Goal: Task Accomplishment & Management: Complete application form

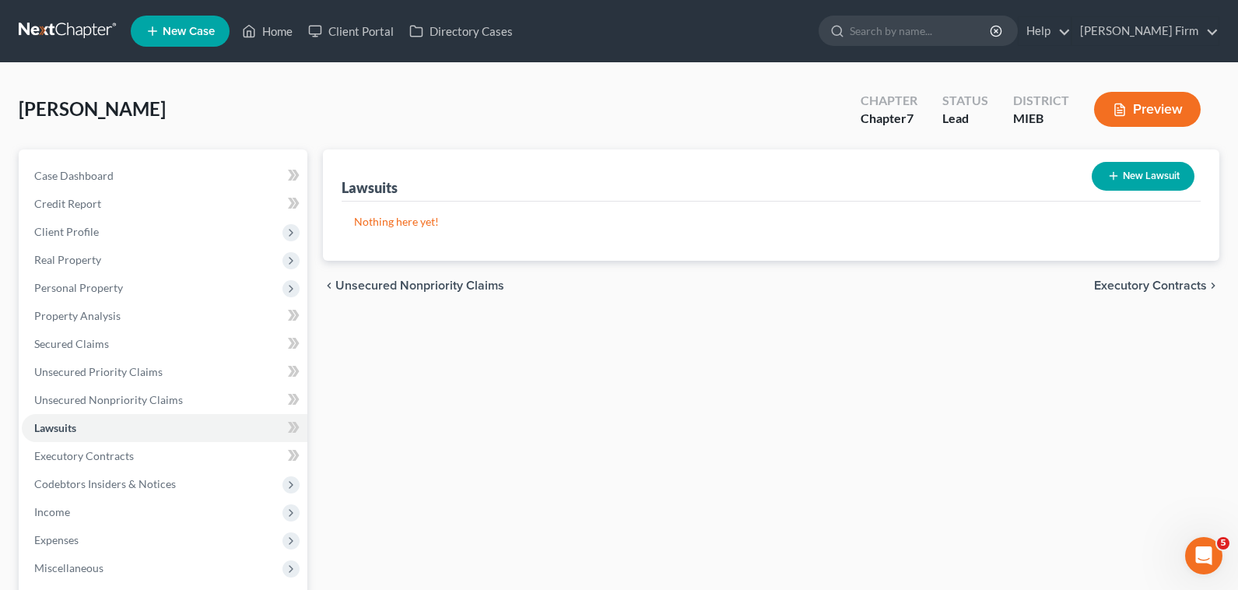
click at [71, 23] on link at bounding box center [69, 31] width 100 height 28
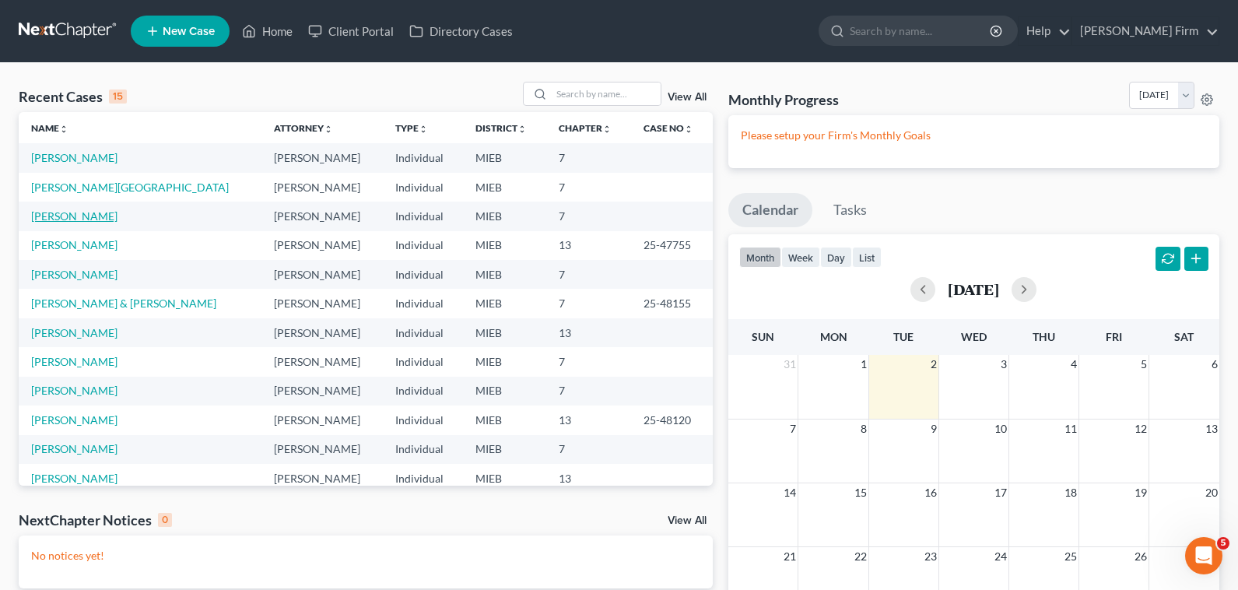
click at [66, 209] on link "[PERSON_NAME]" at bounding box center [74, 215] width 86 height 13
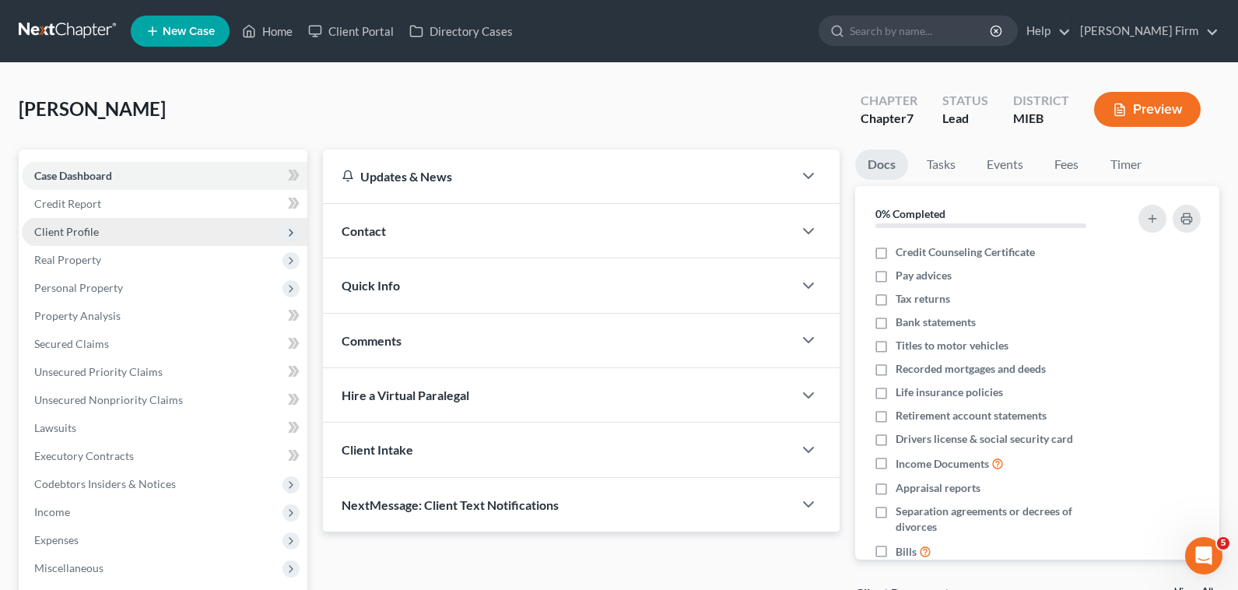
click at [66, 226] on span "Client Profile" at bounding box center [66, 231] width 65 height 13
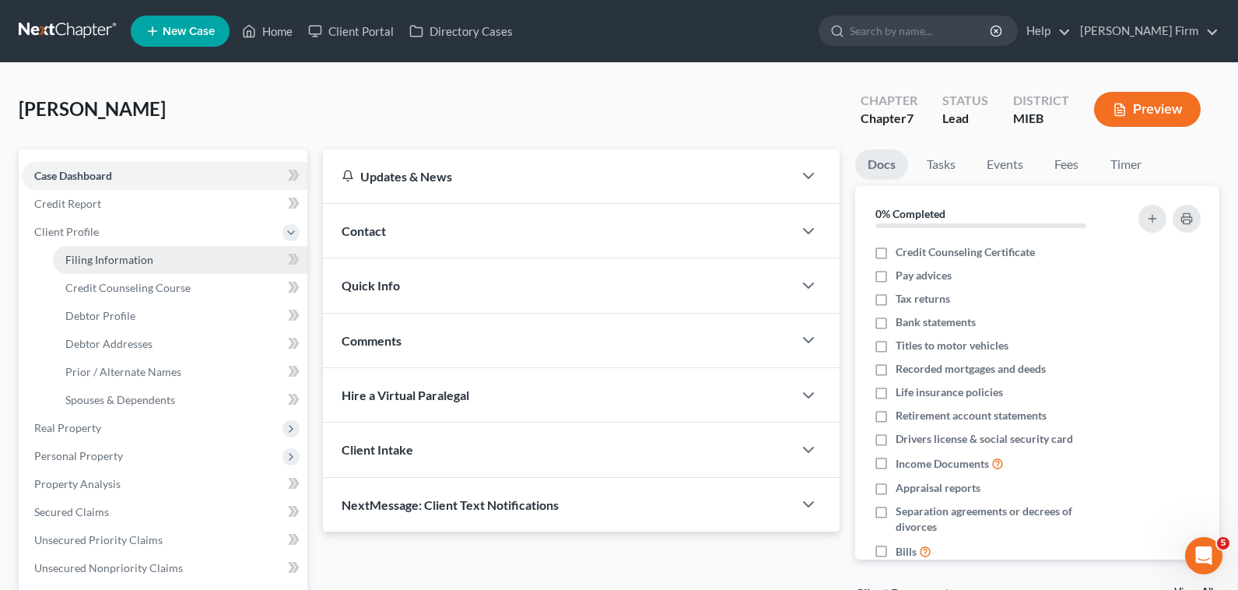
click at [71, 255] on span "Filing Information" at bounding box center [109, 259] width 88 height 13
select select "1"
select select "0"
select select "40"
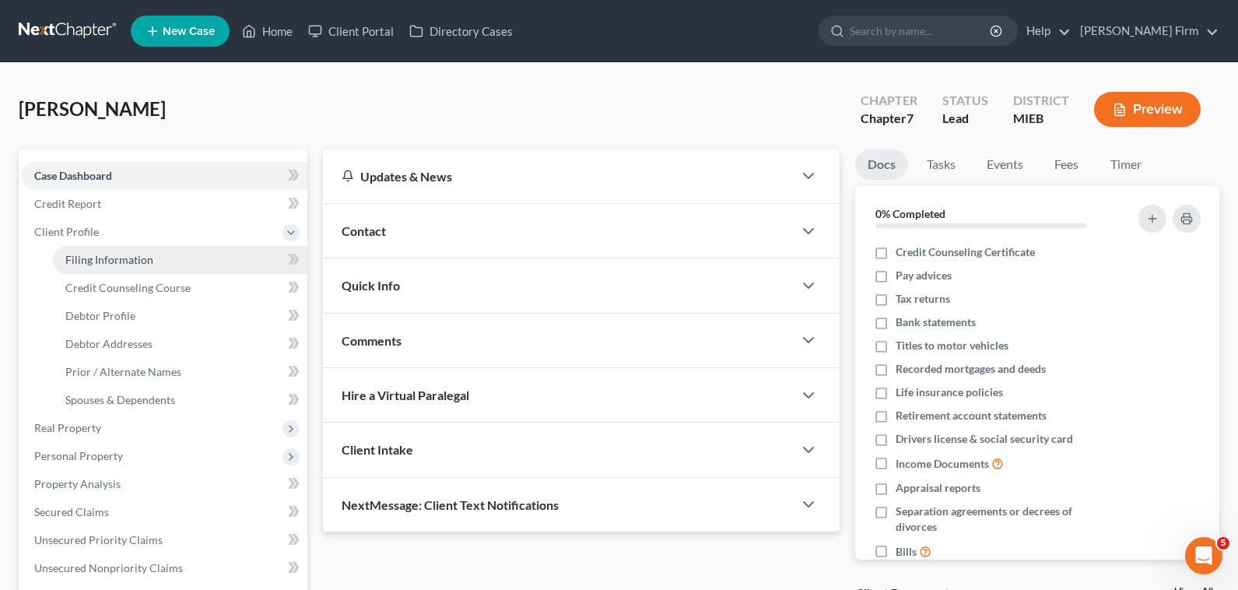
select select "3"
select select "0"
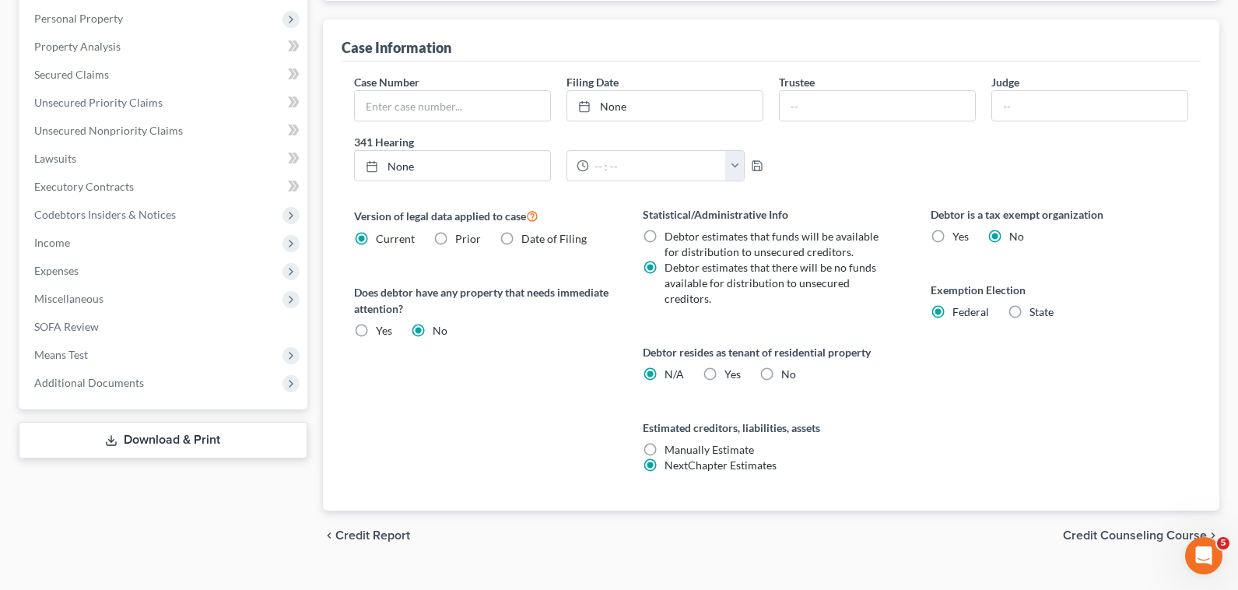
scroll to position [467, 0]
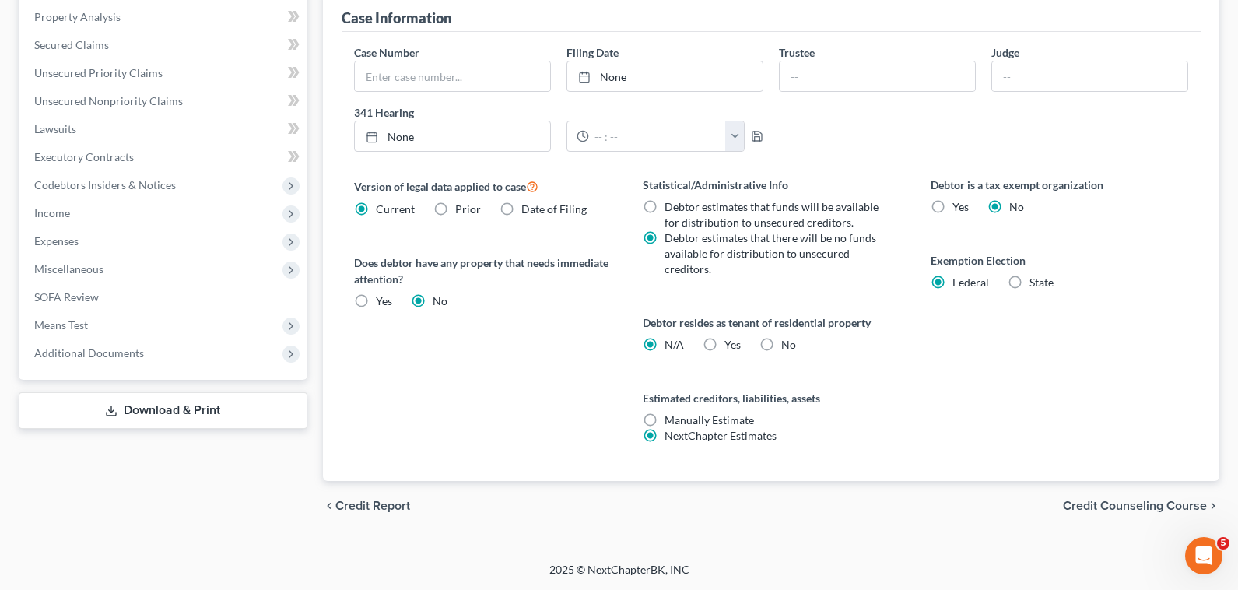
click at [1178, 510] on span "Credit Counseling Course" at bounding box center [1135, 506] width 144 height 12
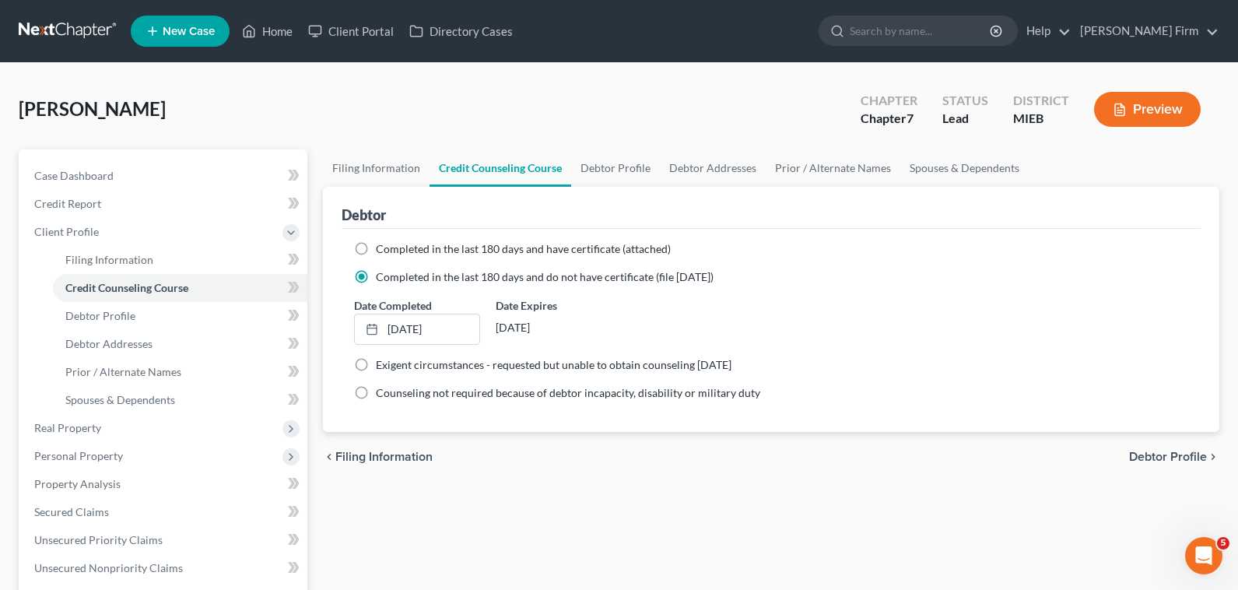
click at [1184, 457] on span "Debtor Profile" at bounding box center [1168, 457] width 78 height 12
select select "0"
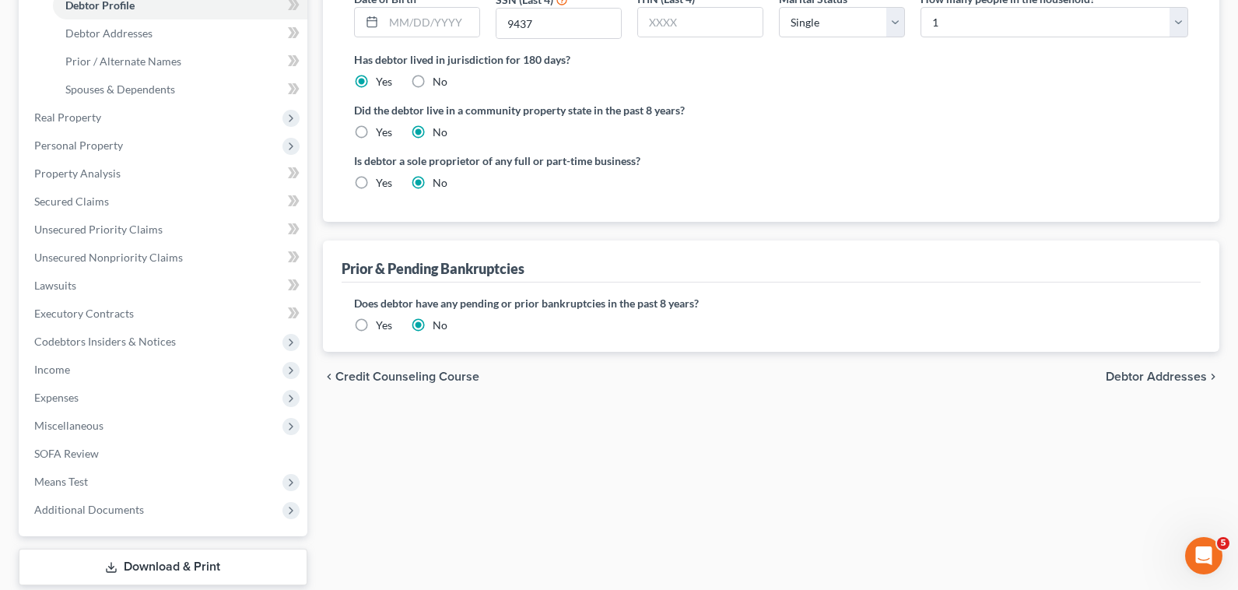
scroll to position [311, 0]
click at [1194, 376] on span "Debtor Addresses" at bounding box center [1156, 376] width 101 height 12
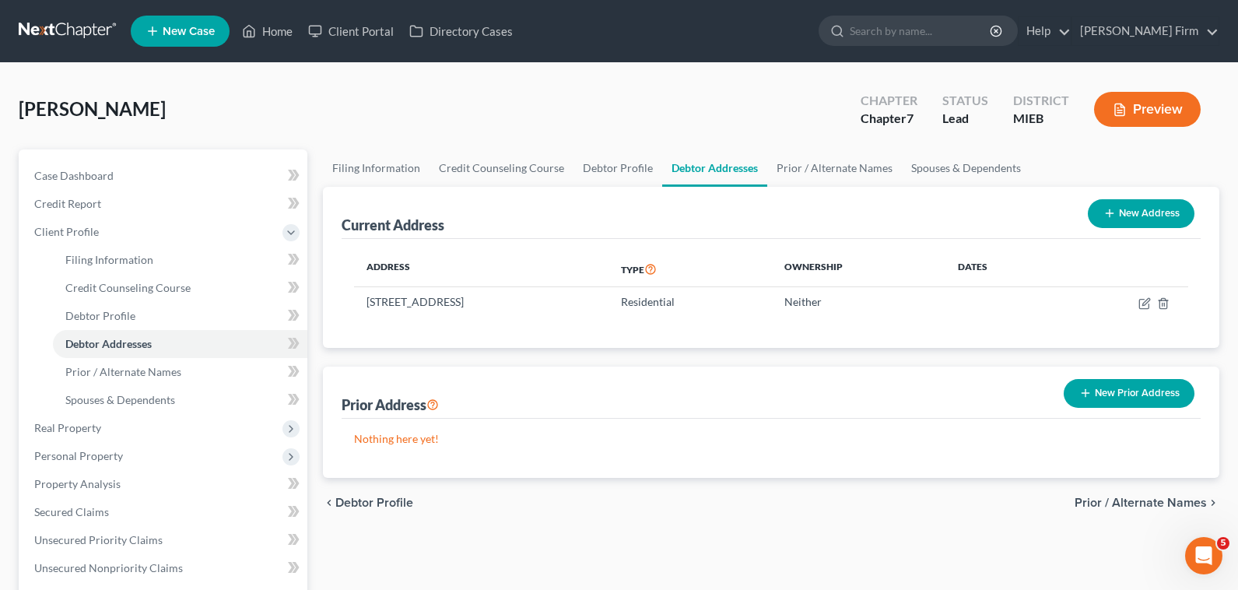
click at [1184, 496] on span "Prior / Alternate Names" at bounding box center [1141, 502] width 132 height 12
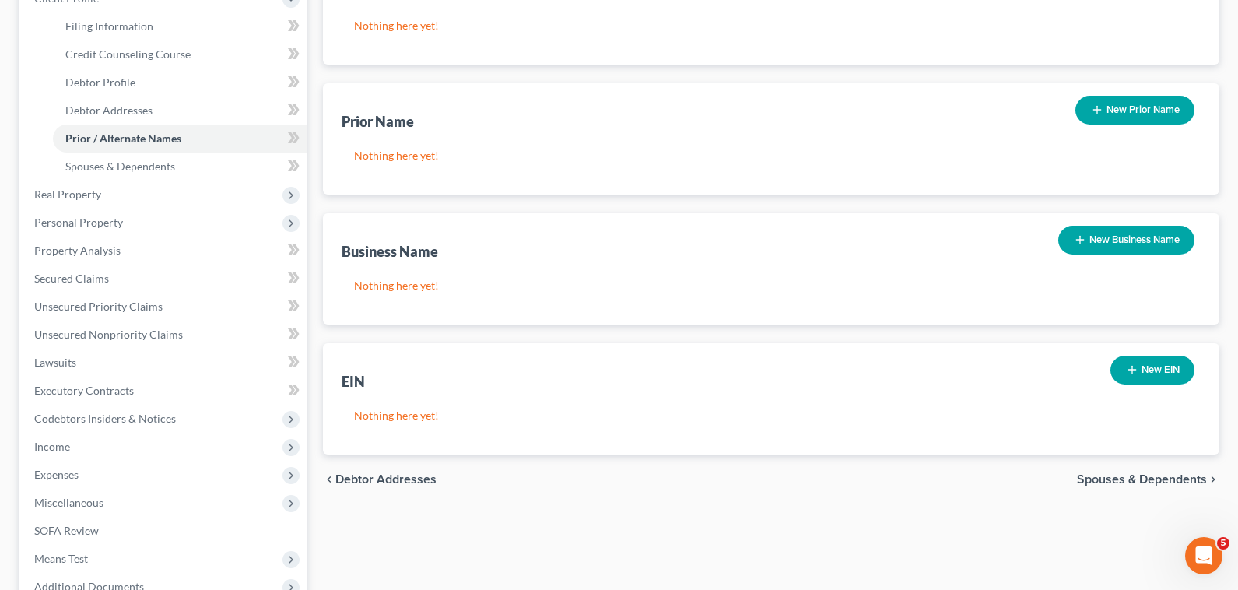
click at [1181, 481] on span "Spouses & Dependents" at bounding box center [1142, 479] width 130 height 12
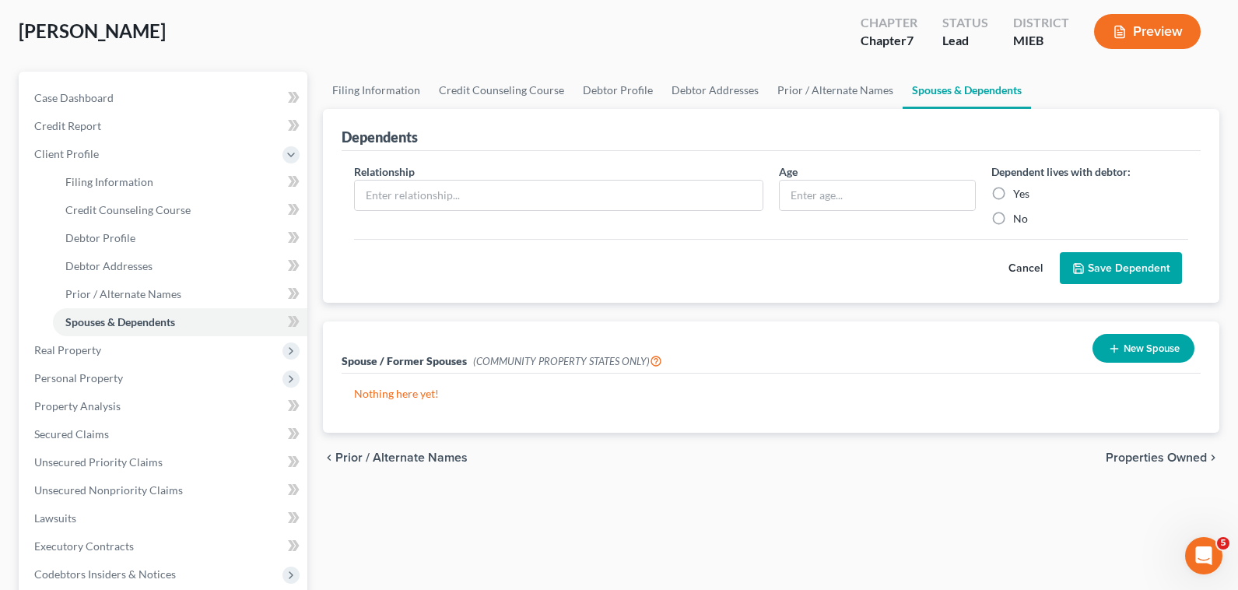
click at [1178, 457] on span "Properties Owned" at bounding box center [1156, 457] width 101 height 12
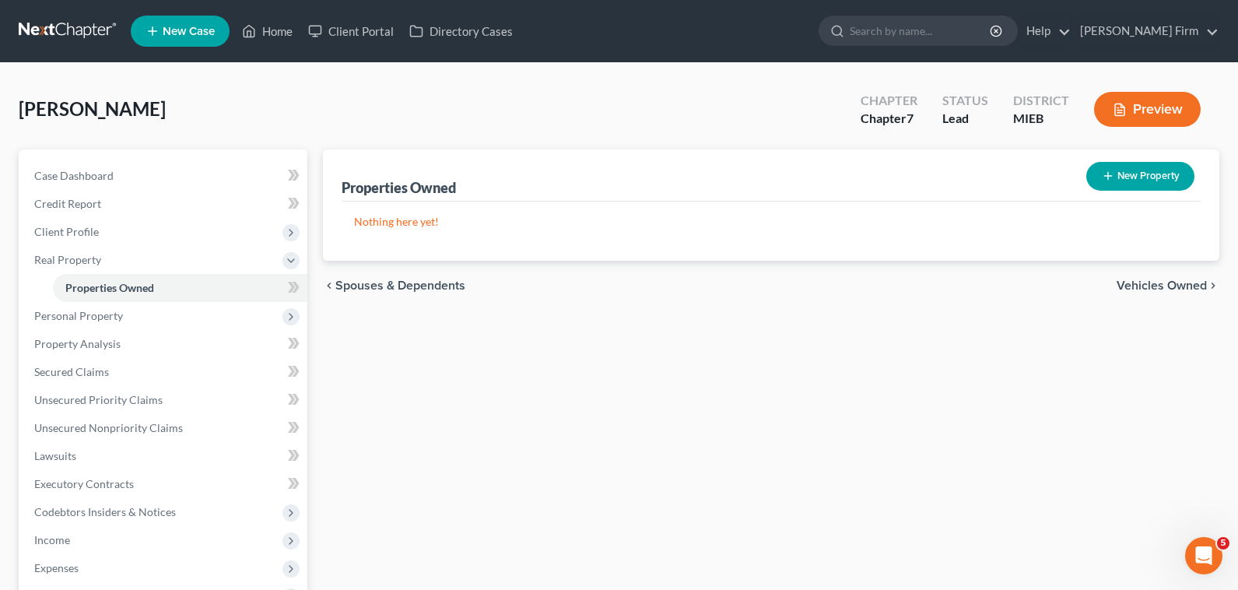
click at [1171, 282] on span "Vehicles Owned" at bounding box center [1162, 285] width 90 height 12
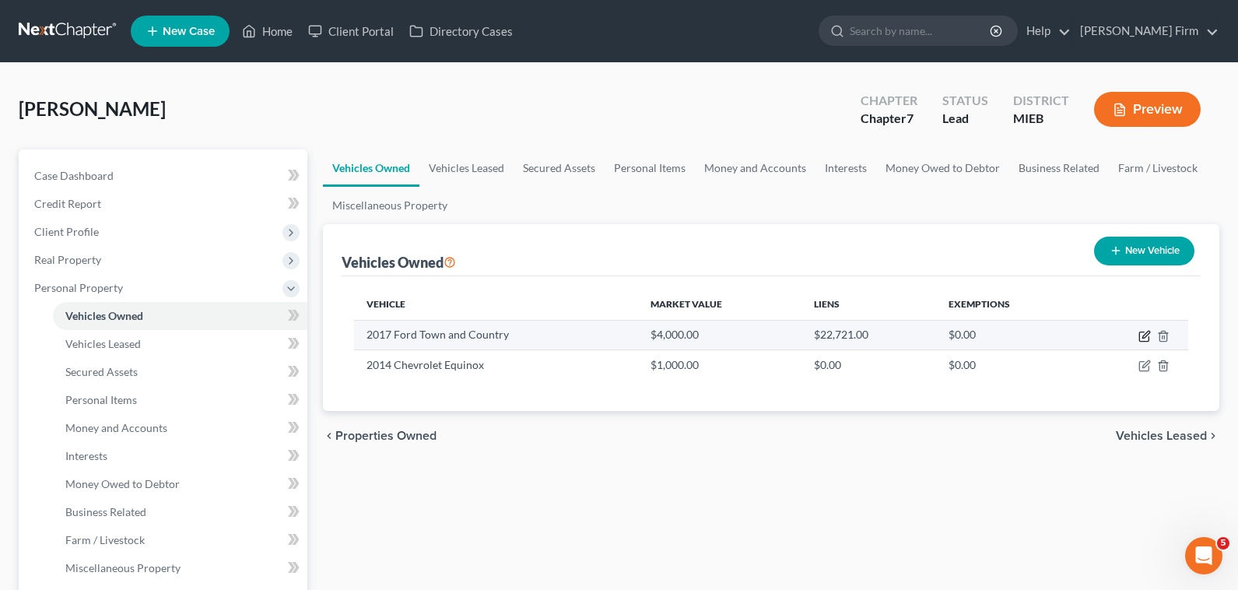
click at [1139, 332] on icon "button" at bounding box center [1143, 336] width 9 height 9
select select "0"
select select "9"
select select "3"
select select "0"
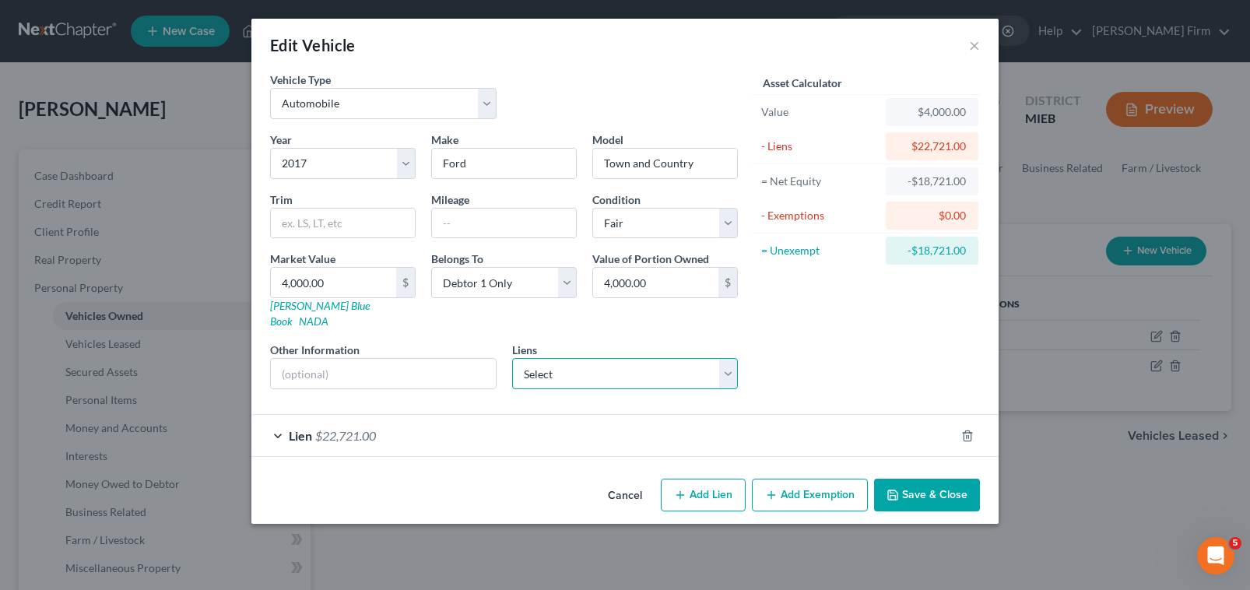
click at [690, 364] on select "Select Cnac In101 - $11,391.00" at bounding box center [625, 373] width 226 height 31
select select "15"
select select "0"
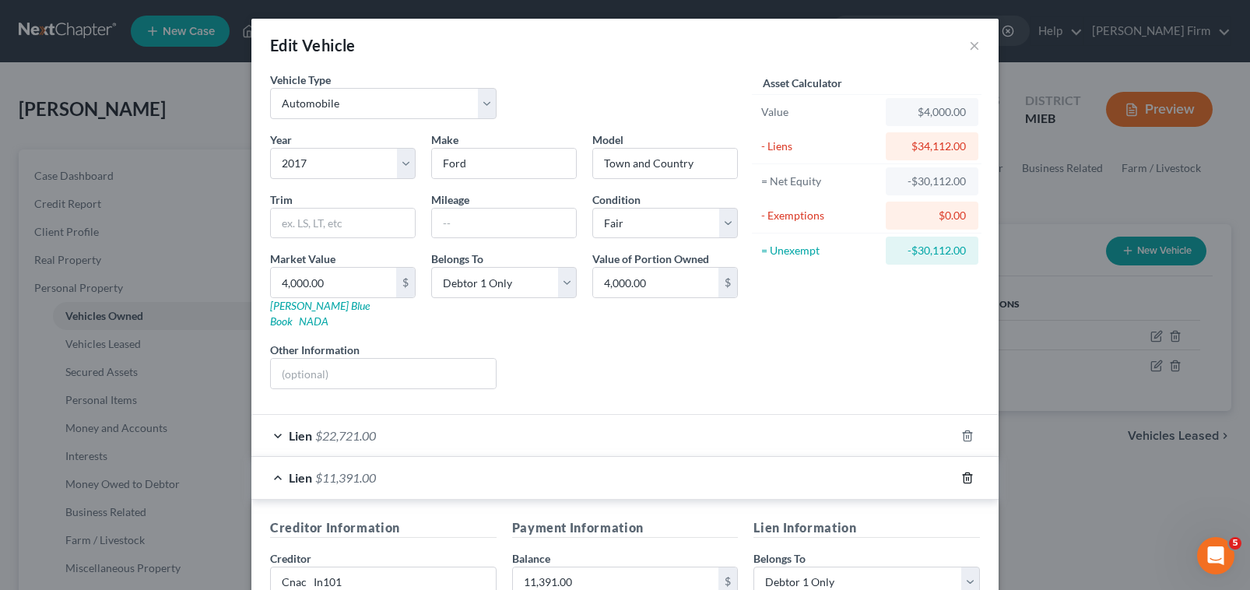
click at [961, 472] on icon "button" at bounding box center [967, 478] width 12 height 12
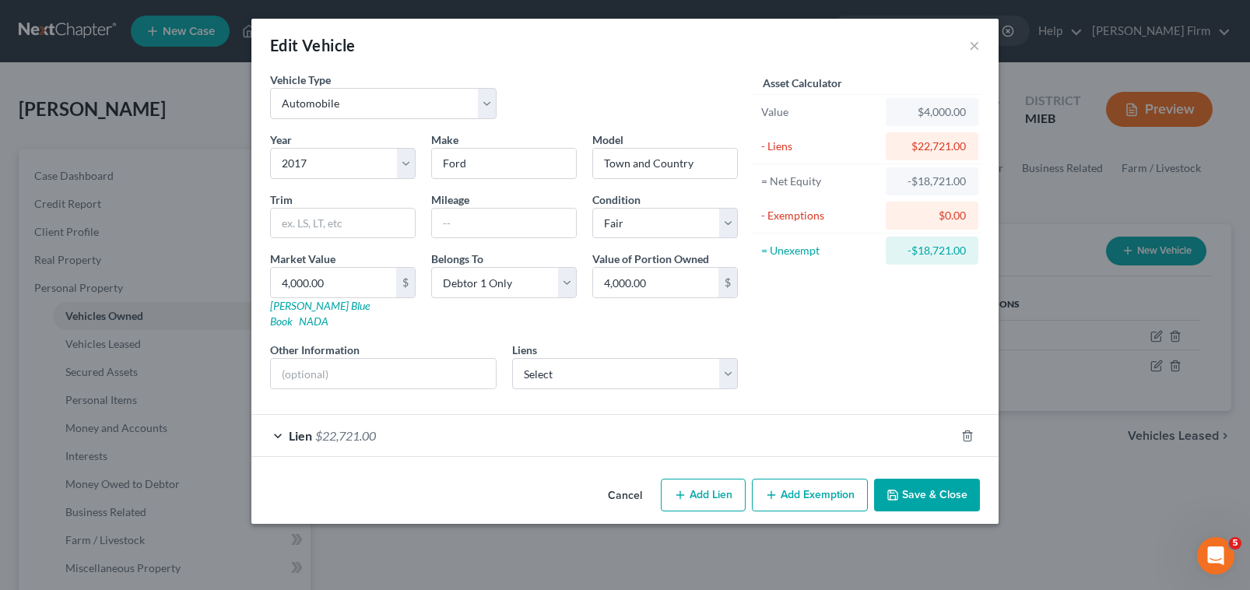
click at [924, 482] on button "Save & Close" at bounding box center [927, 495] width 106 height 33
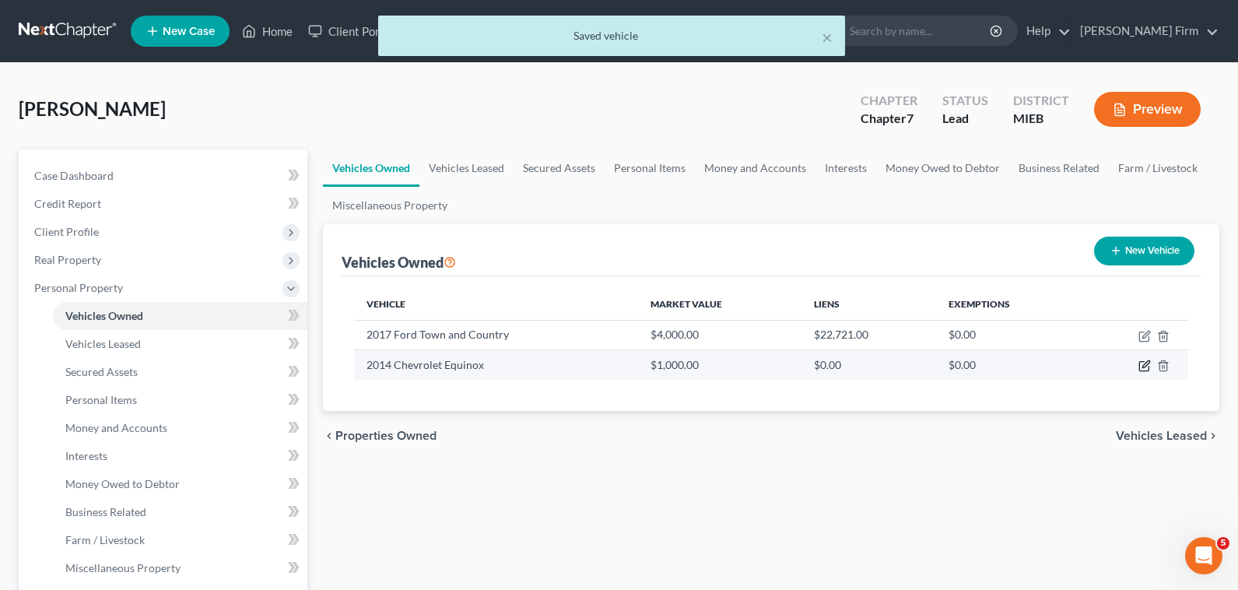
click at [1149, 365] on icon "button" at bounding box center [1144, 366] width 12 height 12
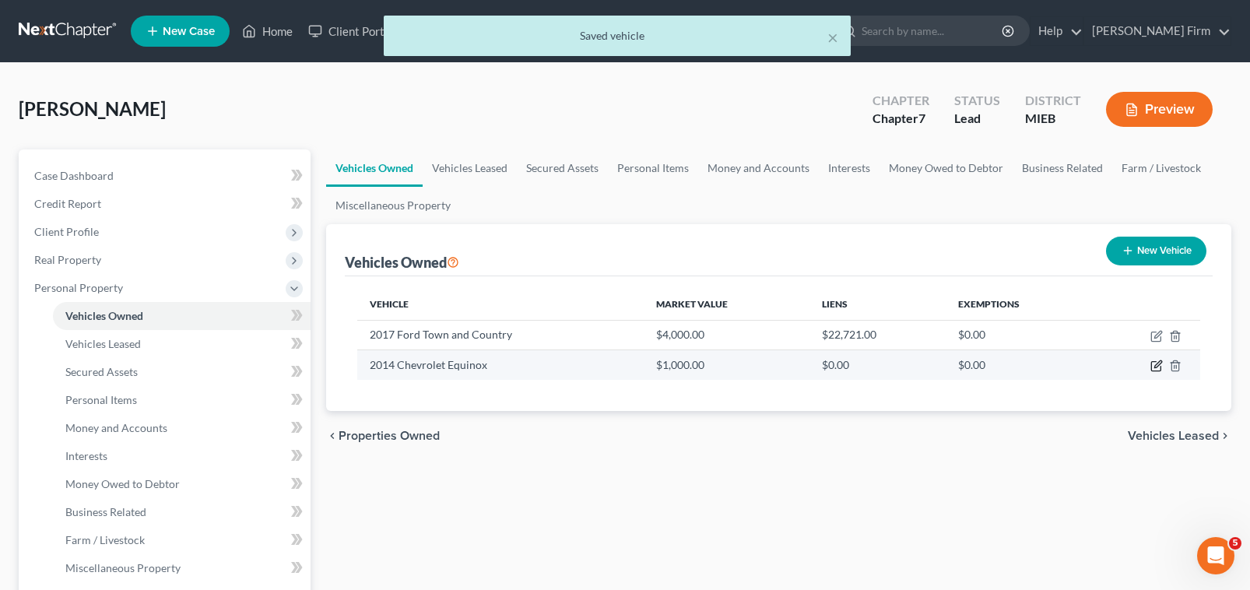
select select "0"
select select "12"
select select "3"
select select "0"
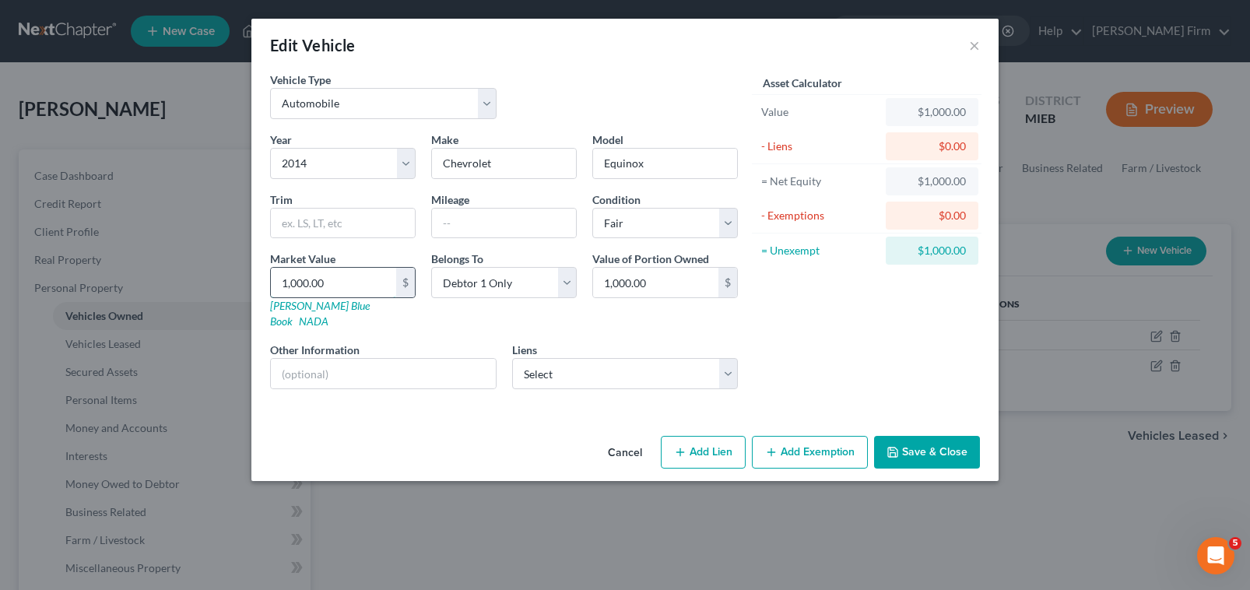
click at [367, 272] on input "1,000.00" at bounding box center [333, 283] width 125 height 30
type input "2"
type input "2.00"
type input "25"
type input "25.00"
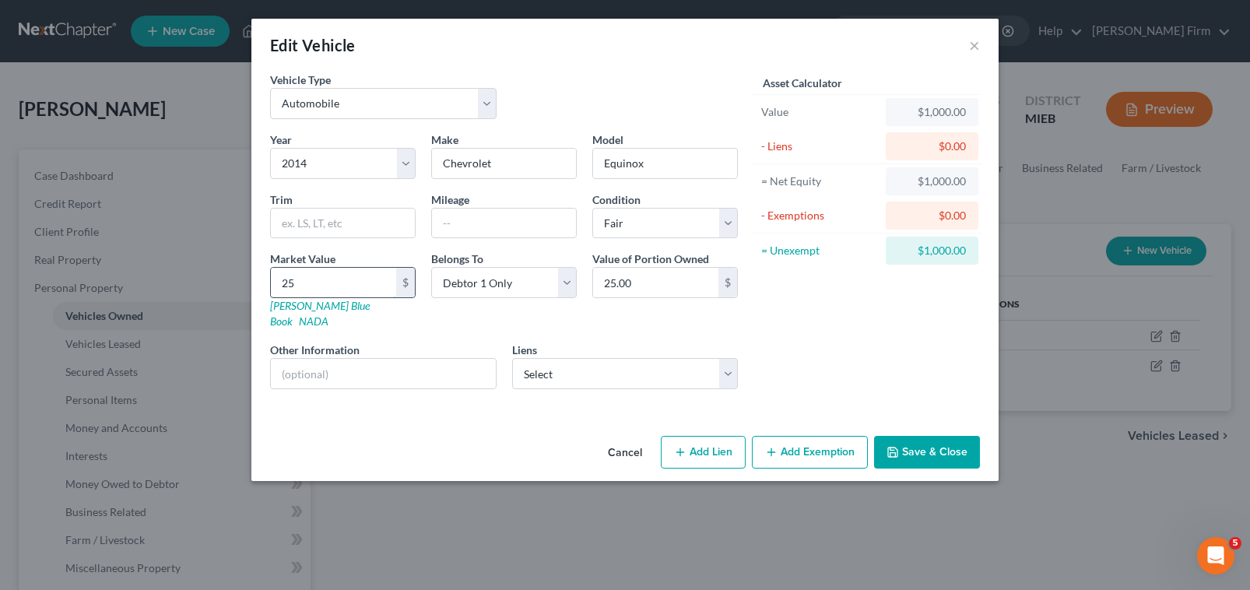
type input "250"
type input "250.00"
type input "2500"
type input "2,500.00"
type input "2,500"
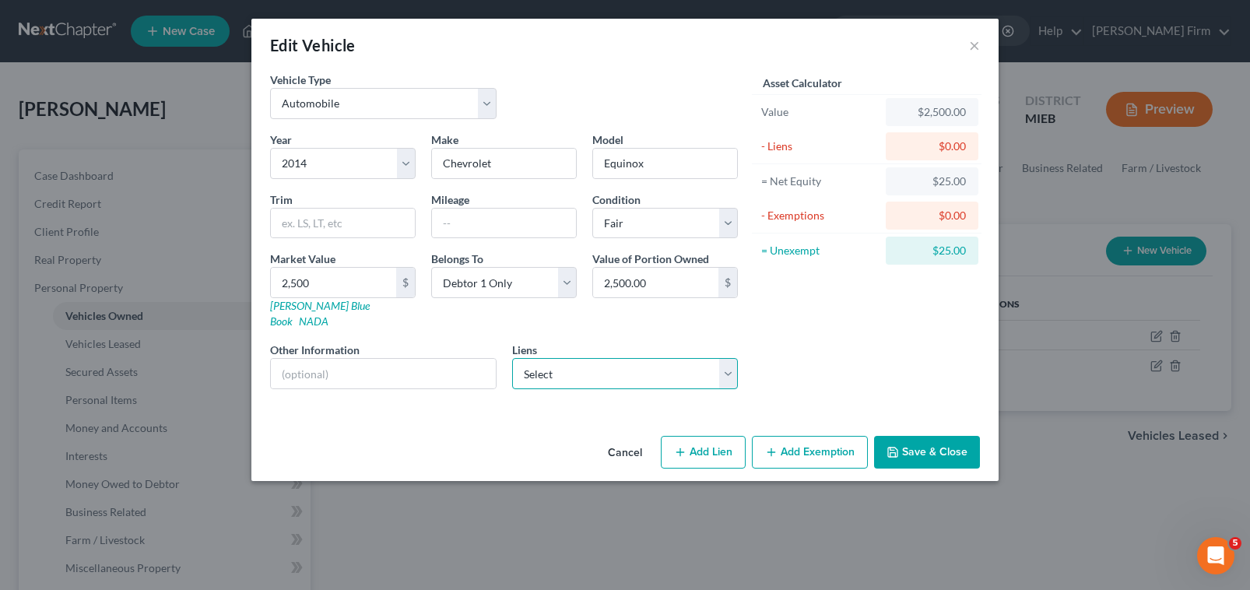
click at [545, 358] on select "Select Cnac In101 - $11,391.00" at bounding box center [625, 373] width 226 height 31
select select "15"
select select "0"
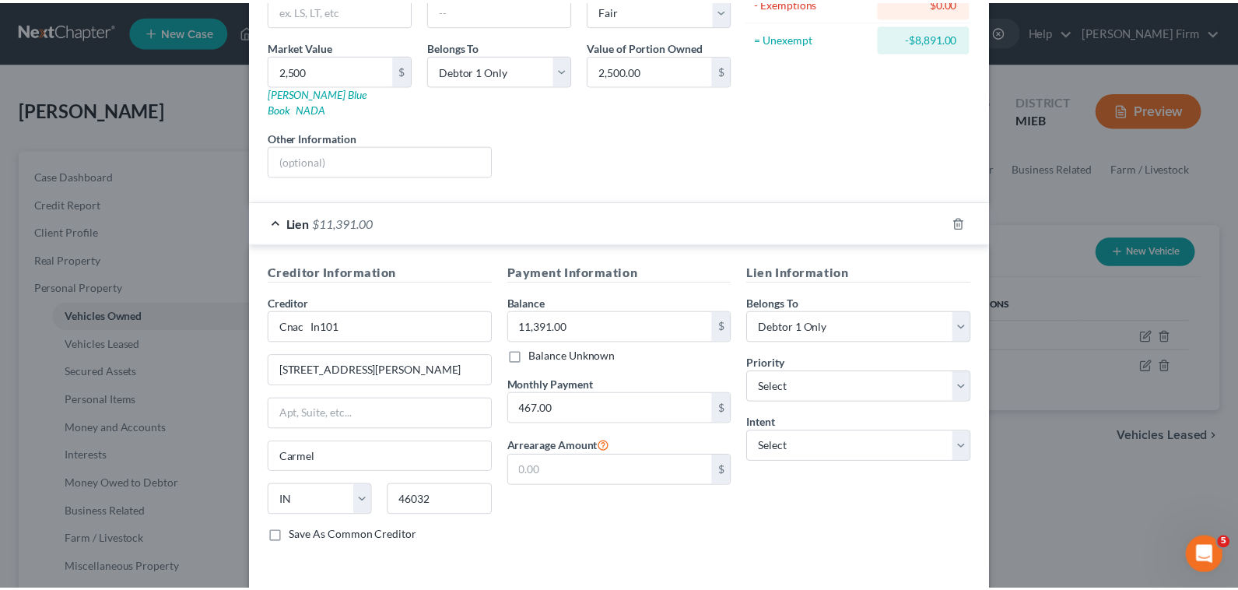
scroll to position [233, 0]
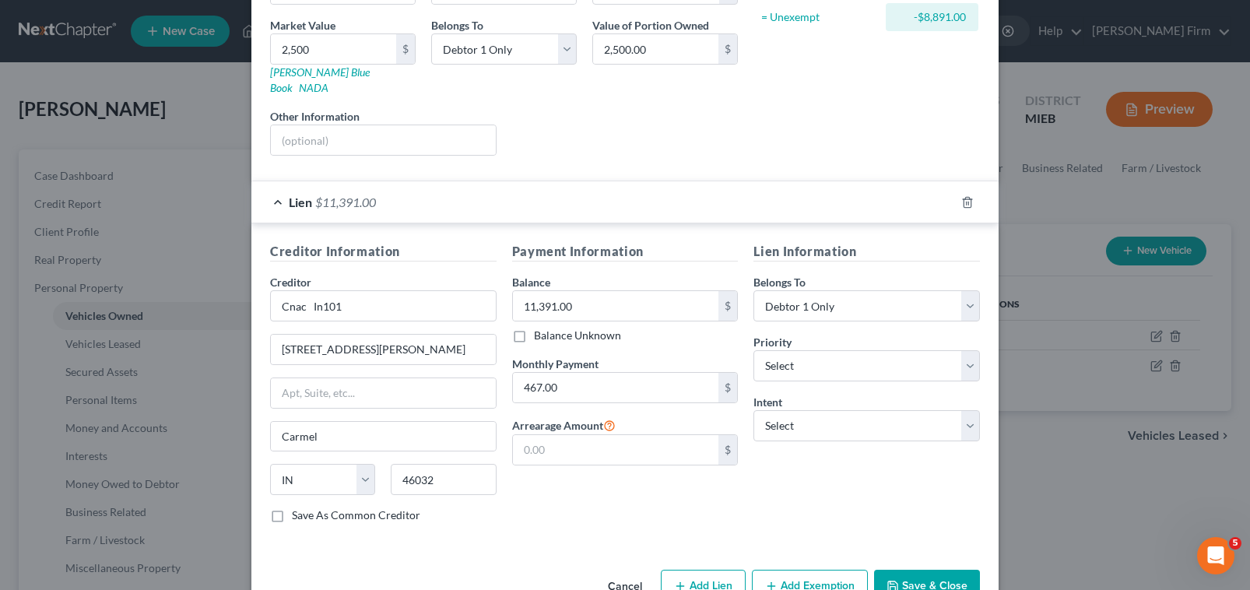
click at [895, 570] on button "Save & Close" at bounding box center [927, 586] width 106 height 33
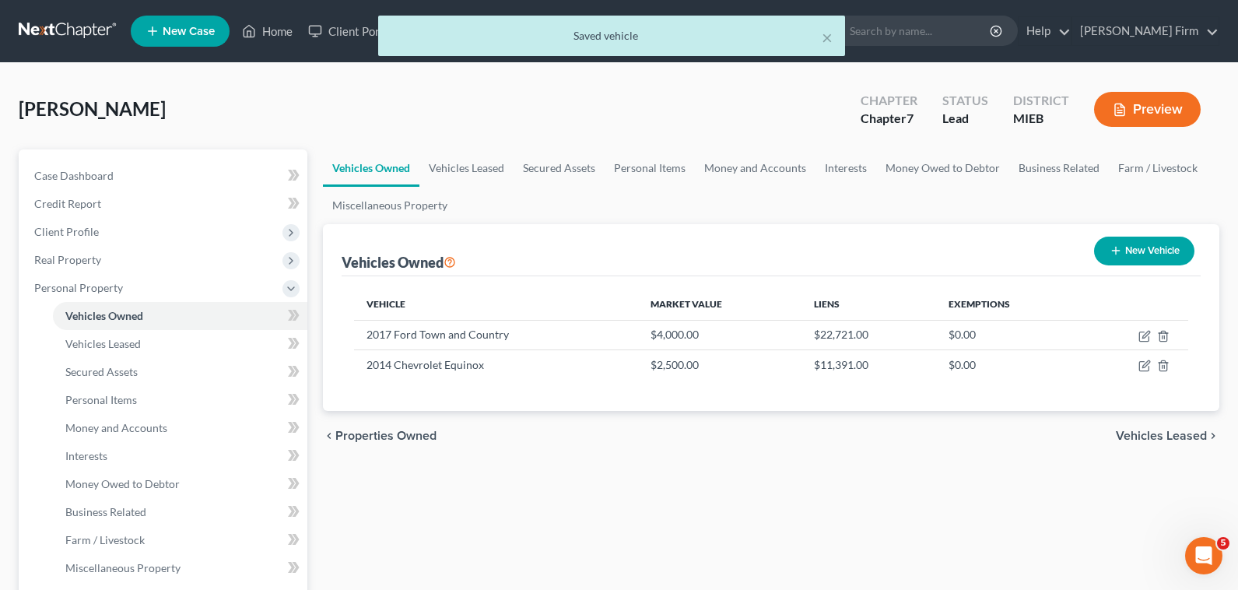
click at [1156, 440] on span "Vehicles Leased" at bounding box center [1161, 436] width 91 height 12
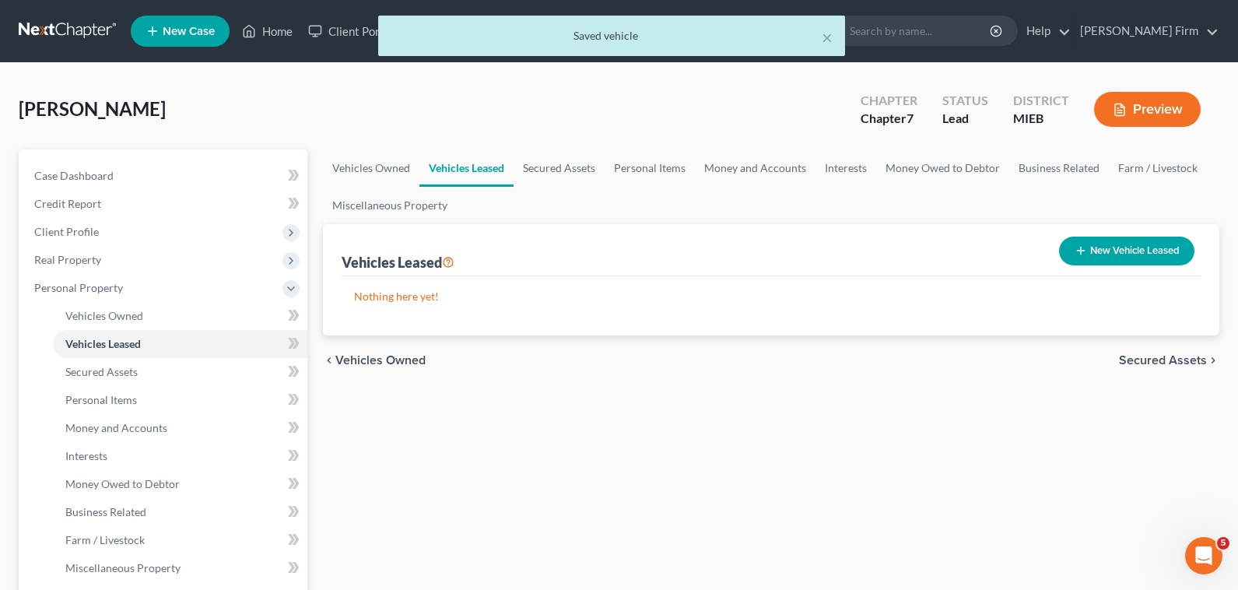
click at [1170, 356] on span "Secured Assets" at bounding box center [1163, 360] width 88 height 12
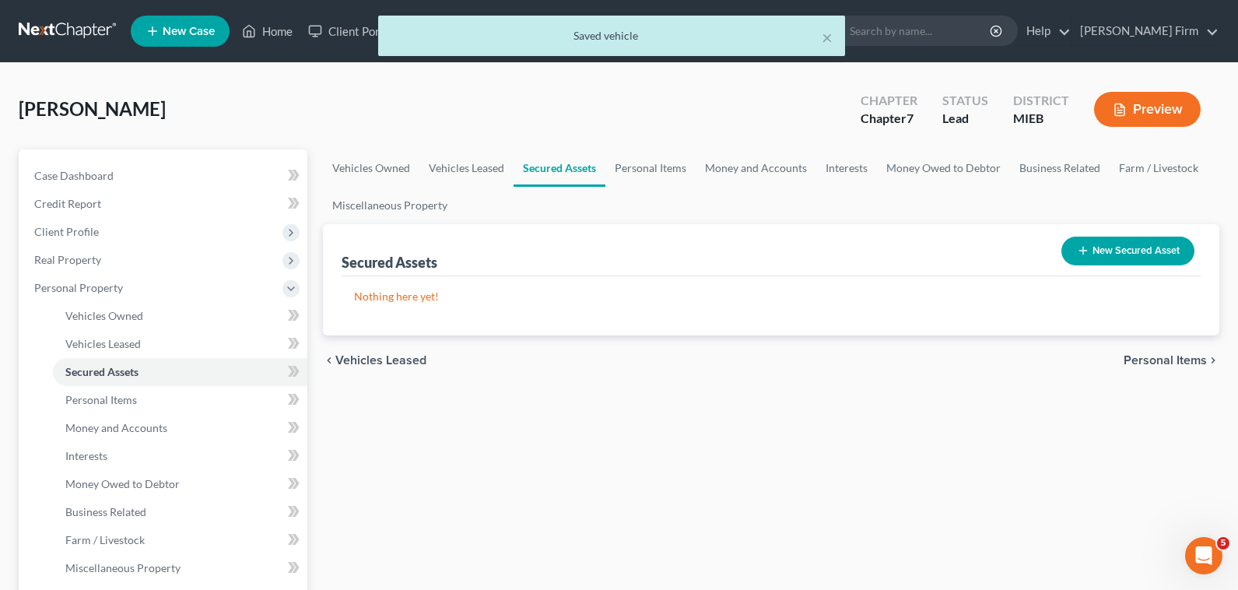
click at [1170, 356] on span "Personal Items" at bounding box center [1165, 360] width 83 height 12
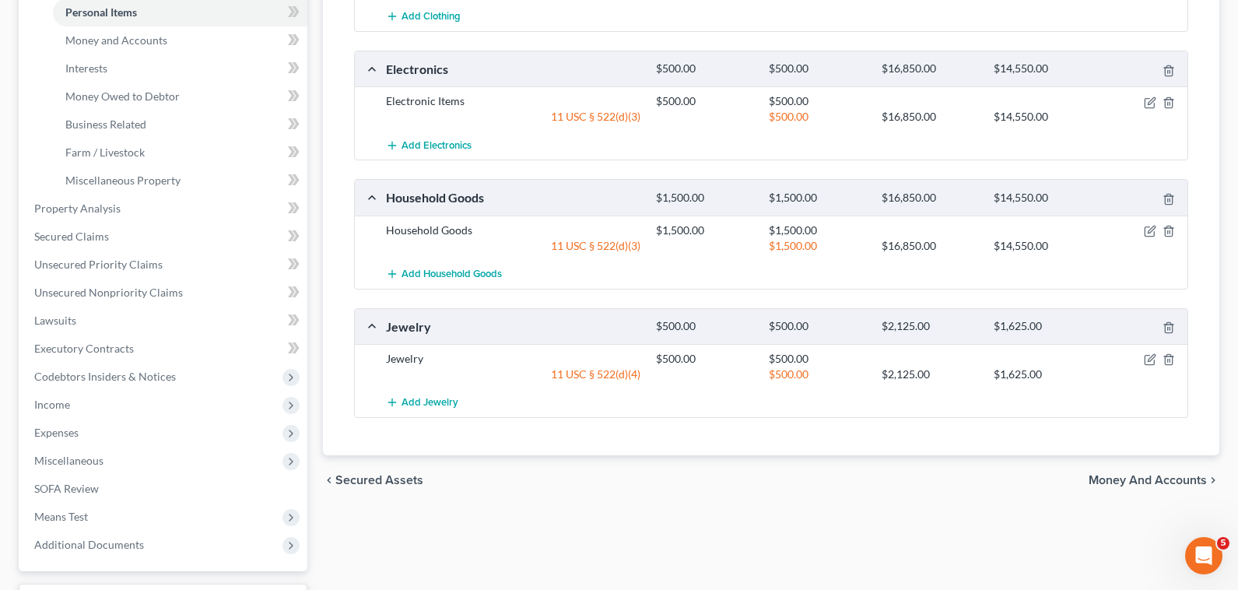
scroll to position [389, 0]
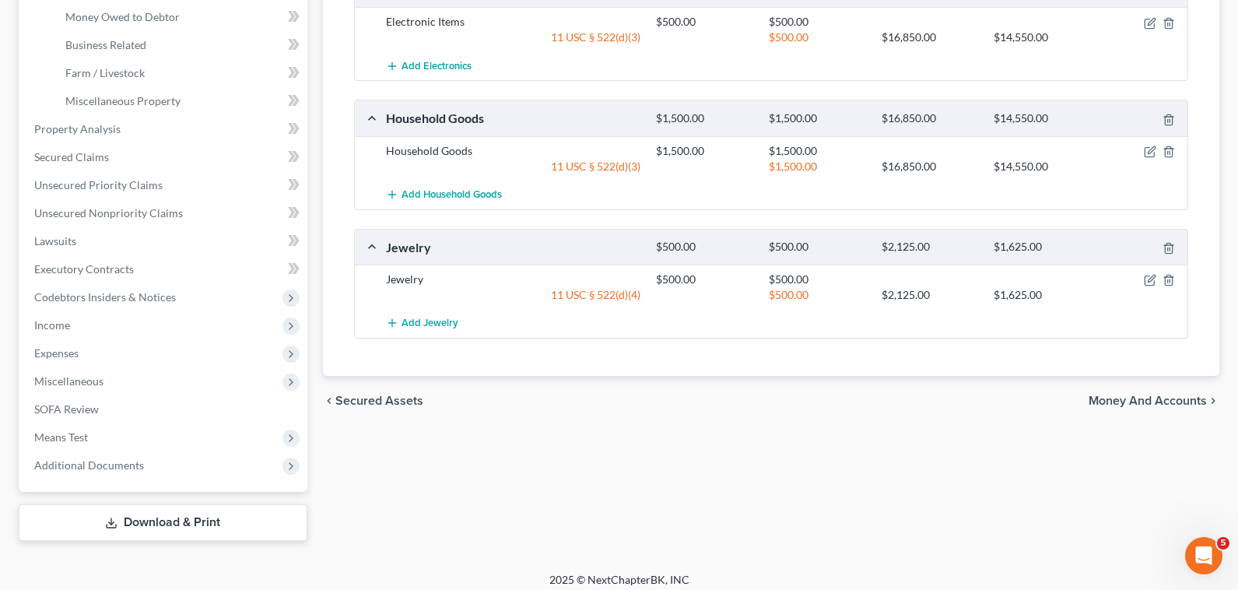
click at [1166, 396] on span "Money and Accounts" at bounding box center [1148, 401] width 118 height 12
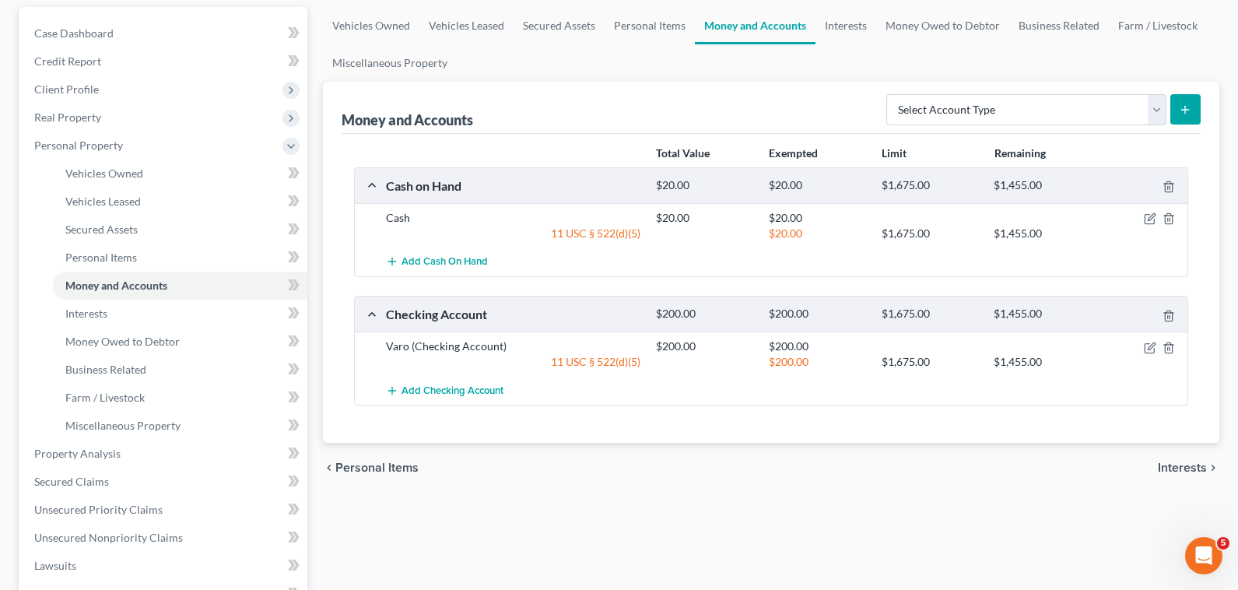
scroll to position [156, 0]
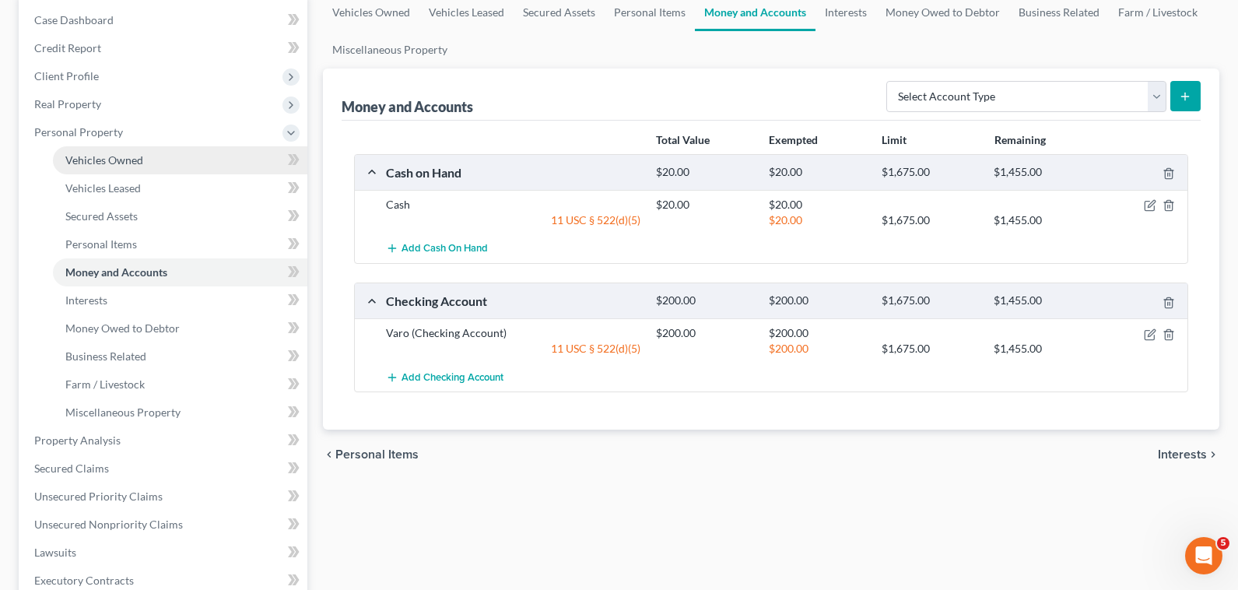
click at [121, 168] on link "Vehicles Owned" at bounding box center [180, 160] width 254 height 28
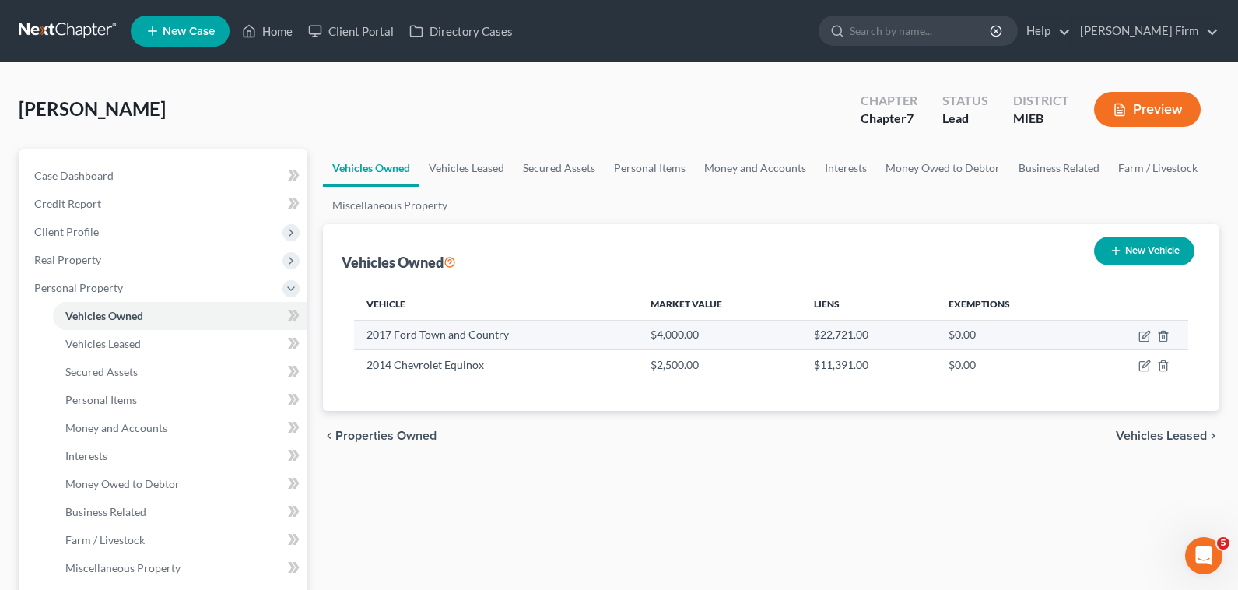
click at [1134, 335] on td at bounding box center [1135, 335] width 106 height 30
click at [1144, 333] on icon "button" at bounding box center [1144, 336] width 12 height 12
select select "0"
select select "9"
select select "3"
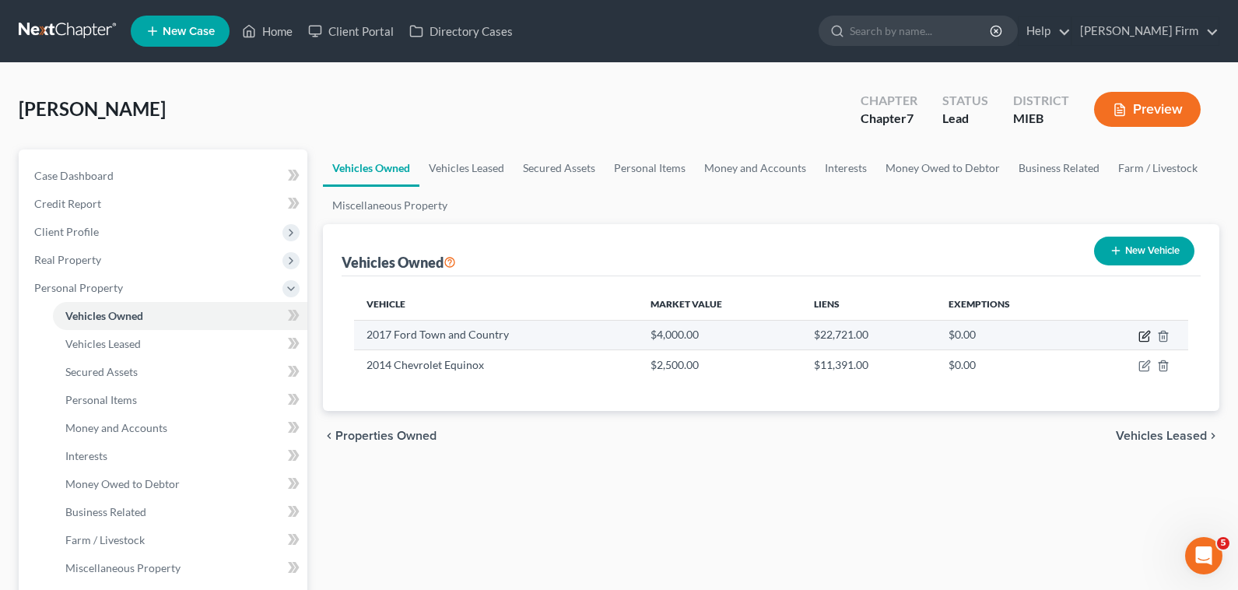
select select "0"
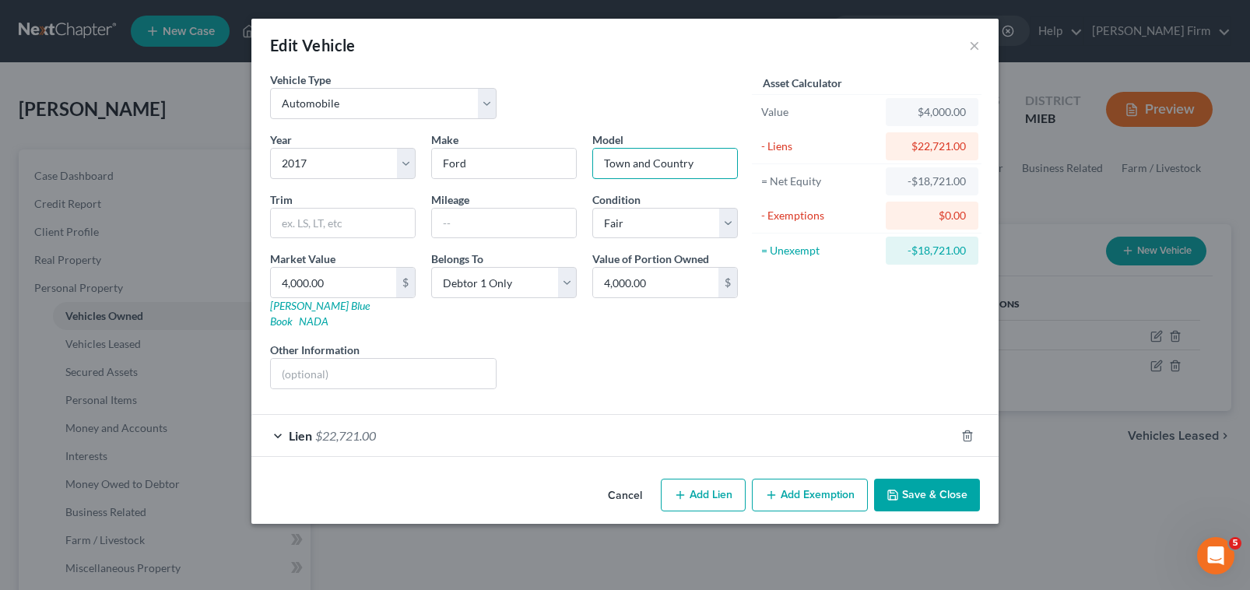
drag, startPoint x: 716, startPoint y: 170, endPoint x: 602, endPoint y: 181, distance: 114.1
click at [602, 181] on div "Year Select 2026 2025 2024 2023 2022 2021 2020 2019 2018 2017 2016 2015 2014 20…" at bounding box center [503, 267] width 483 height 270
type input "Taurus"
click at [916, 495] on button "Save & Close" at bounding box center [927, 495] width 106 height 33
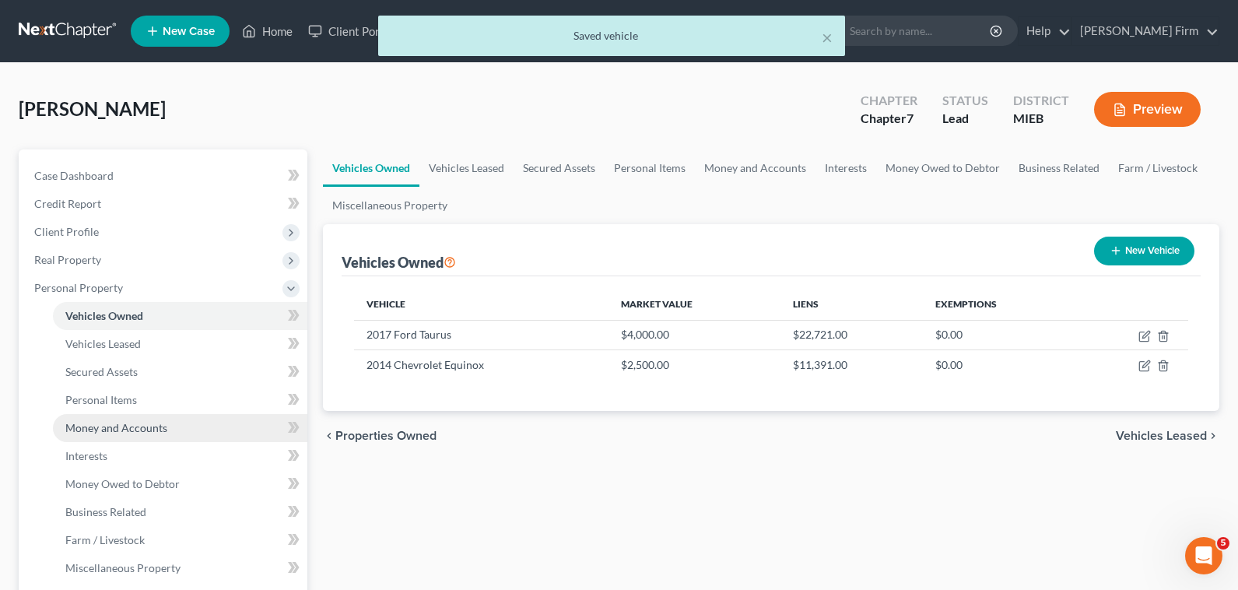
click at [209, 427] on link "Money and Accounts" at bounding box center [180, 428] width 254 height 28
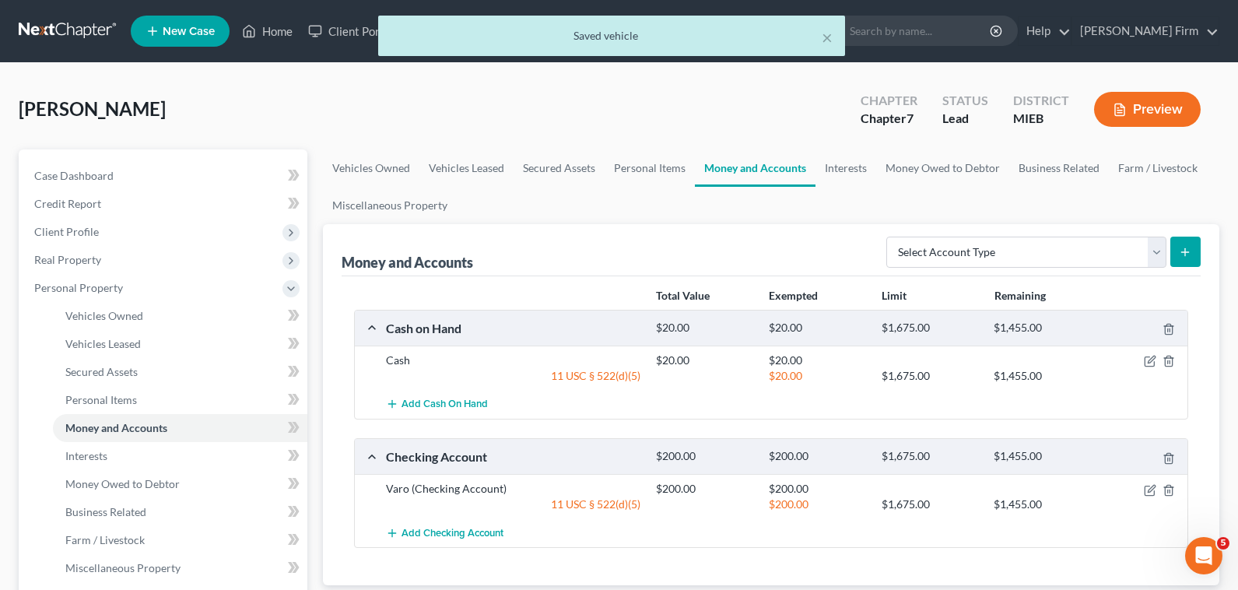
click at [1157, 487] on div at bounding box center [1144, 489] width 90 height 16
click at [1150, 487] on icon "button" at bounding box center [1150, 490] width 12 height 12
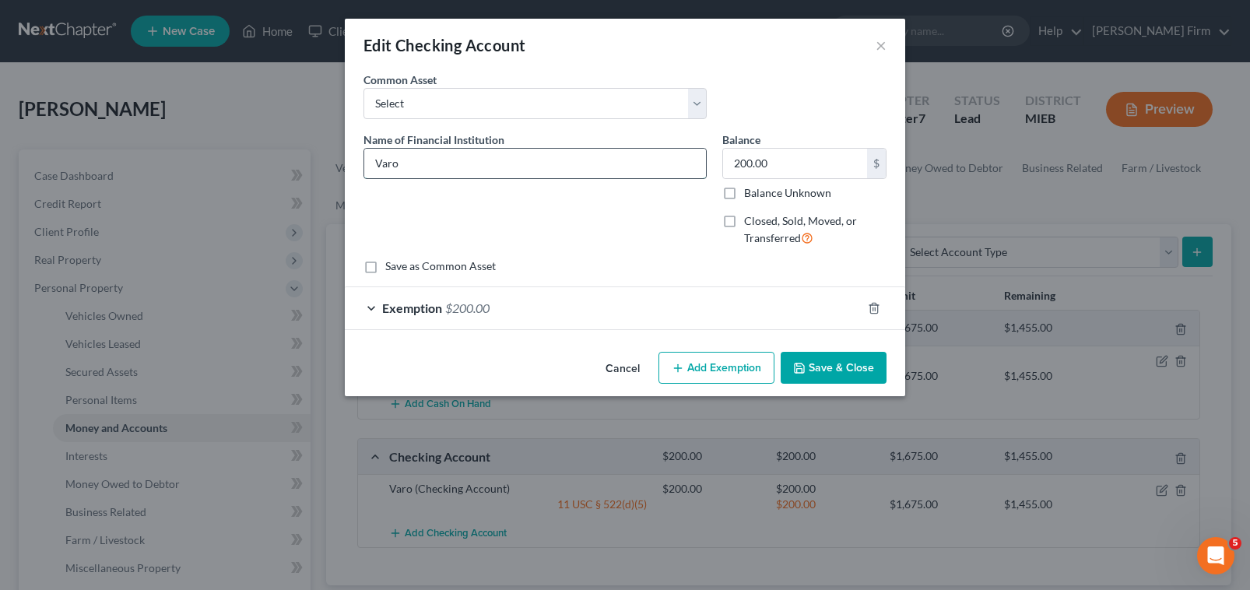
drag, startPoint x: 412, startPoint y: 167, endPoint x: 371, endPoint y: 171, distance: 41.5
click at [371, 171] on input "Varo" at bounding box center [535, 164] width 342 height 30
type input "Key Bank"
click at [841, 370] on button "Save & Close" at bounding box center [833, 368] width 106 height 33
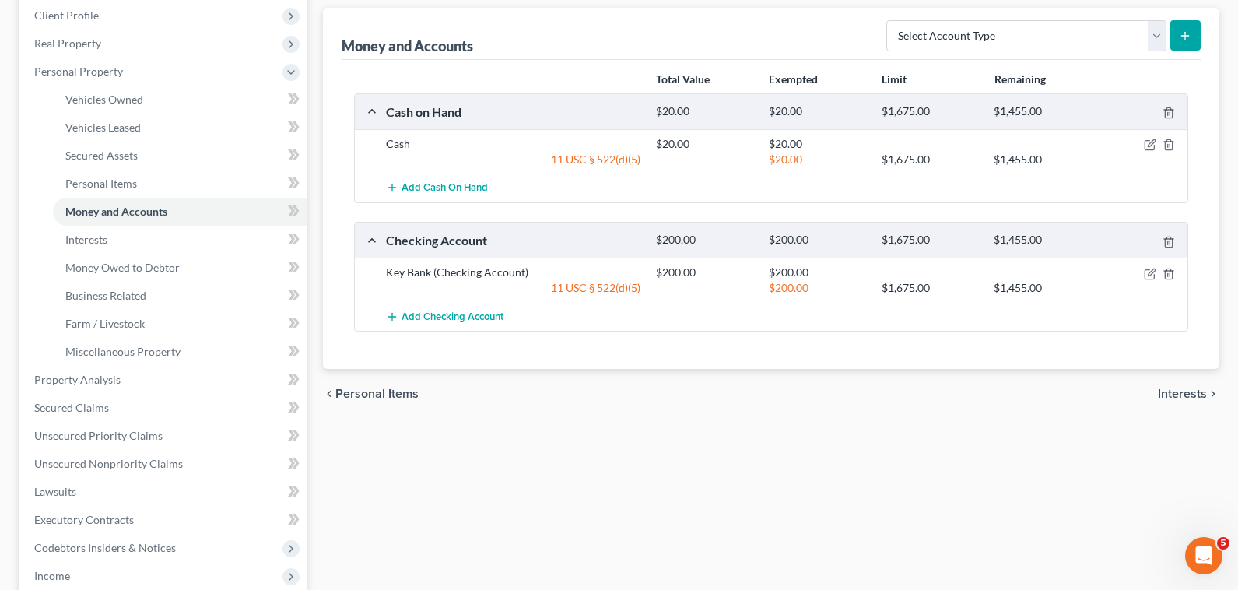
scroll to position [233, 0]
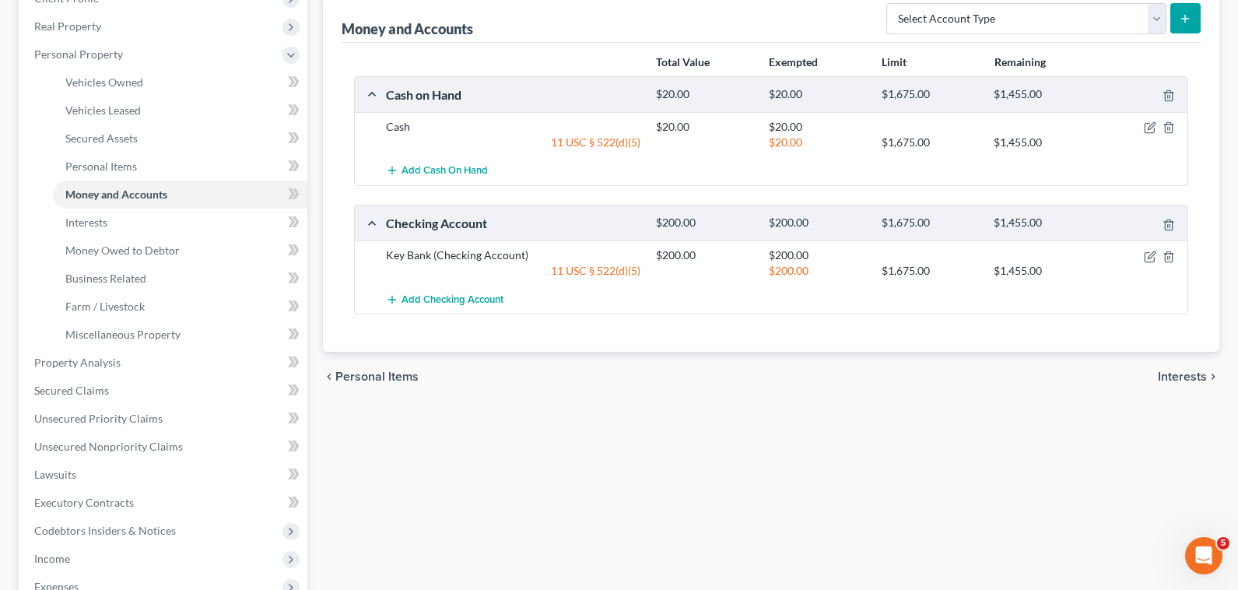
click at [1165, 378] on span "Interests" at bounding box center [1182, 376] width 49 height 12
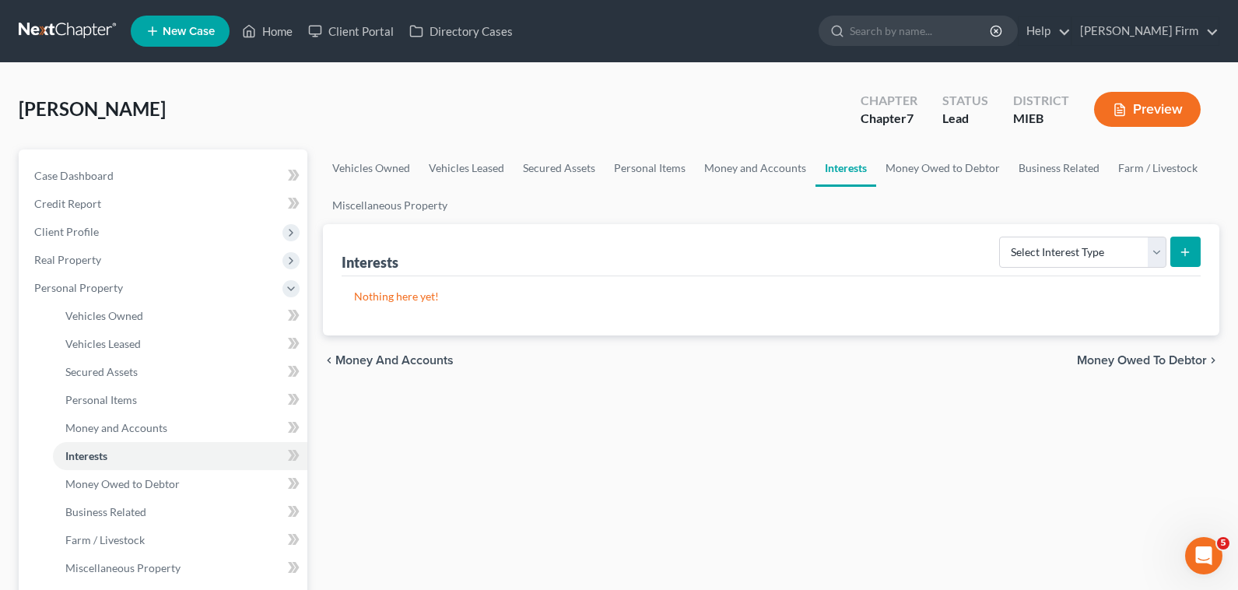
click at [1173, 357] on span "Money Owed to Debtor" at bounding box center [1142, 360] width 130 height 12
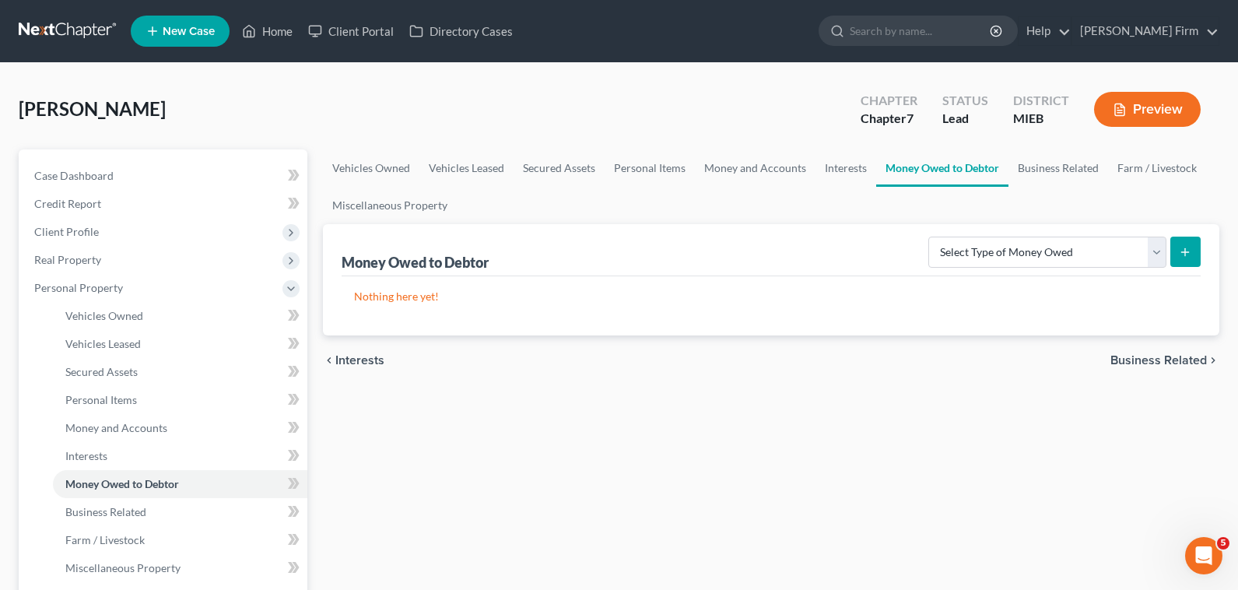
click at [1173, 357] on span "Business Related" at bounding box center [1158, 360] width 96 height 12
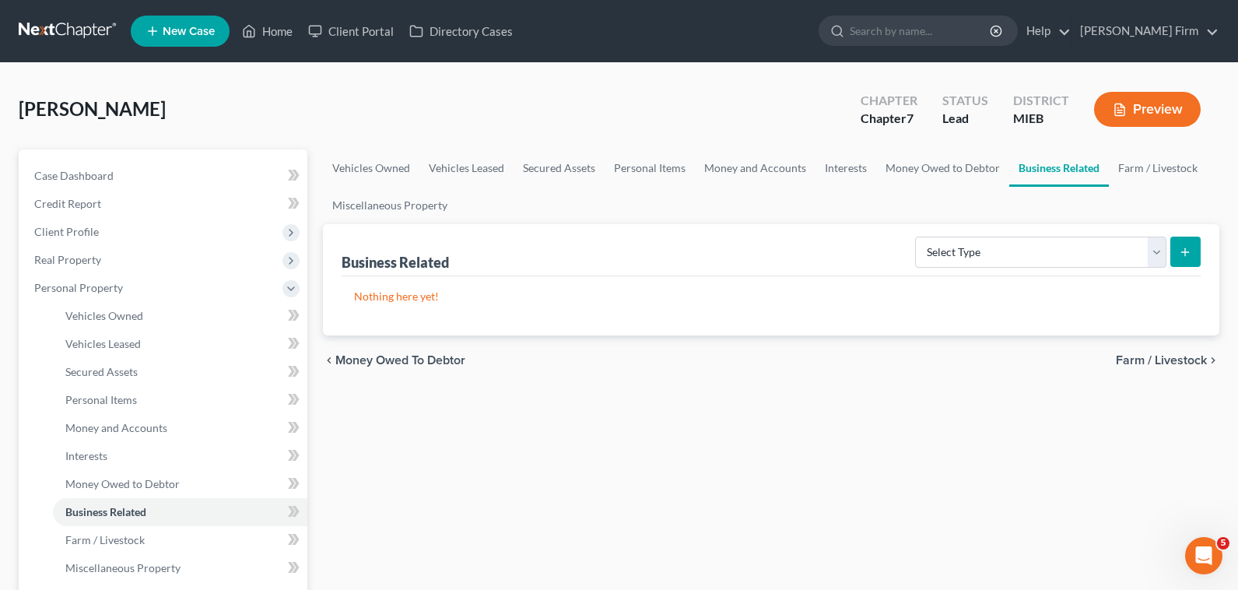
click at [1173, 357] on span "Farm / Livestock" at bounding box center [1161, 360] width 91 height 12
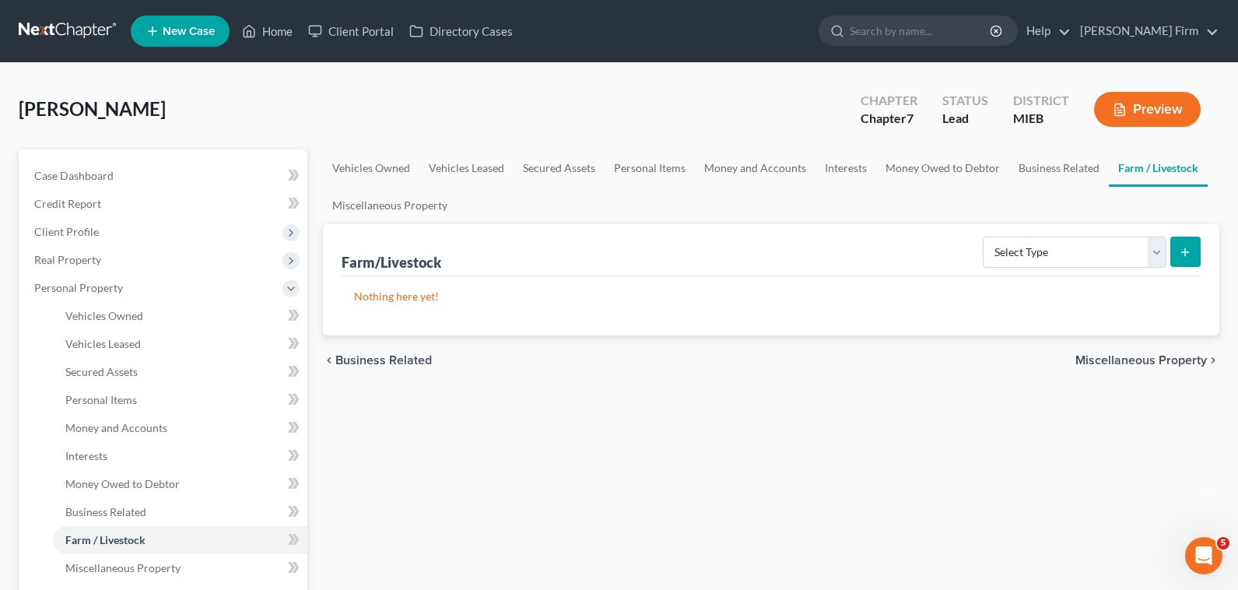
click at [1173, 357] on span "Miscellaneous Property" at bounding box center [1141, 360] width 132 height 12
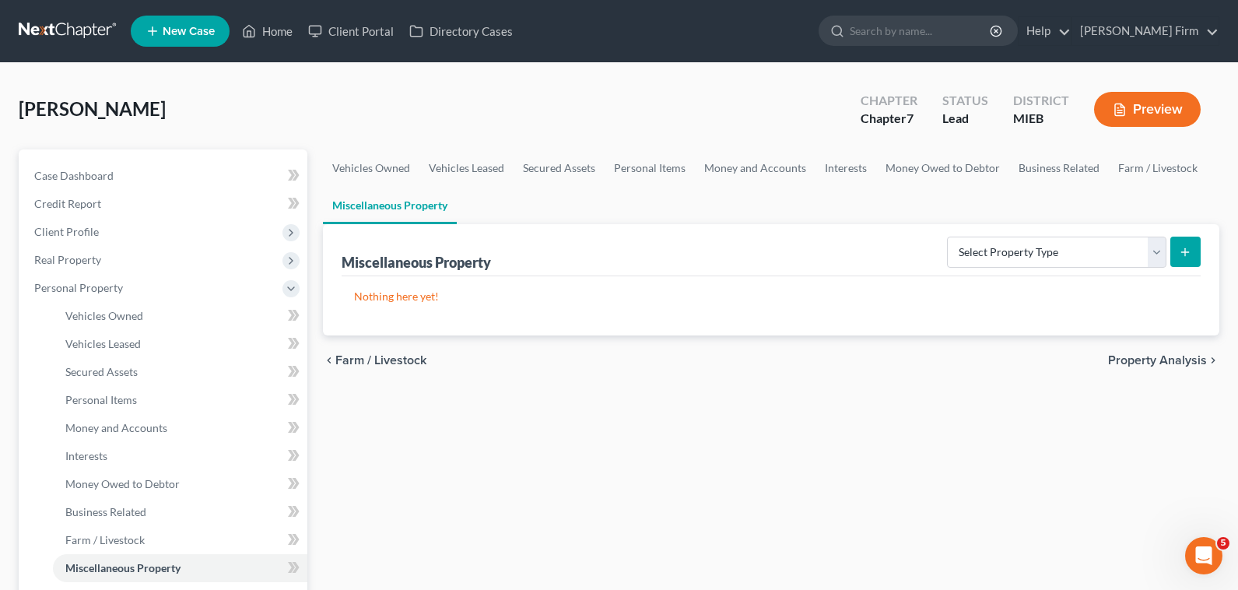
click at [1173, 357] on span "Property Analysis" at bounding box center [1157, 360] width 99 height 12
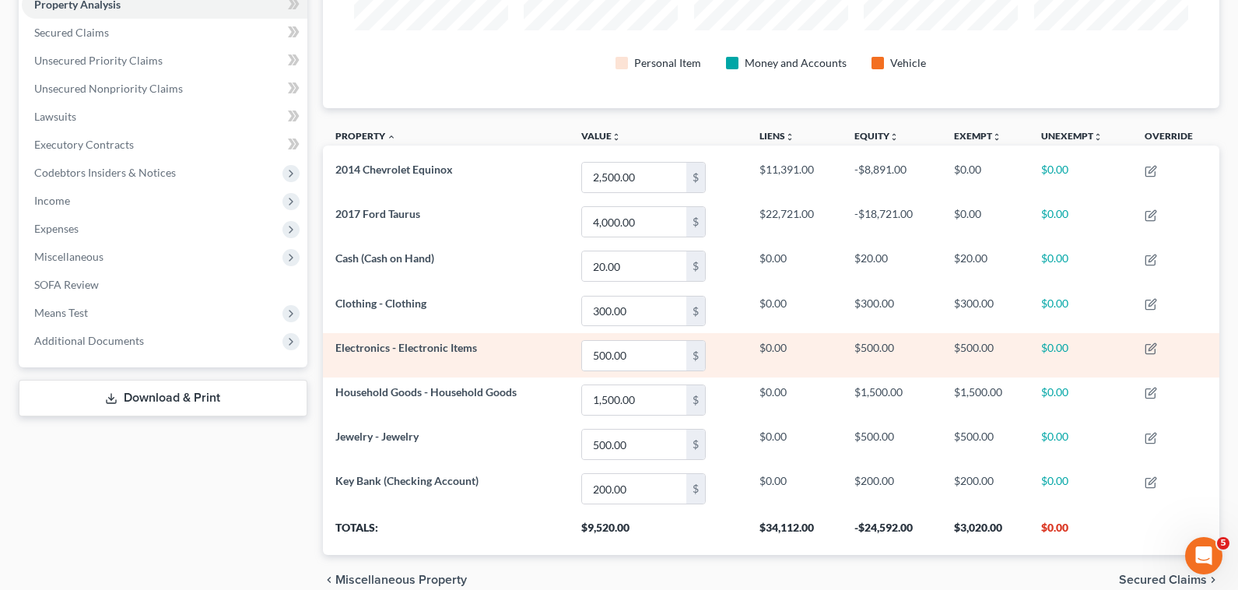
scroll to position [385, 0]
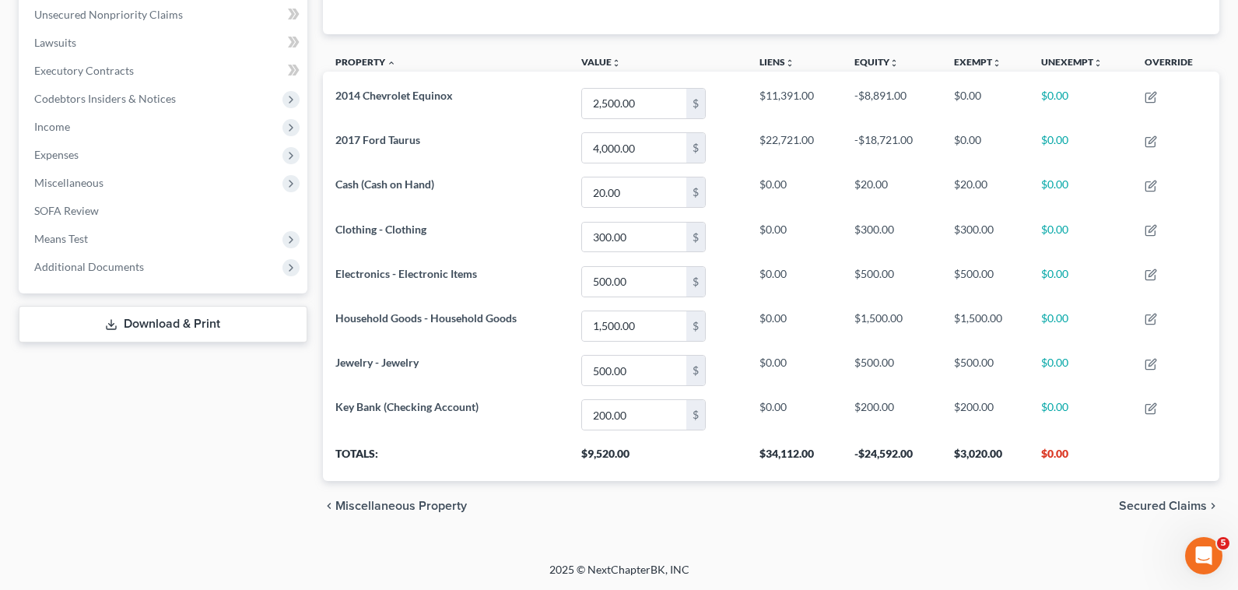
click at [1126, 507] on span "Secured Claims" at bounding box center [1163, 506] width 88 height 12
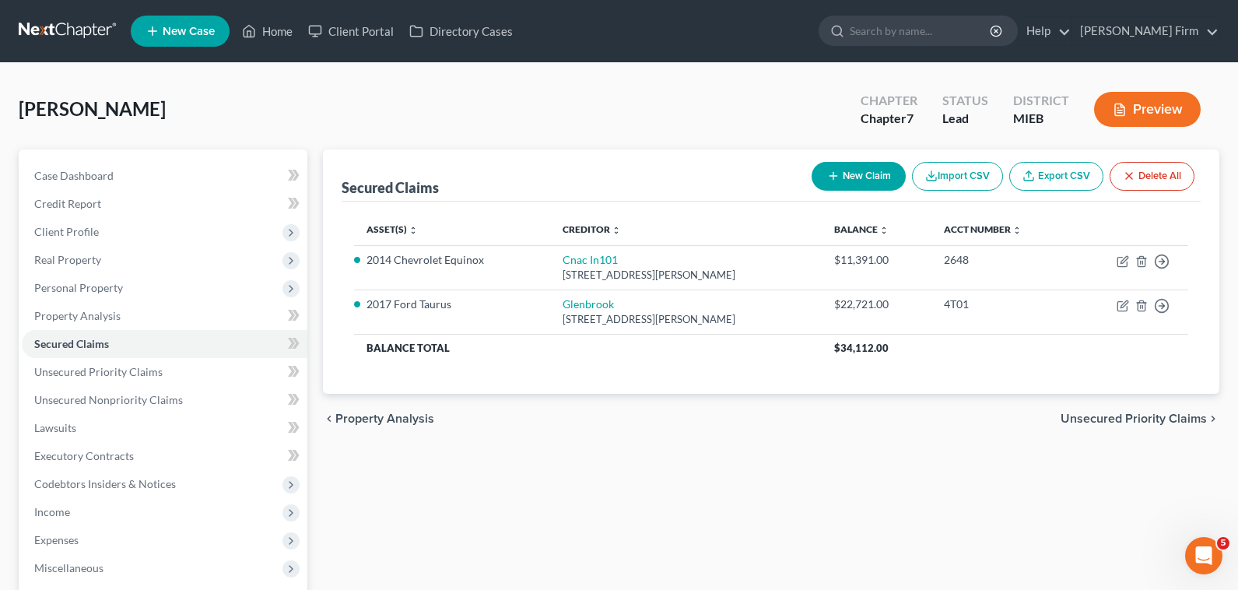
click at [1135, 425] on span "Unsecured Priority Claims" at bounding box center [1134, 418] width 146 height 12
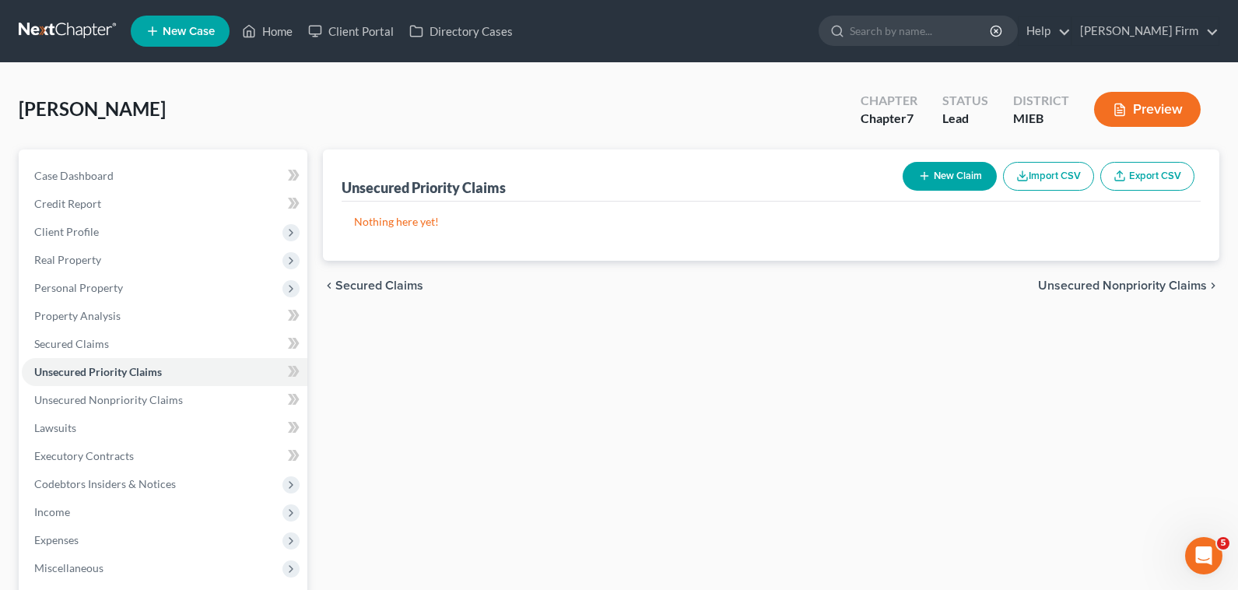
click at [1129, 287] on span "Unsecured Nonpriority Claims" at bounding box center [1122, 285] width 169 height 12
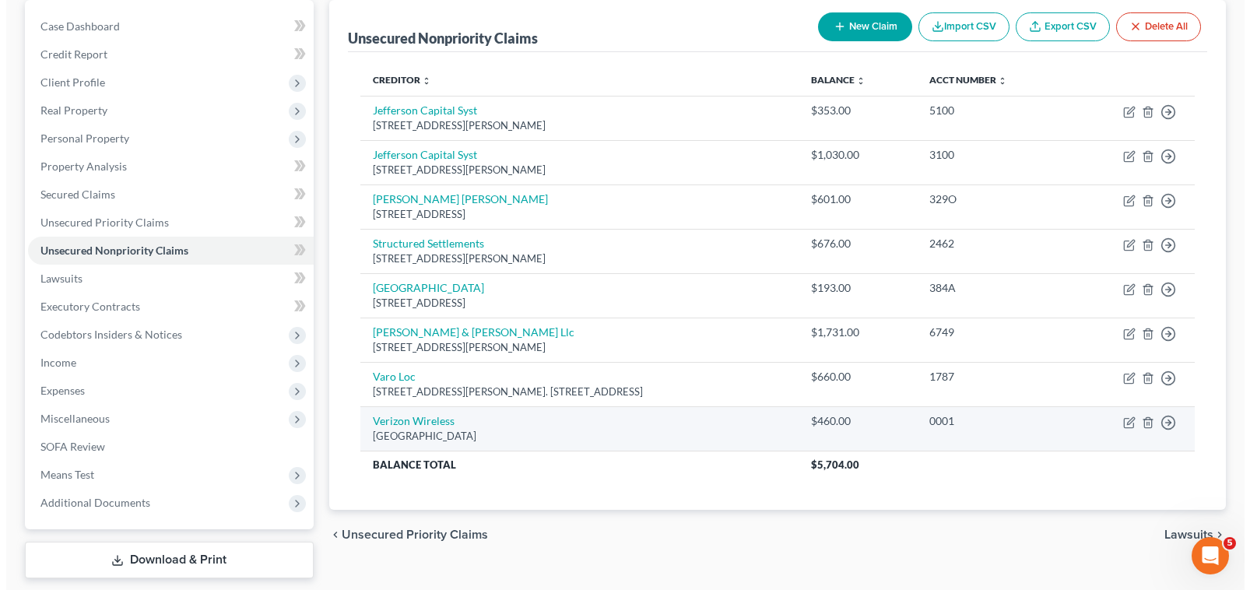
scroll to position [41, 0]
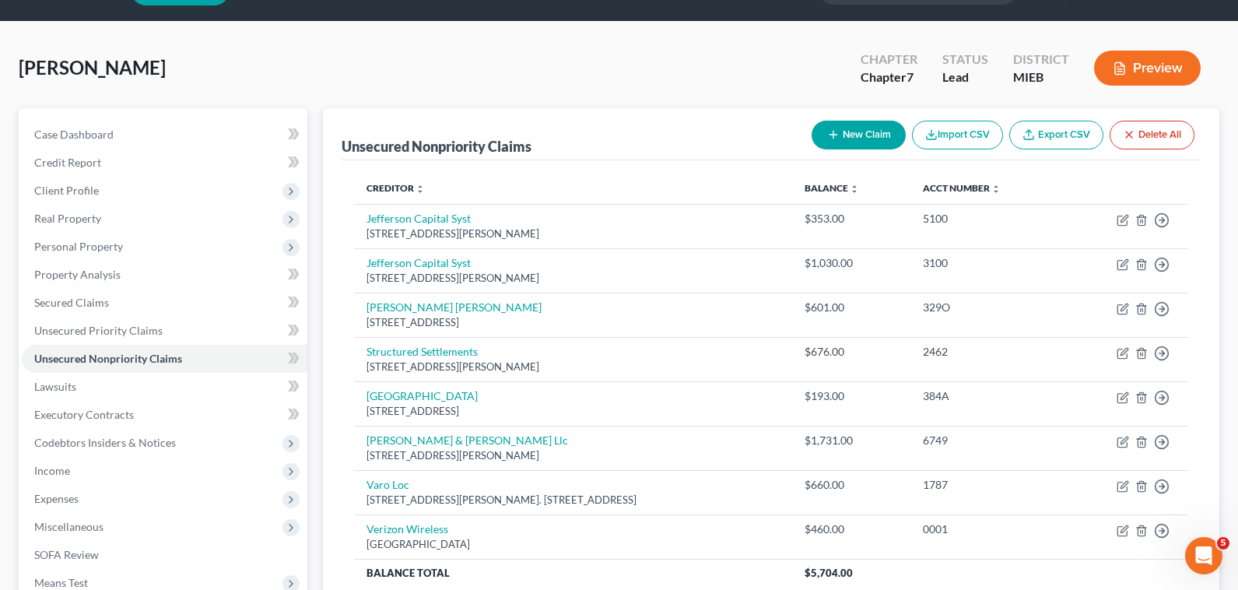
click at [865, 135] on button "New Claim" at bounding box center [859, 135] width 94 height 29
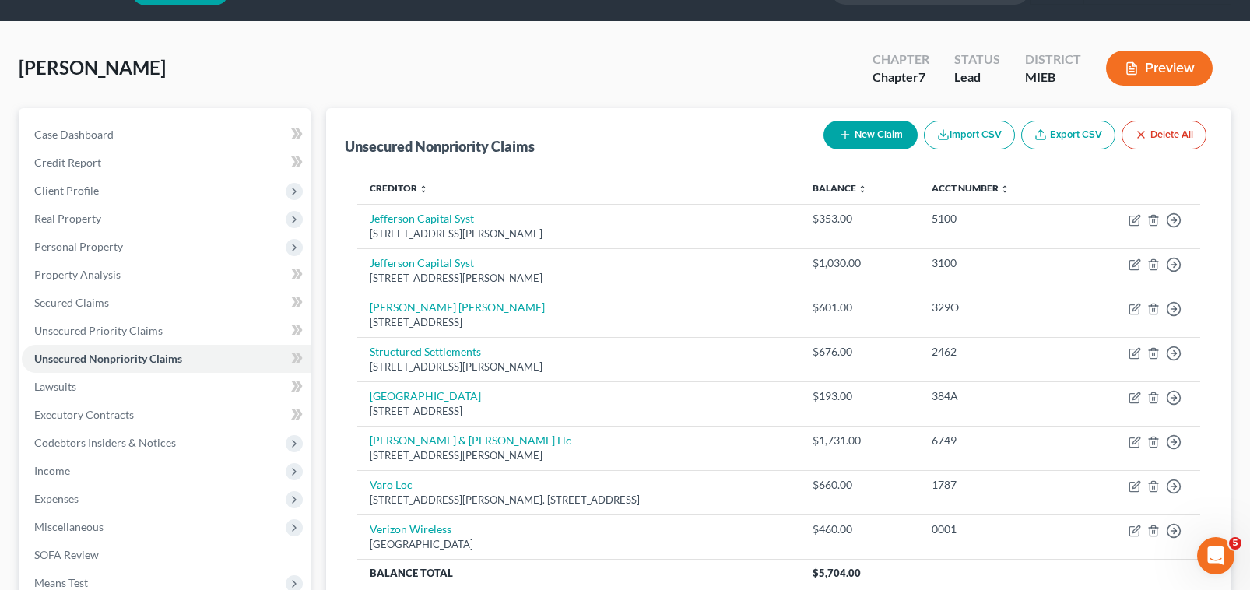
select select "0"
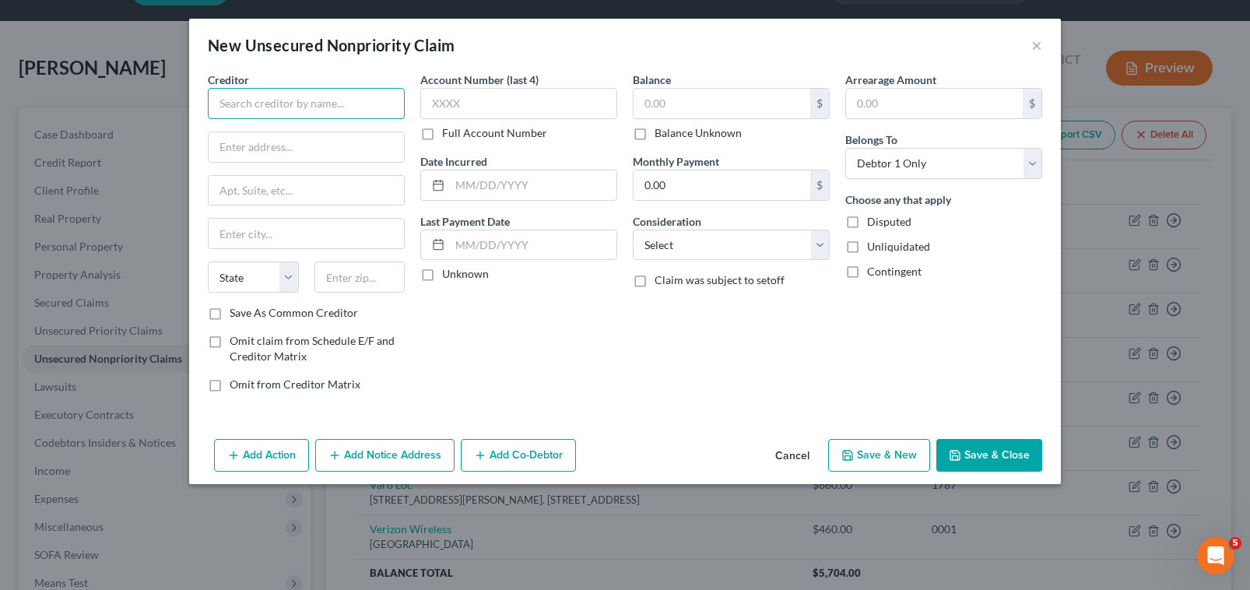
click at [351, 101] on input "text" at bounding box center [306, 103] width 197 height 31
click at [283, 109] on input "text" at bounding box center [306, 103] width 197 height 31
type input "State Farm Insurance"
type input "[GEOGRAPHIC_DATA]"
type input "Bloomington"
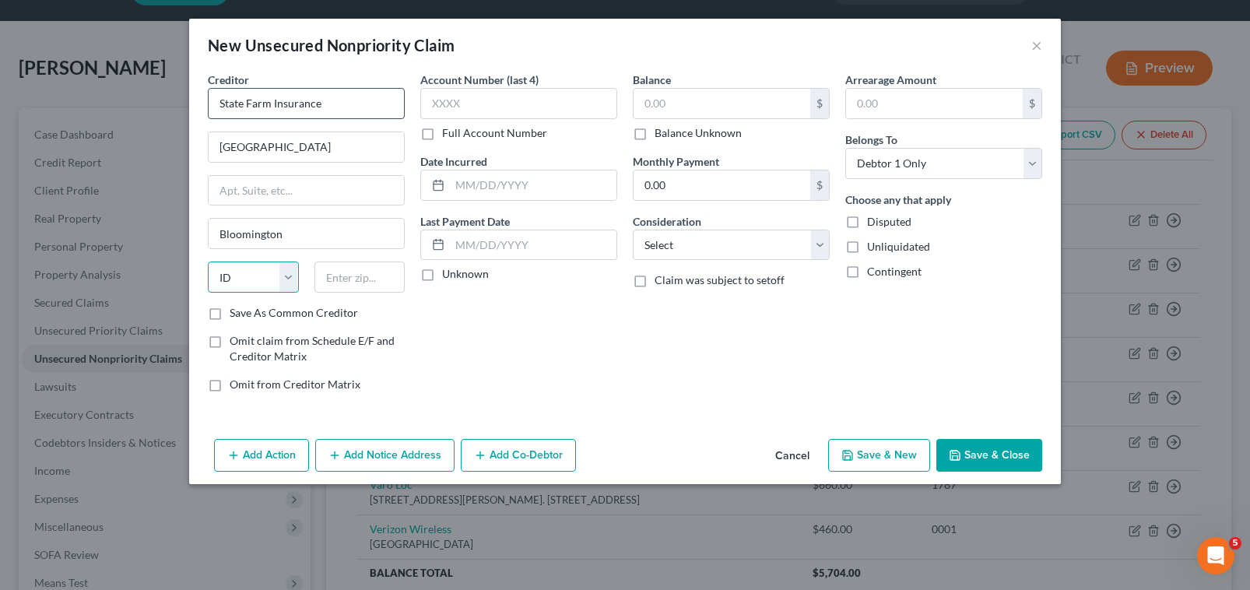
select select "14"
type input "61710"
click at [442, 135] on label "Full Account Number" at bounding box center [494, 133] width 105 height 16
click at [448, 135] on input "Full Account Number" at bounding box center [453, 130] width 10 height 10
click at [447, 108] on input "text" at bounding box center [518, 103] width 197 height 31
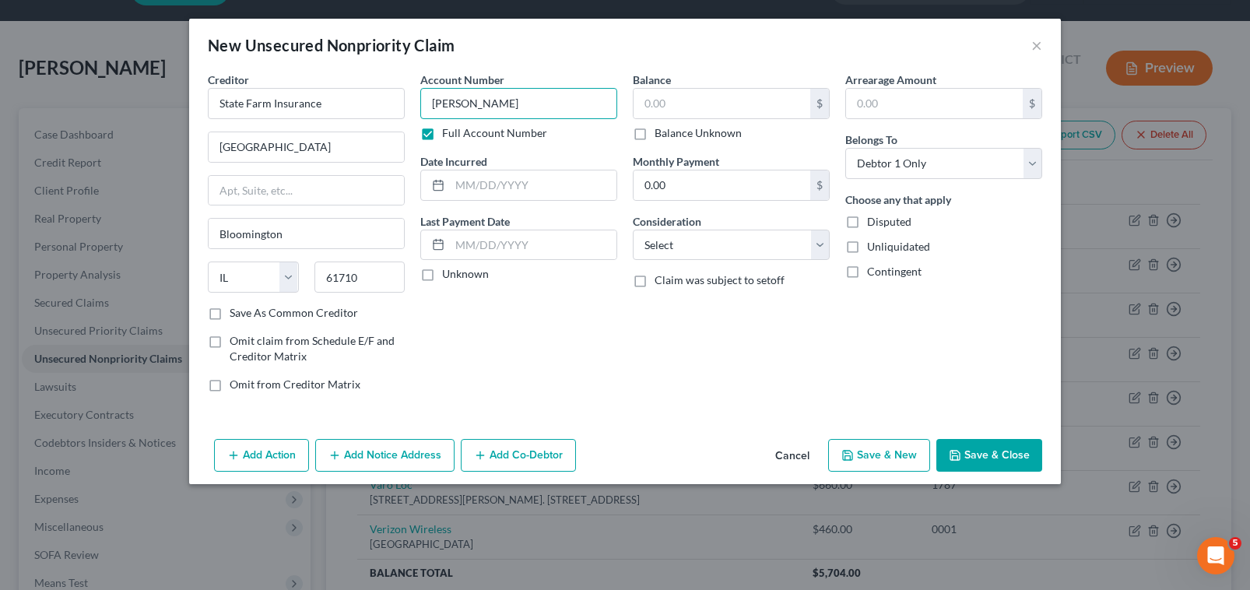
type input "[PERSON_NAME]"
click at [463, 188] on input "text" at bounding box center [533, 185] width 167 height 30
type input "[DATE]"
click at [728, 99] on input "text" at bounding box center [721, 104] width 177 height 30
type input "17,400.00"
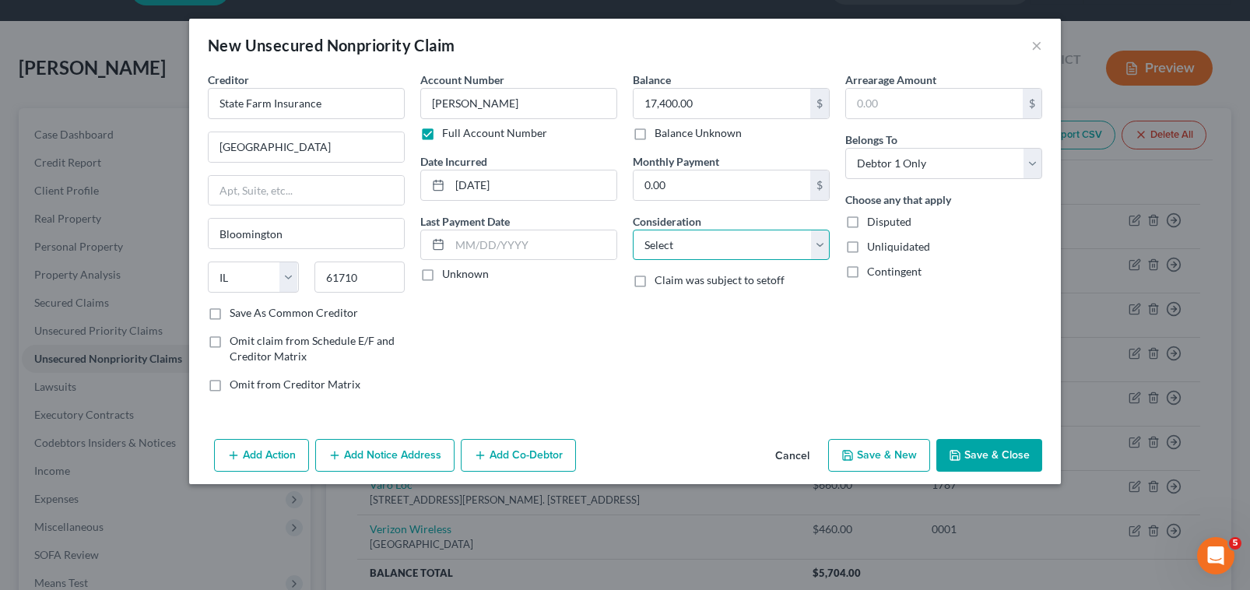
click at [767, 240] on select "Select Cable / Satellite Services Collection Agency Credit Card Debt Debt Couns…" at bounding box center [731, 245] width 197 height 31
select select "14"
click at [633, 230] on select "Select Cable / Satellite Services Collection Agency Credit Card Debt Debt Couns…" at bounding box center [731, 245] width 197 height 31
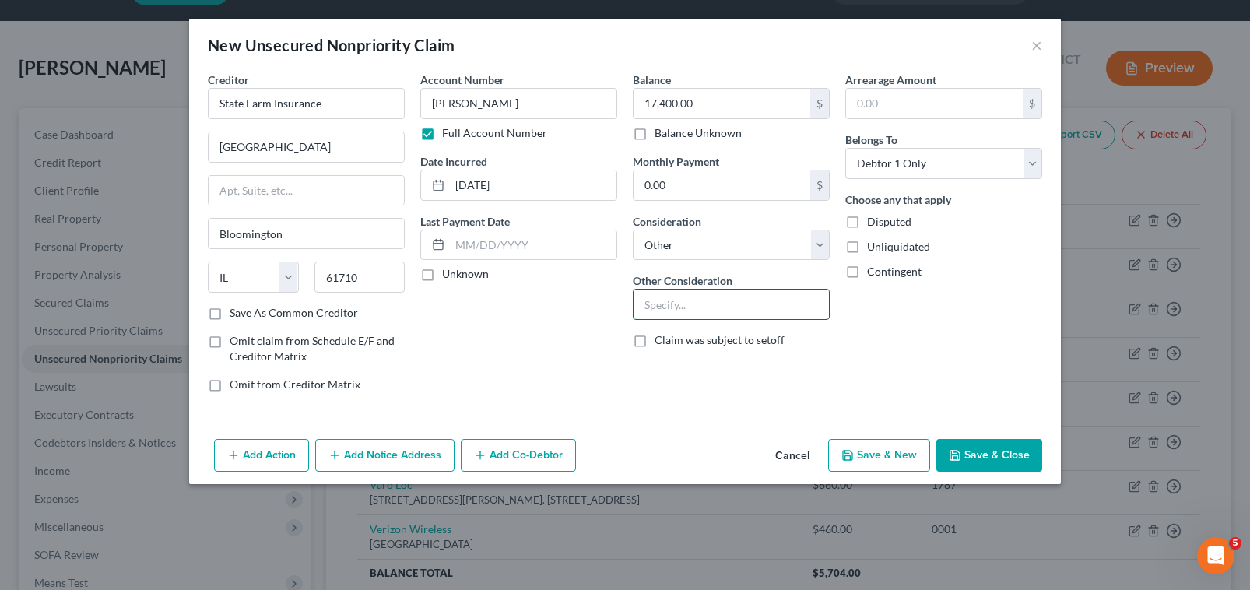
click at [710, 297] on input "text" at bounding box center [730, 304] width 195 height 30
type input "I"
type input "Judgement on Insurance Case"
click at [413, 453] on button "Add Notice Address" at bounding box center [384, 455] width 139 height 33
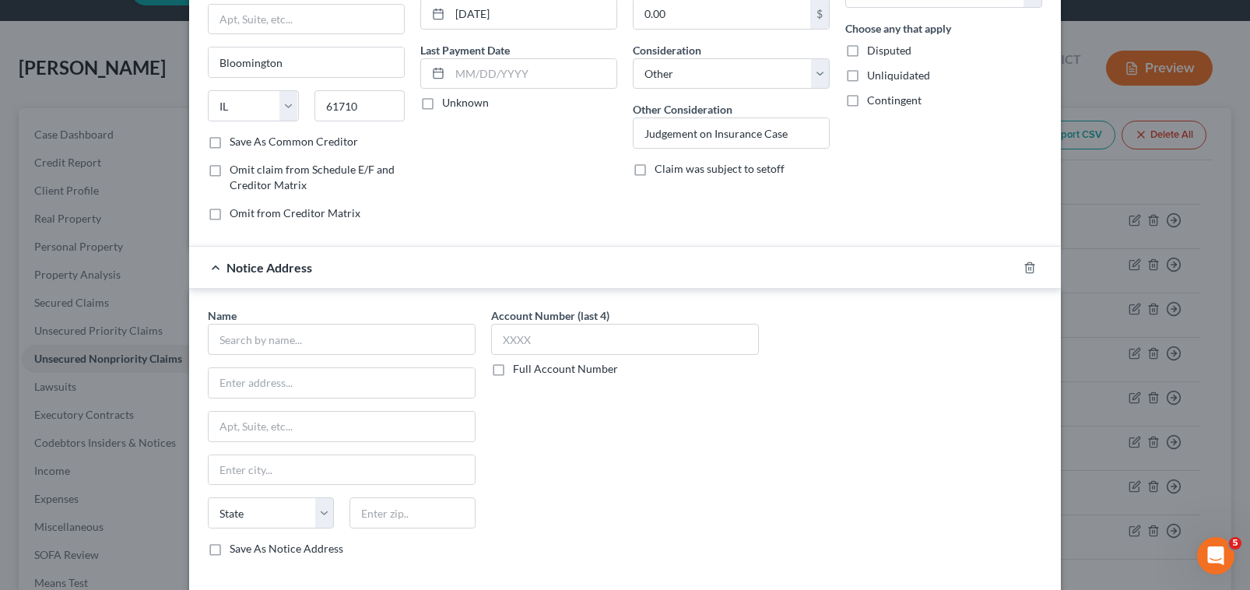
scroll to position [233, 0]
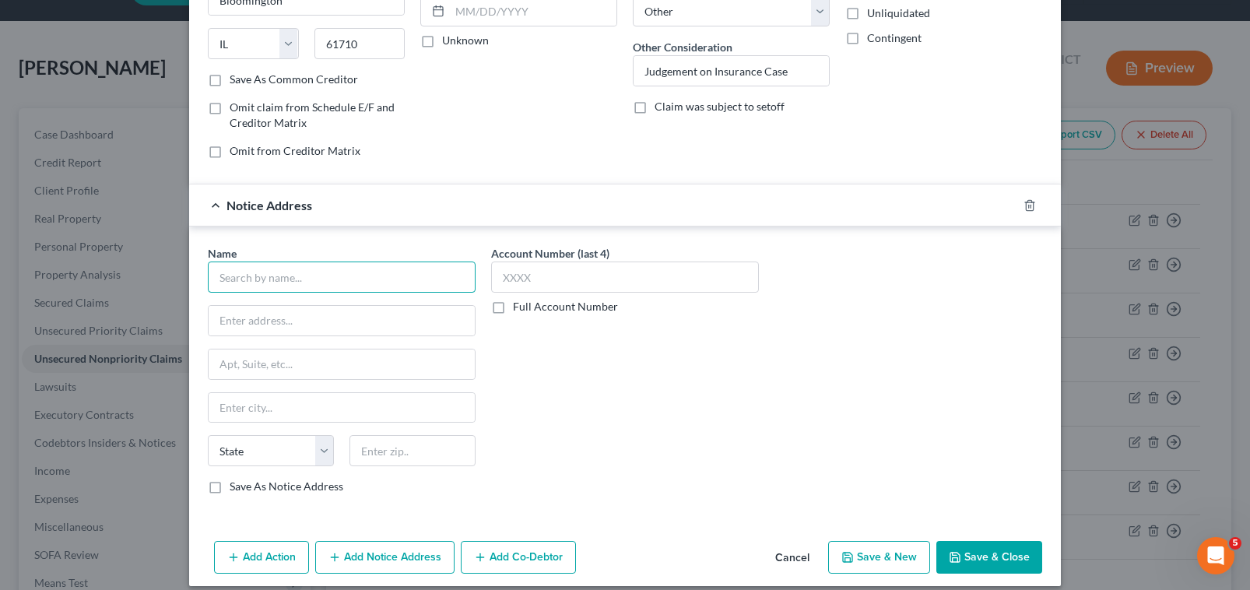
click at [346, 281] on input "text" at bounding box center [342, 276] width 268 height 31
click at [291, 279] on input "text" at bounding box center [342, 276] width 268 height 31
type input "[PERSON_NAME] Rucupero"
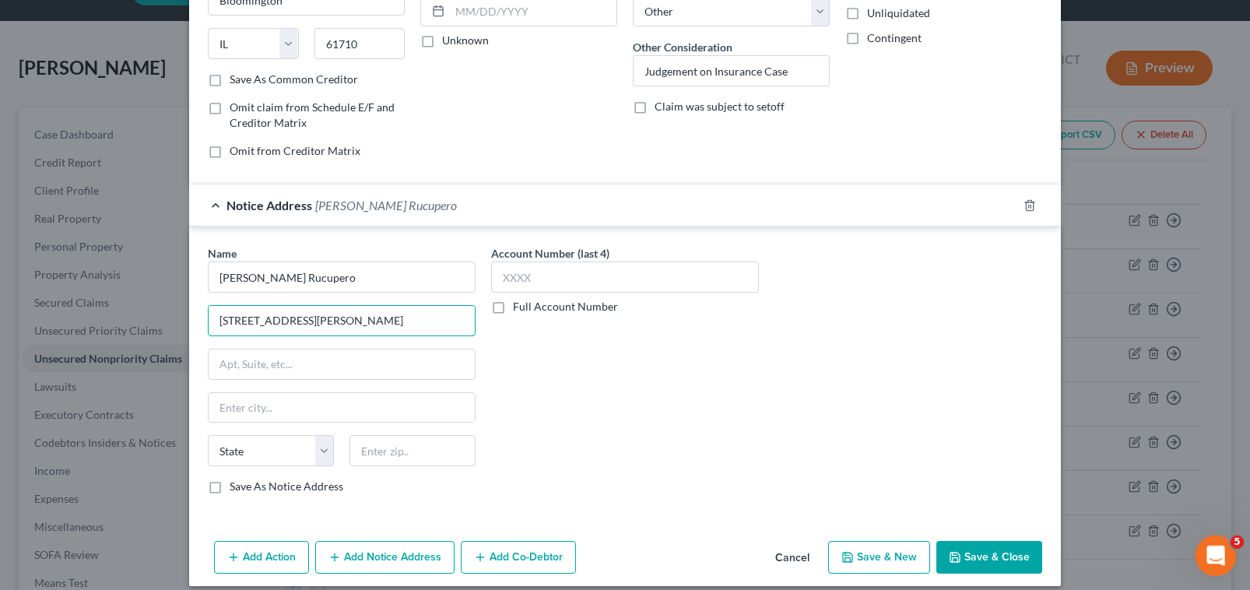
type input "[STREET_ADDRESS][PERSON_NAME]"
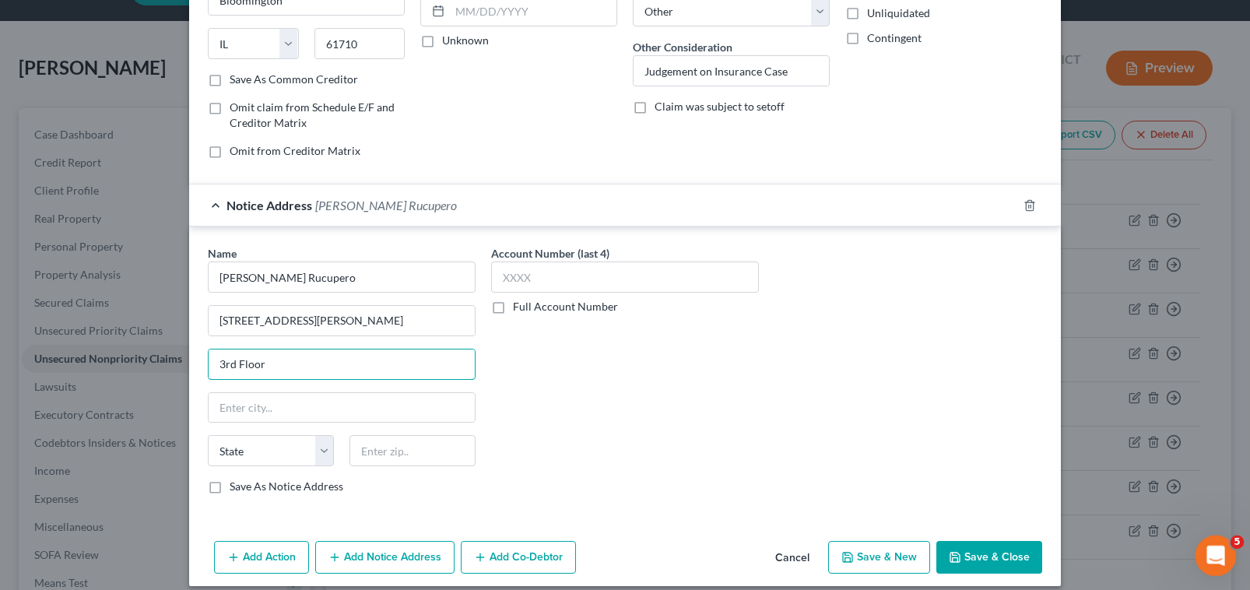
type input "3rd Floor"
type input "[GEOGRAPHIC_DATA]"
select select "3"
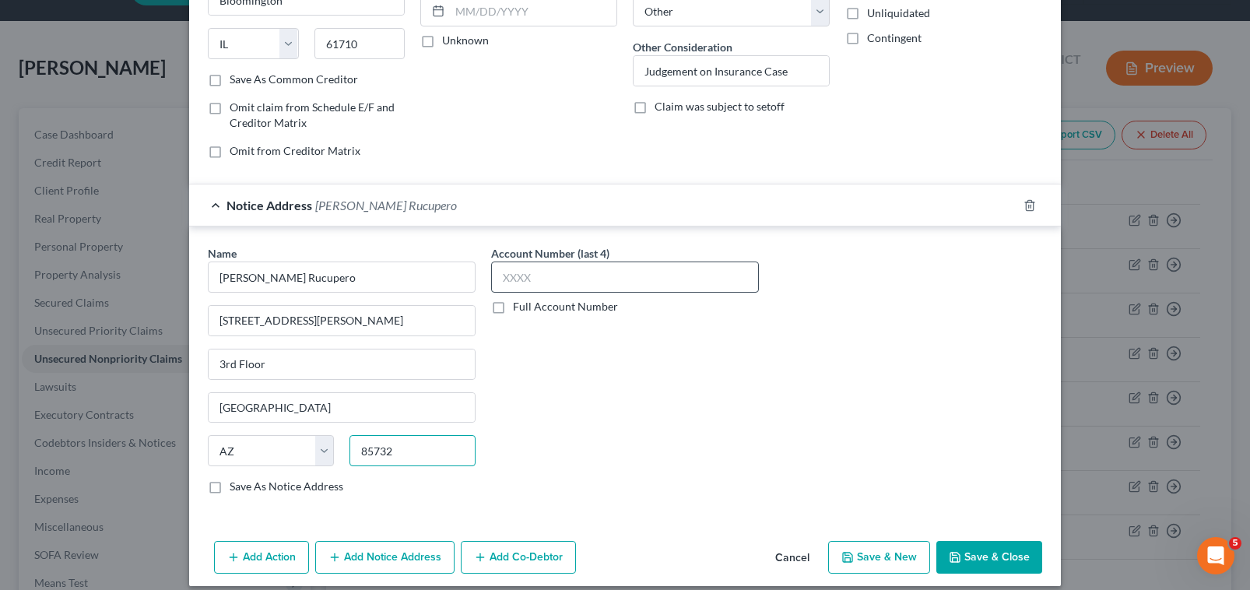
type input "85732"
click at [607, 276] on input "text" at bounding box center [625, 276] width 268 height 31
type input "[PERSON_NAME]"
click at [513, 306] on label "Full Account Number" at bounding box center [565, 307] width 105 height 16
click at [519, 306] on input "Full Account Number" at bounding box center [524, 304] width 10 height 10
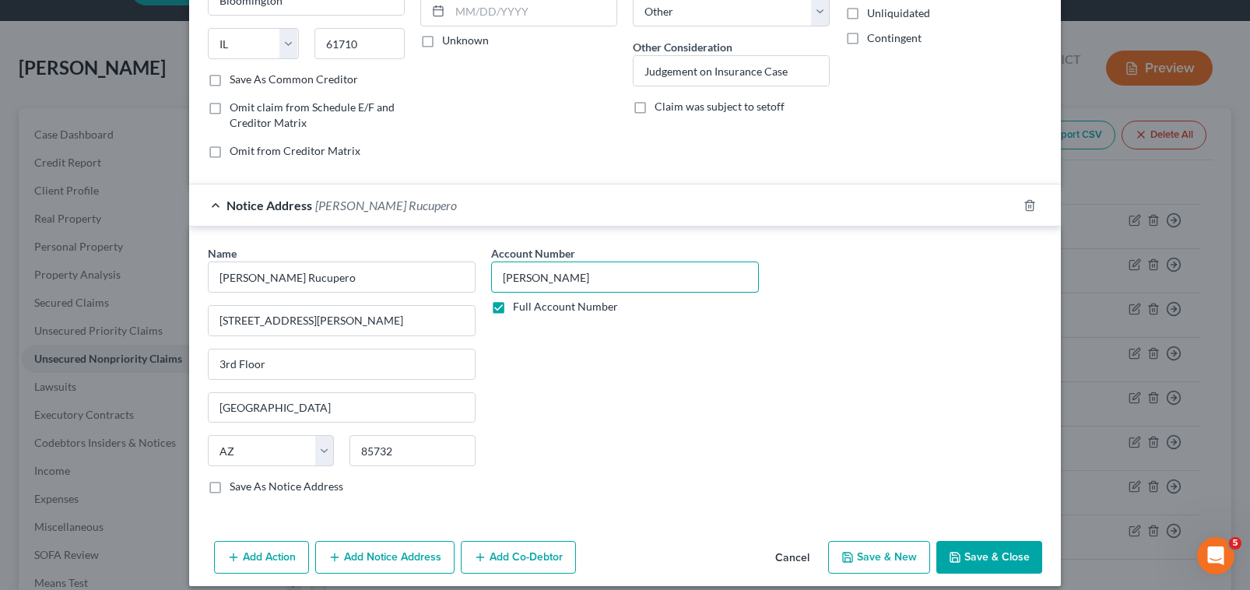
click at [584, 276] on input "[PERSON_NAME]" at bounding box center [625, 276] width 268 height 31
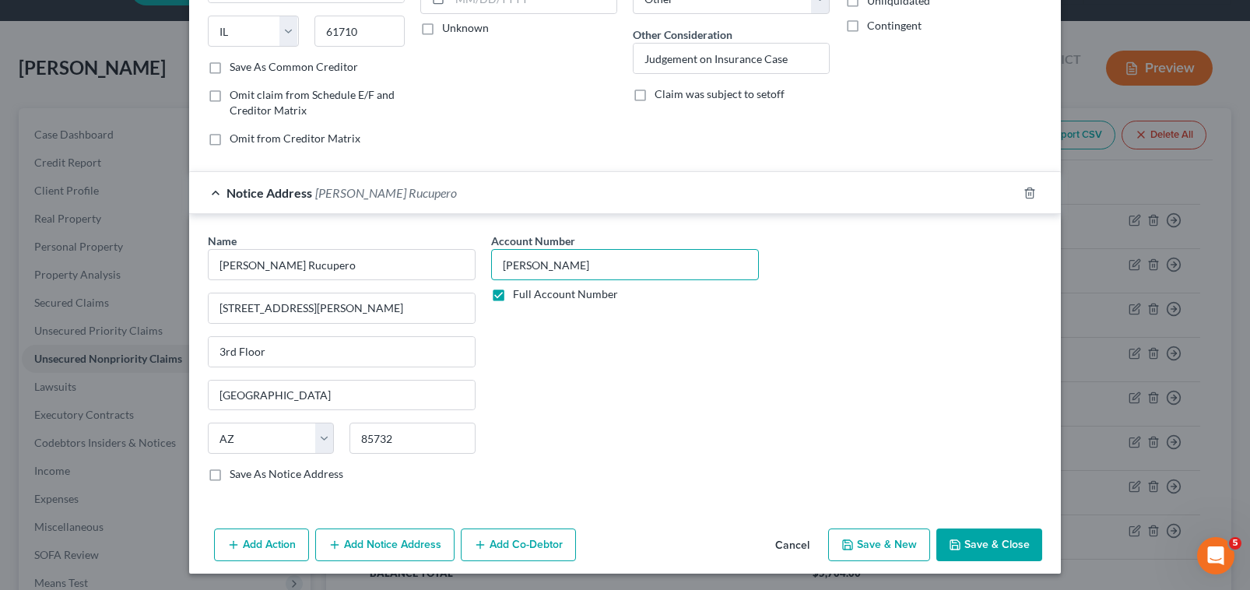
scroll to position [248, 0]
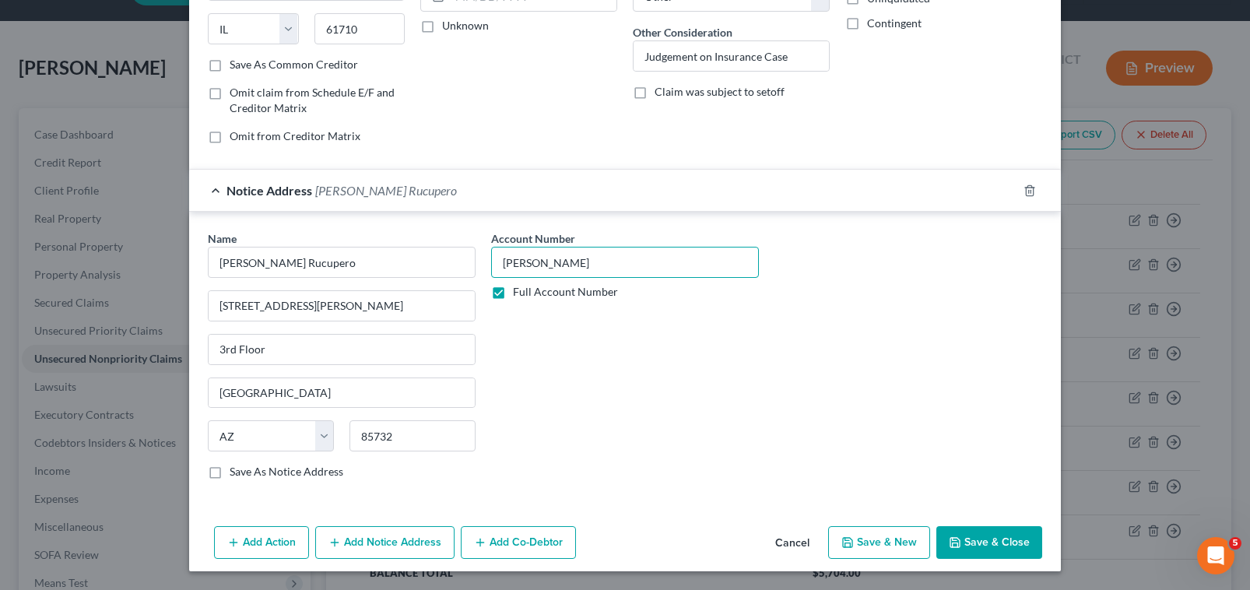
type input "[PERSON_NAME]"
click at [1001, 549] on button "Save & Close" at bounding box center [989, 542] width 106 height 33
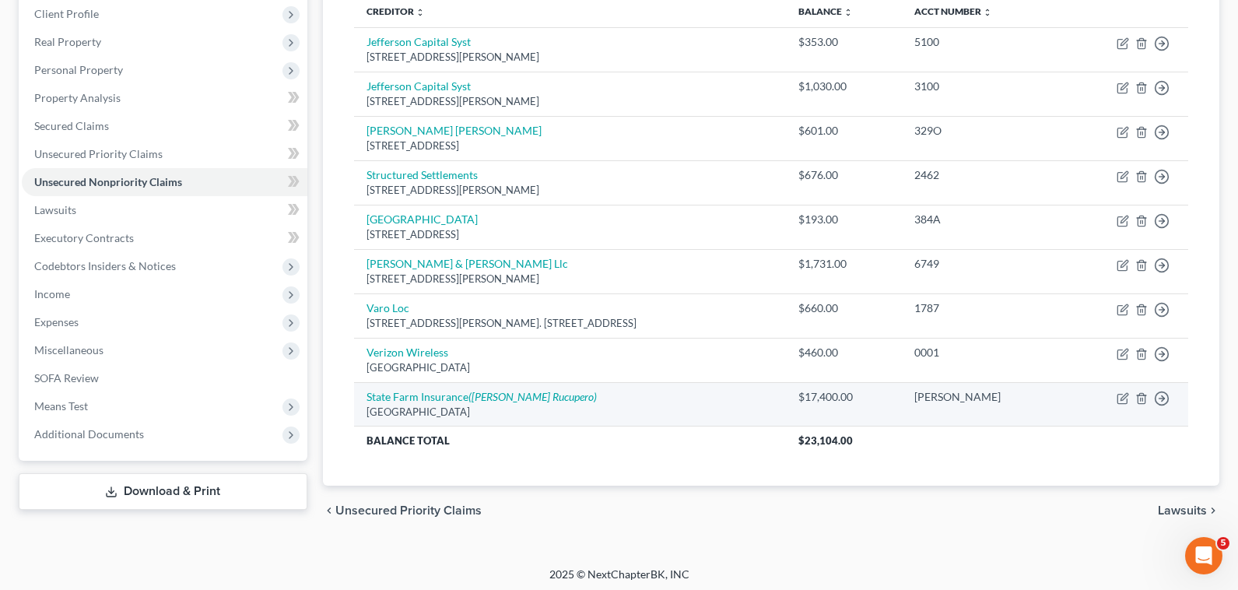
scroll to position [223, 0]
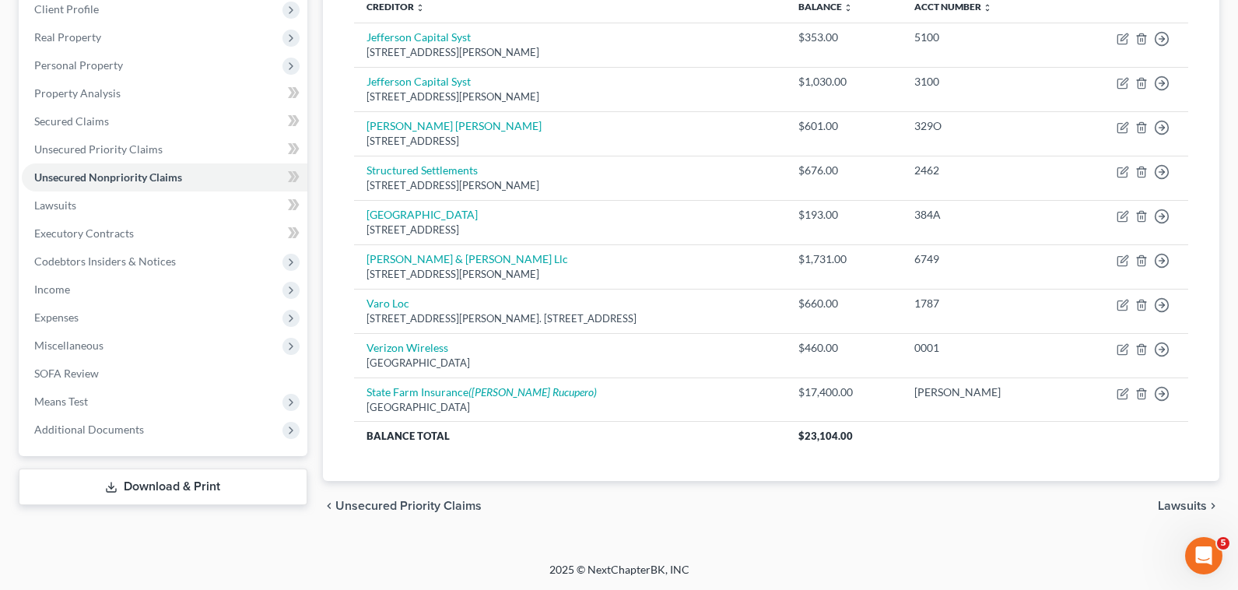
click at [1180, 505] on span "Lawsuits" at bounding box center [1182, 506] width 49 height 12
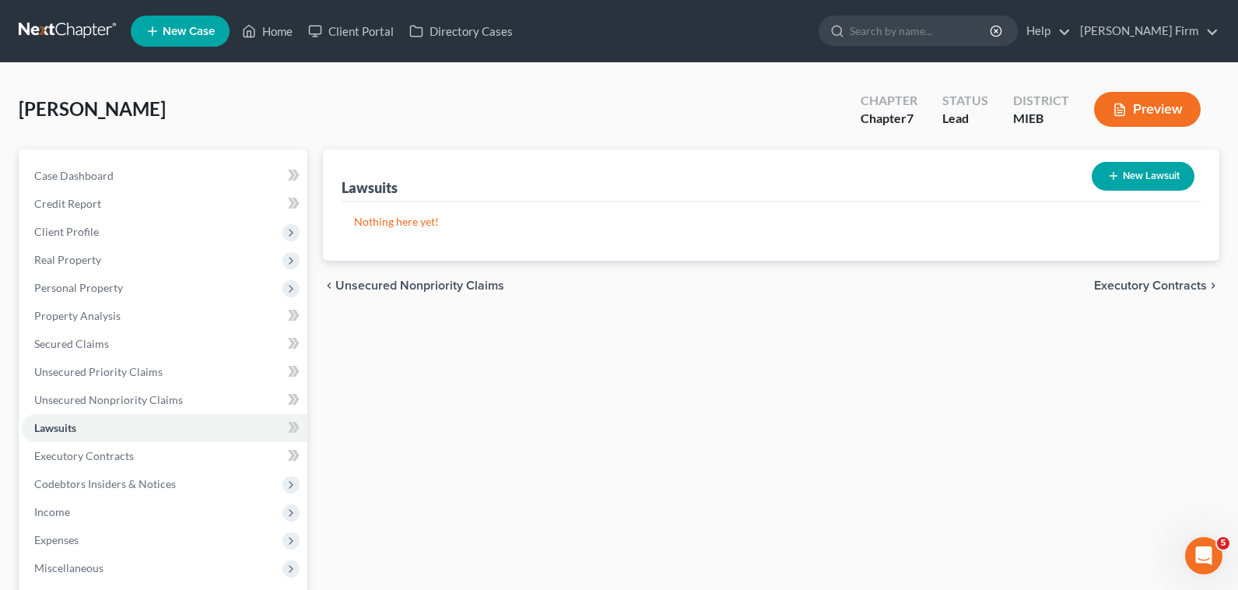
click at [1177, 282] on span "Executory Contracts" at bounding box center [1150, 285] width 113 height 12
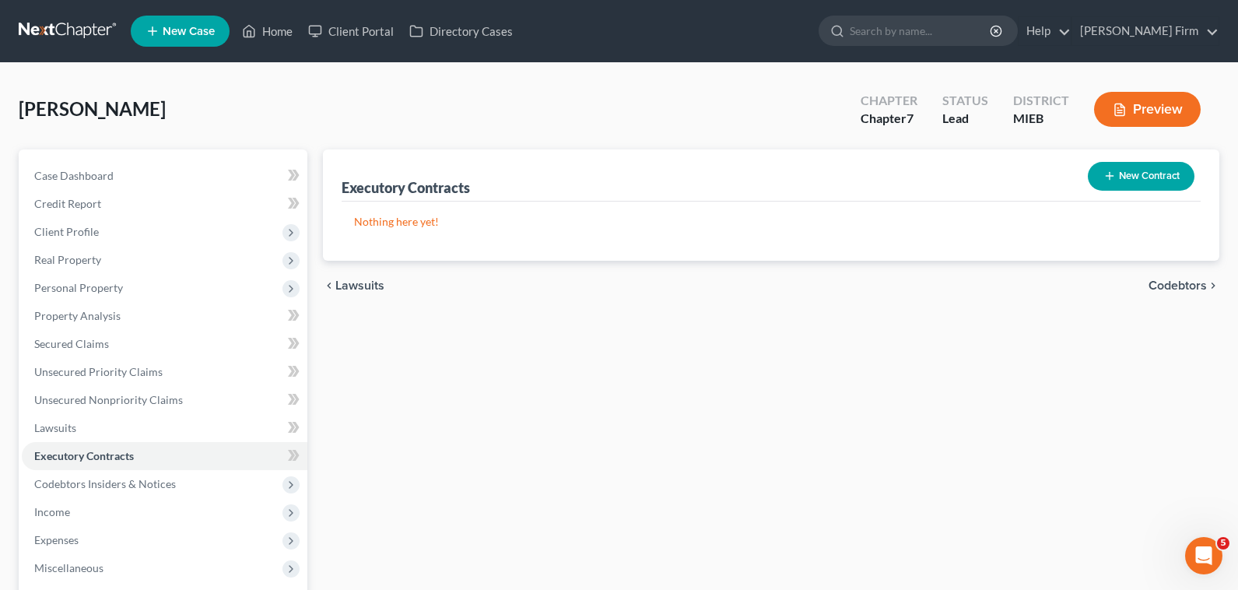
click at [1177, 282] on span "Codebtors" at bounding box center [1178, 285] width 58 height 12
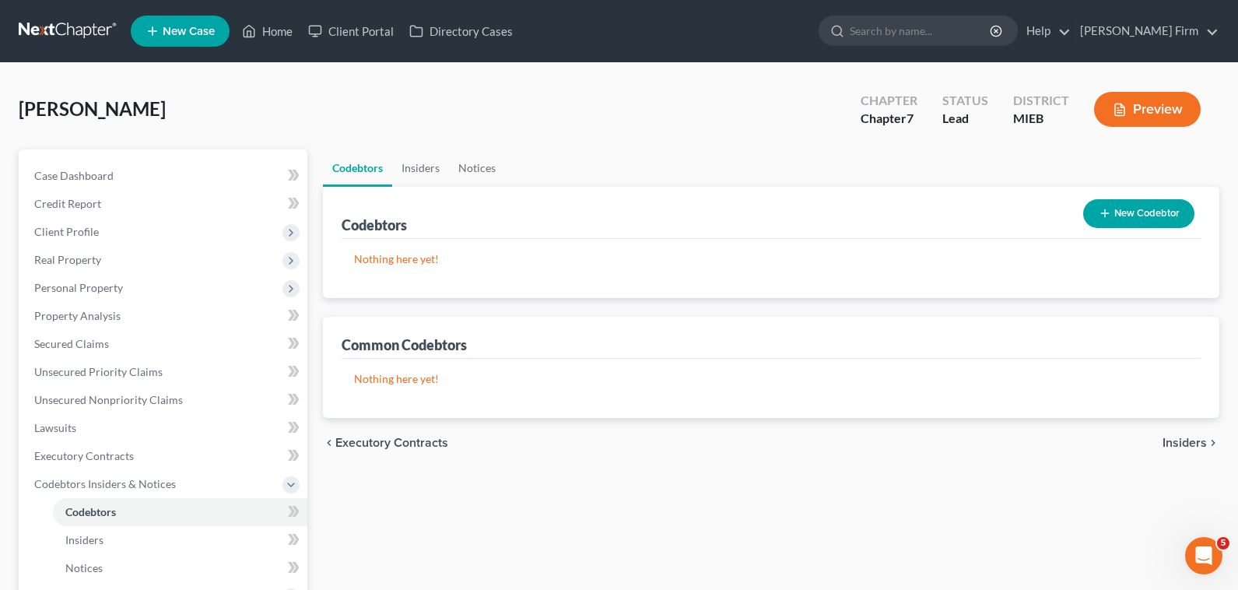
click at [1184, 440] on span "Insiders" at bounding box center [1185, 443] width 44 height 12
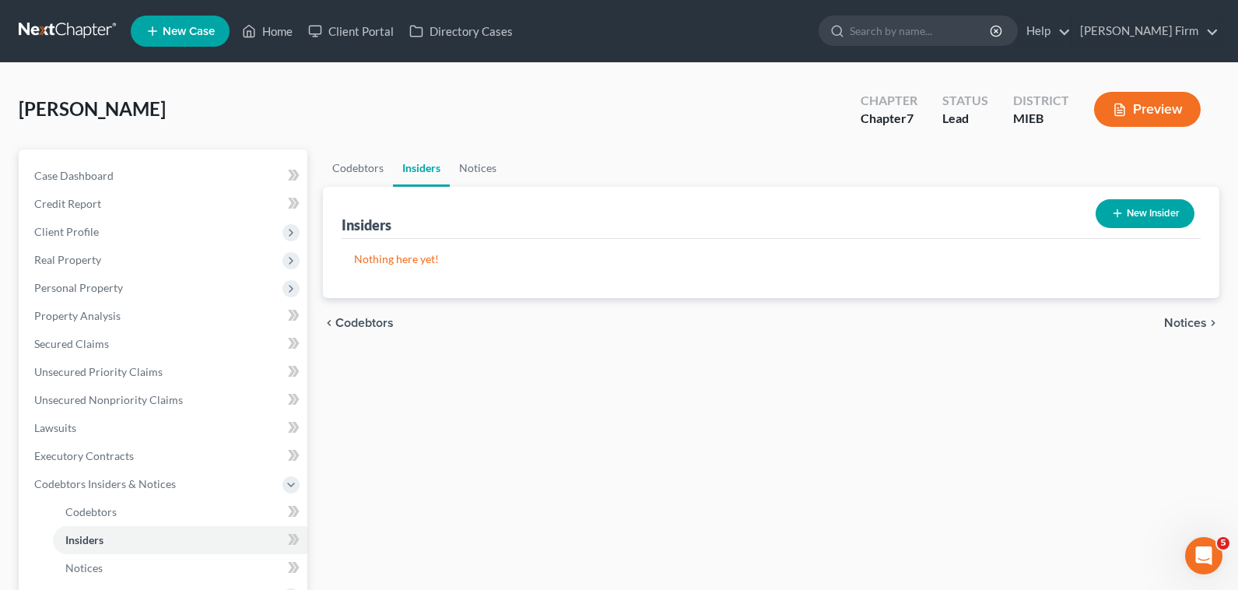
click at [1184, 314] on div "chevron_left Codebtors Notices chevron_right" at bounding box center [771, 323] width 896 height 50
click at [1185, 317] on span "Notices" at bounding box center [1185, 323] width 43 height 12
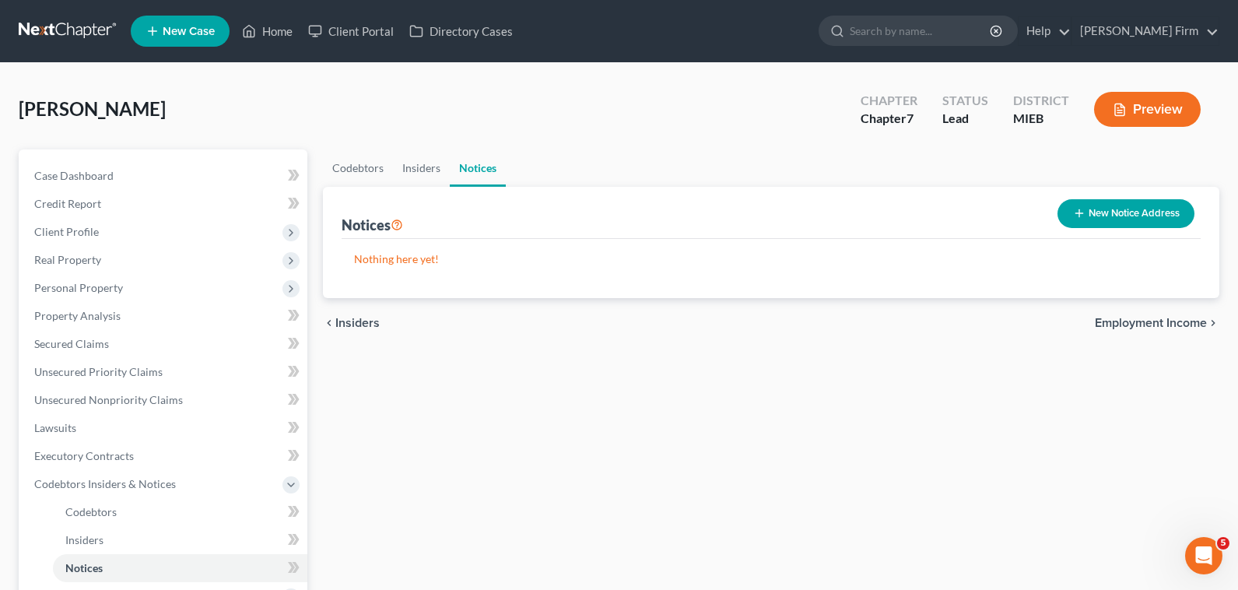
click at [1186, 319] on span "Employment Income" at bounding box center [1151, 323] width 112 height 12
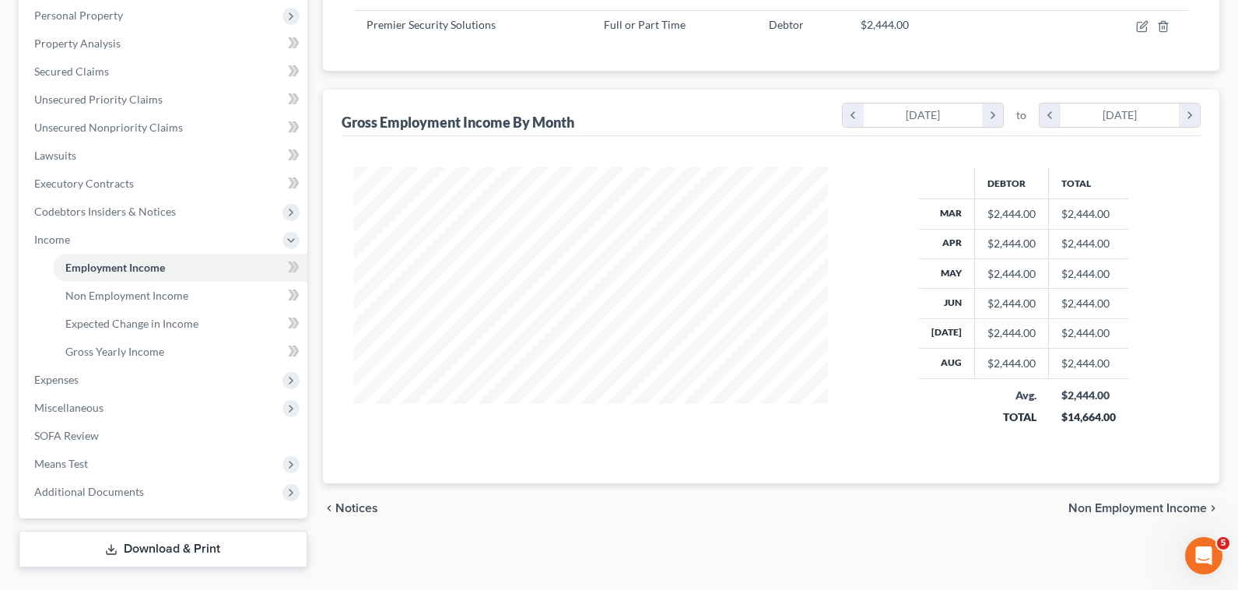
scroll to position [309, 0]
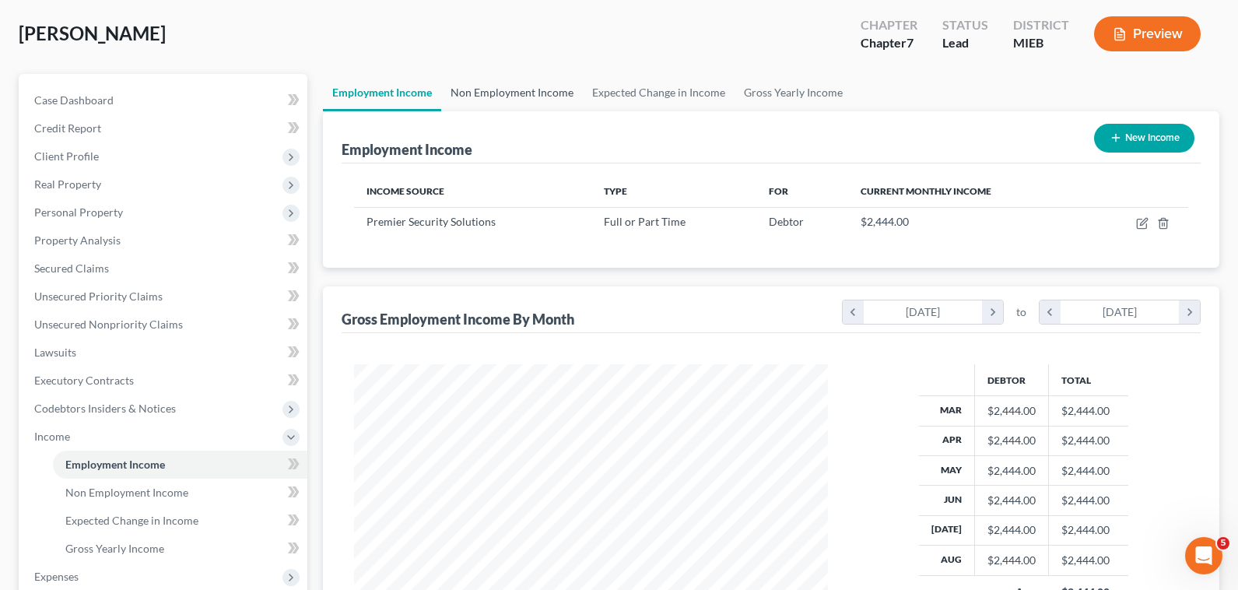
click at [509, 88] on link "Non Employment Income" at bounding box center [512, 92] width 142 height 37
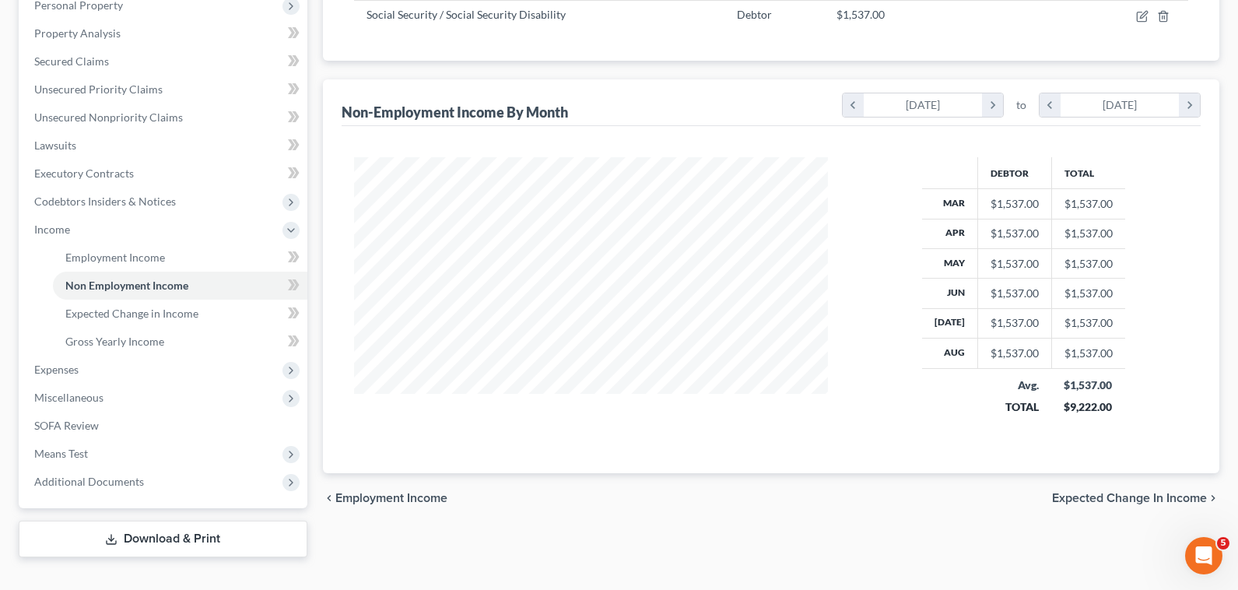
scroll to position [309, 0]
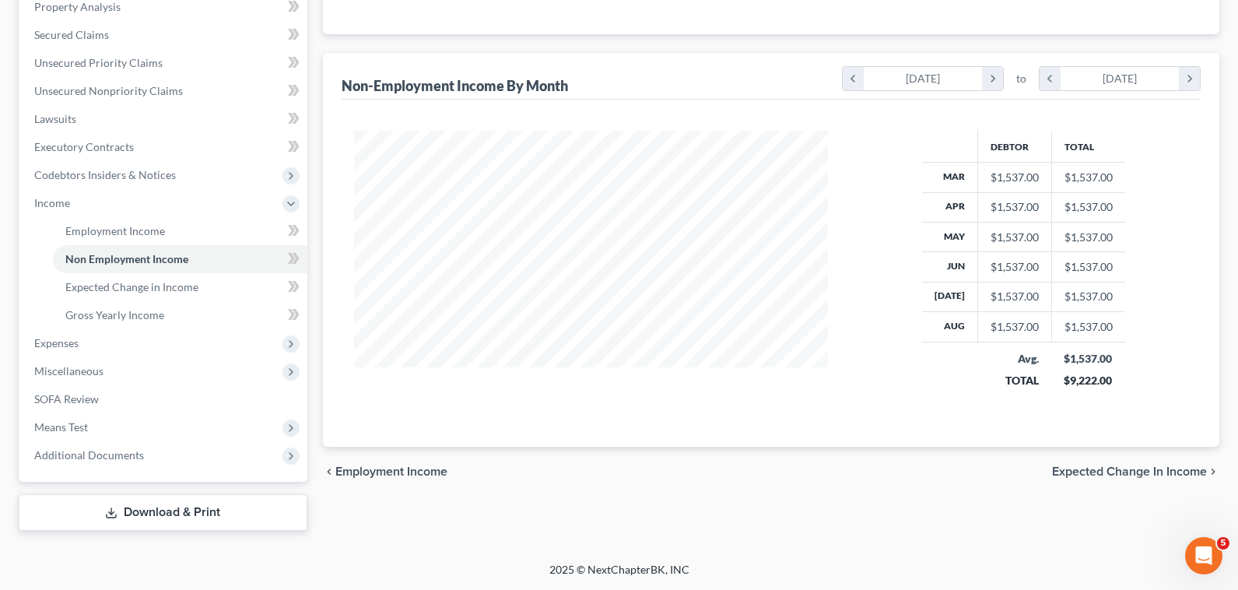
click at [1109, 466] on span "Expected Change in Income" at bounding box center [1129, 471] width 155 height 12
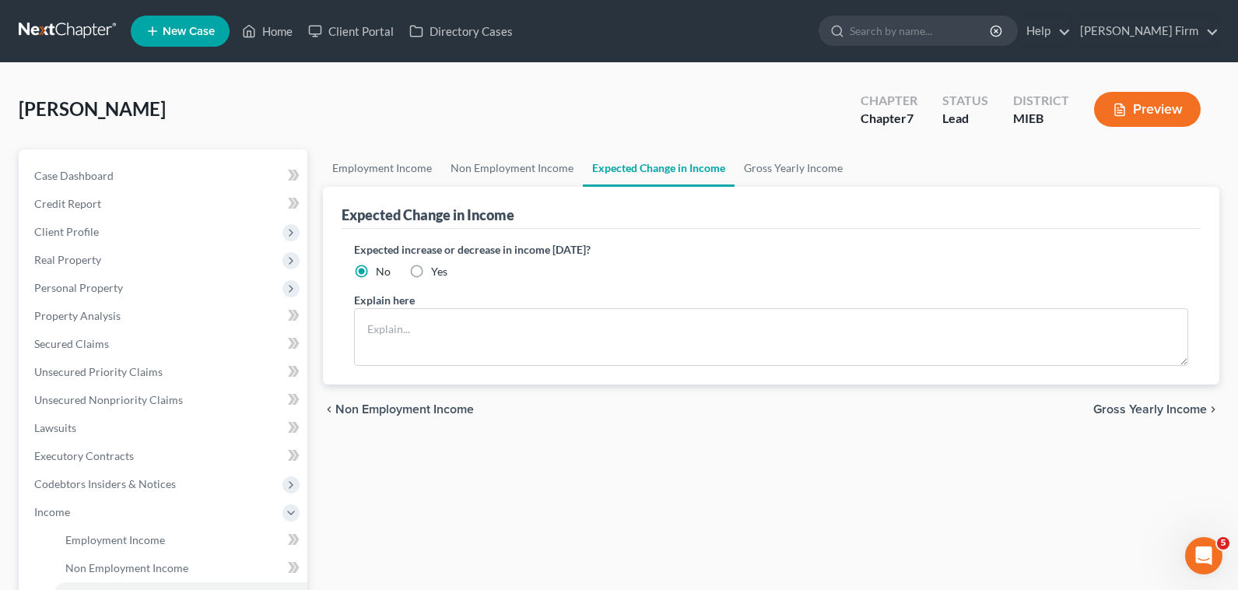
click at [1147, 407] on span "Gross Yearly Income" at bounding box center [1150, 409] width 114 height 12
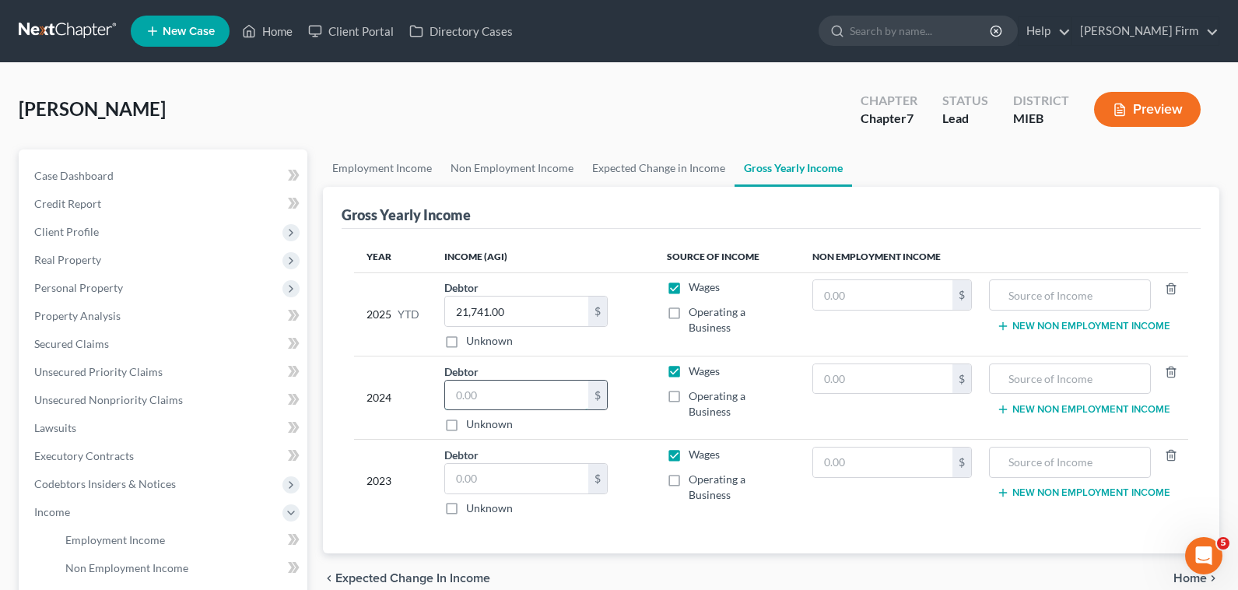
click at [481, 399] on input "text" at bounding box center [516, 396] width 143 height 30
type input "31,920.00"
click at [626, 384] on div "Debtor 31,920.00 $ Unknown Balance Undetermined 31,920.00 $ Unknown" at bounding box center [543, 397] width 198 height 69
click at [494, 479] on input "text" at bounding box center [516, 479] width 143 height 30
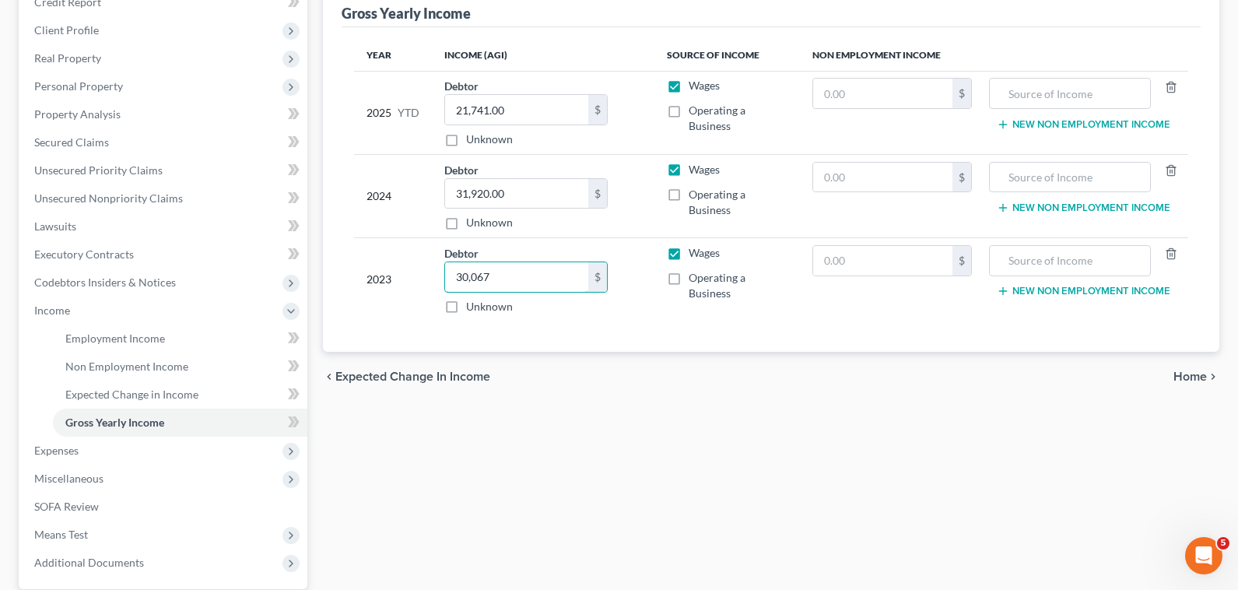
scroll to position [309, 0]
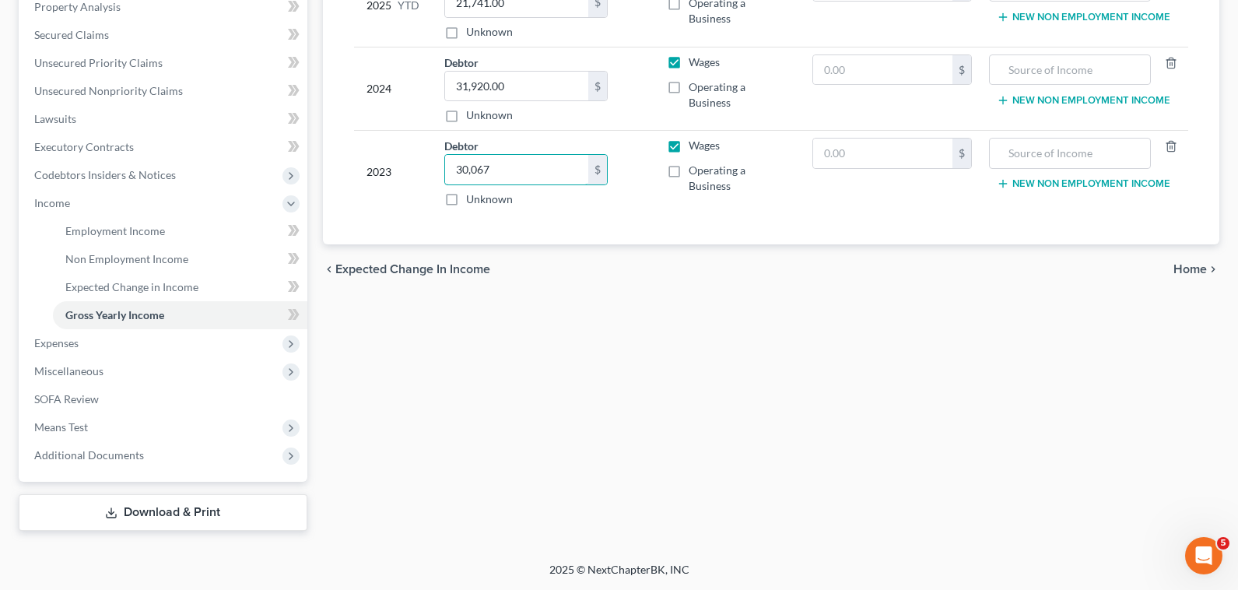
type input "30,067"
click at [1188, 275] on span "Home" at bounding box center [1189, 269] width 33 height 12
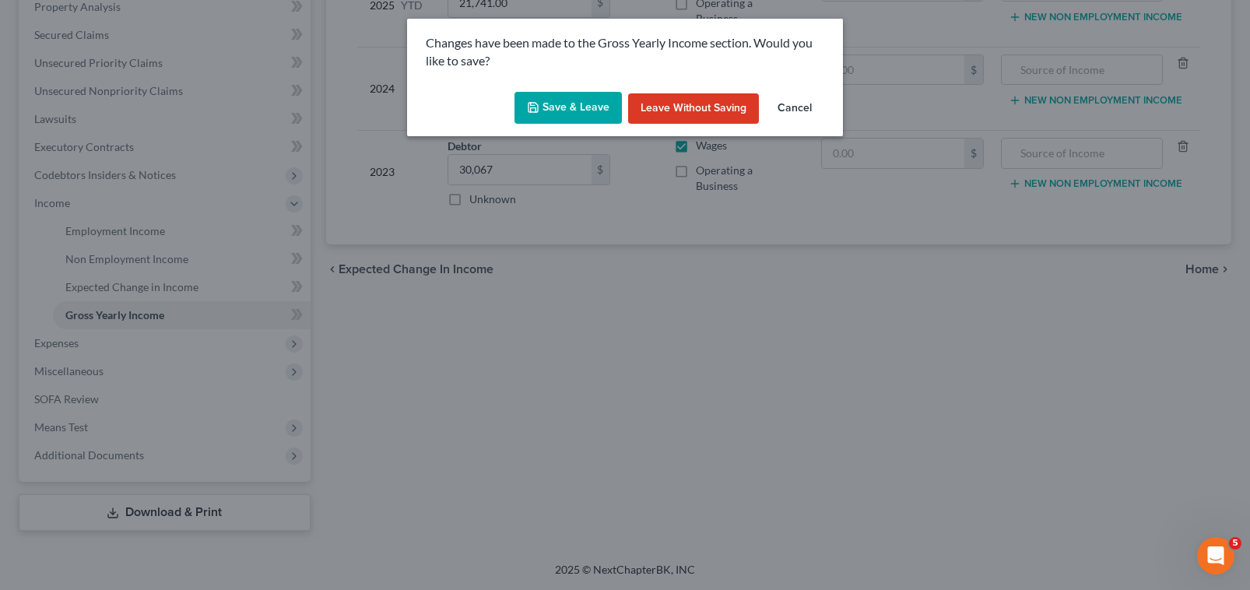
click at [577, 107] on button "Save & Leave" at bounding box center [567, 108] width 107 height 33
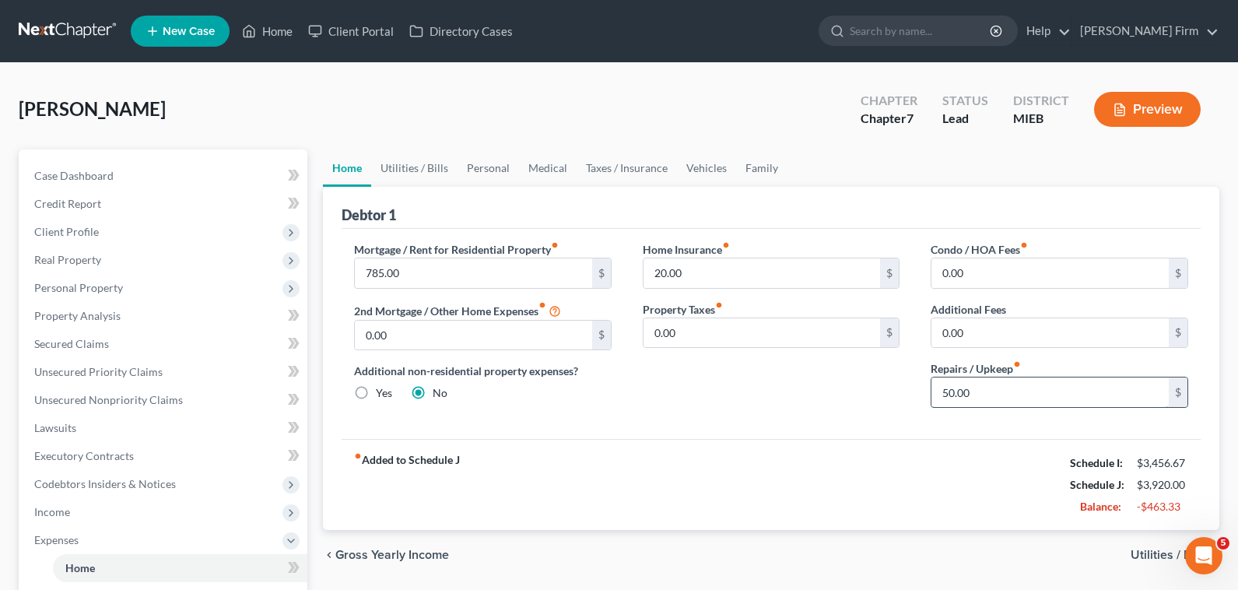
click at [1018, 399] on input "50.00" at bounding box center [1049, 392] width 237 height 30
type input "0"
click at [1125, 508] on div "Balance:" at bounding box center [1095, 507] width 67 height 16
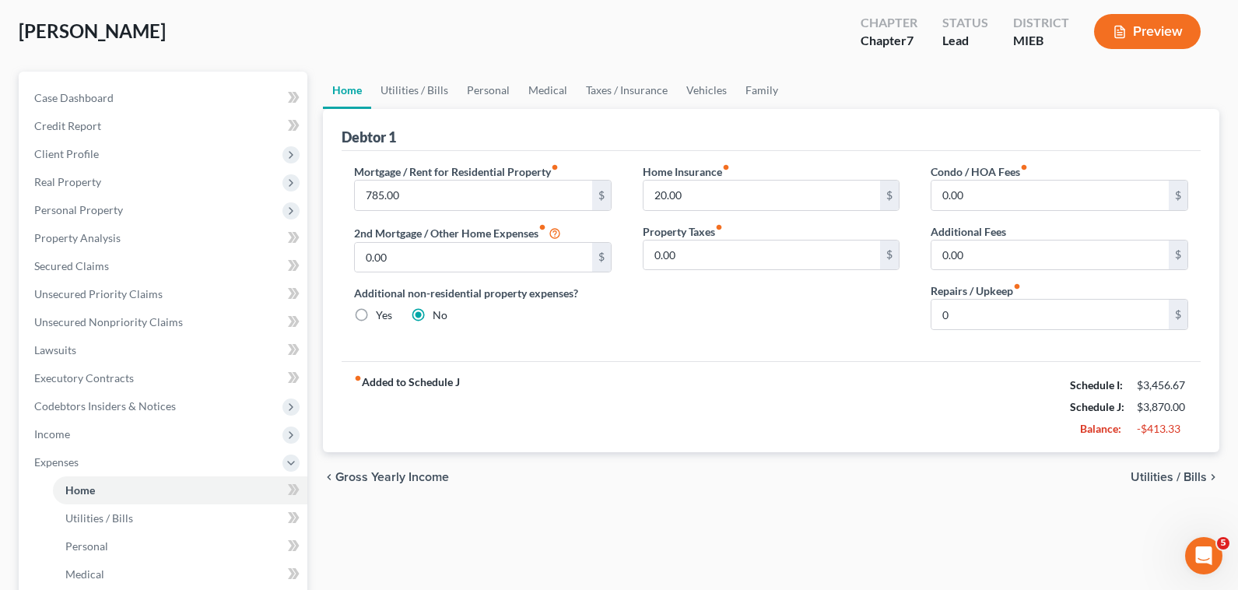
click at [1155, 481] on span "Utilities / Bills" at bounding box center [1169, 477] width 76 height 12
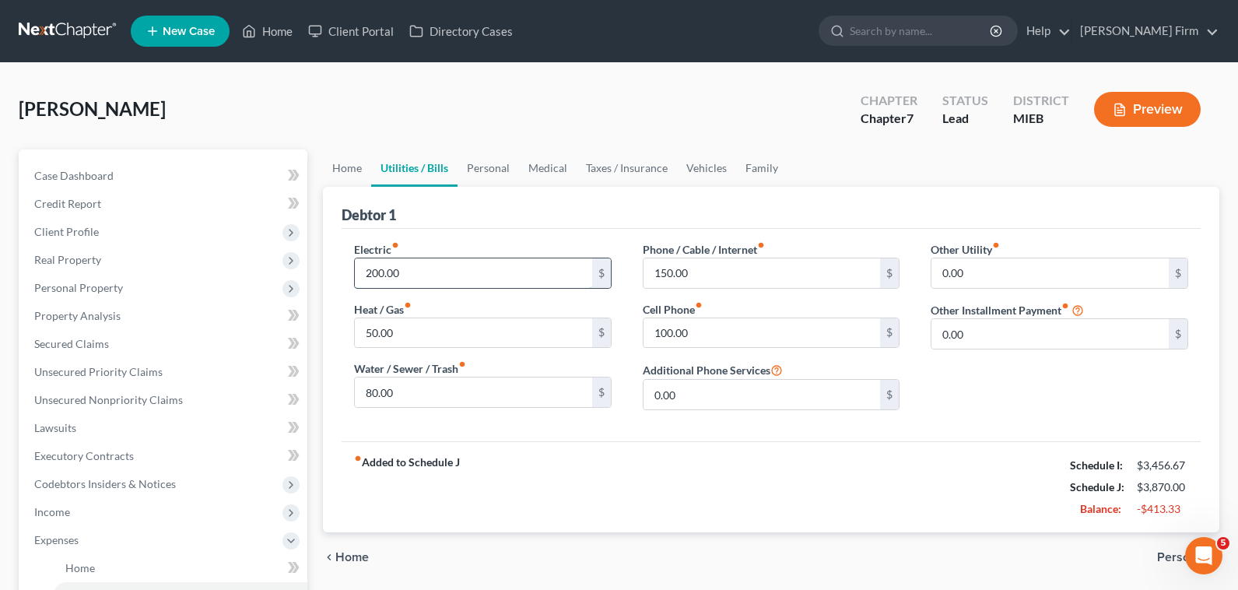
click at [524, 275] on input "200.00" at bounding box center [473, 273] width 237 height 30
type input "150"
type input "100"
type input "80"
click at [1175, 563] on span "Personal" at bounding box center [1182, 557] width 50 height 12
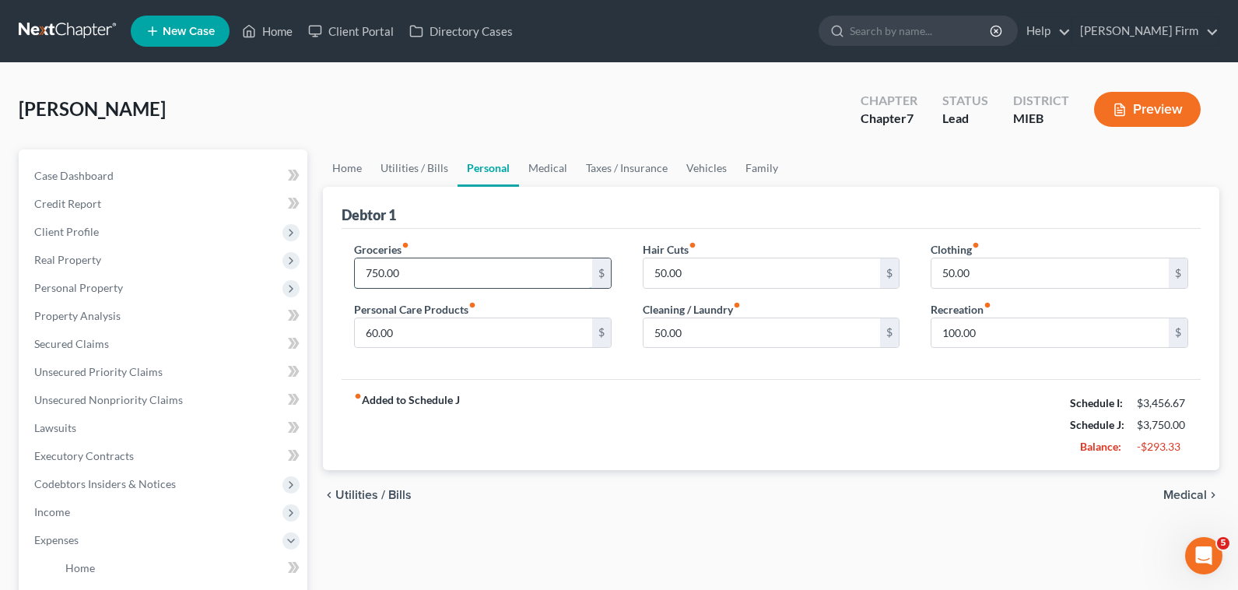
click at [451, 258] on input "750.00" at bounding box center [473, 273] width 237 height 30
type input "600"
type input "50"
type input "20"
click at [1173, 489] on span "Medical" at bounding box center [1185, 495] width 44 height 12
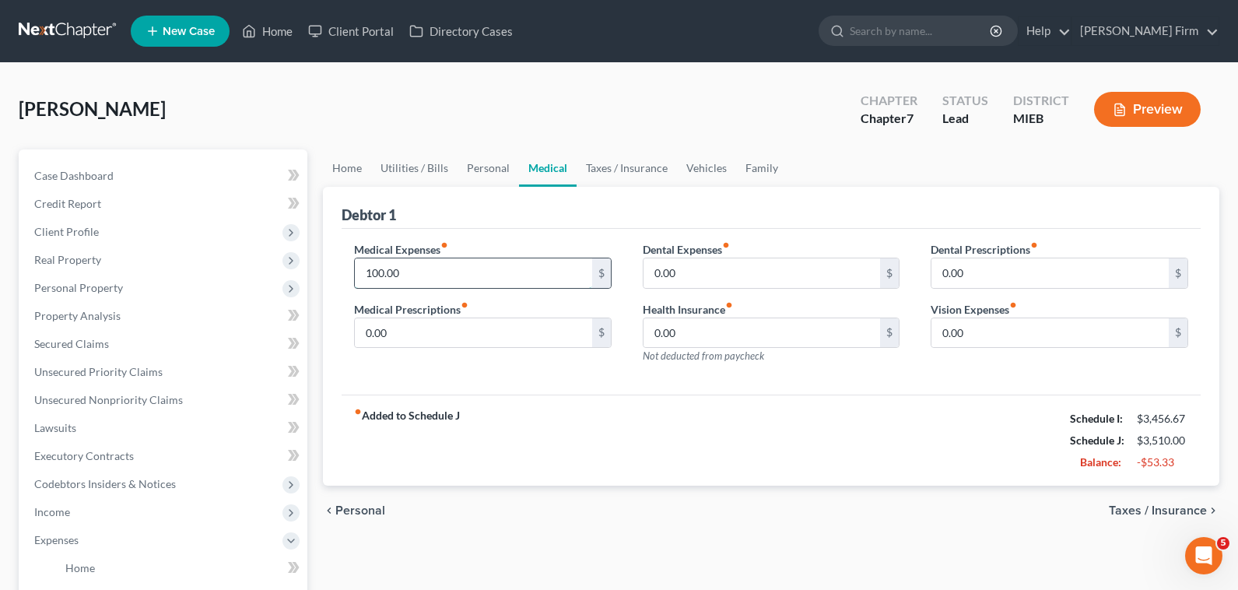
click at [437, 273] on input "100.00" at bounding box center [473, 273] width 237 height 30
type input "50"
click at [1156, 507] on span "Taxes / Insurance" at bounding box center [1158, 510] width 98 height 12
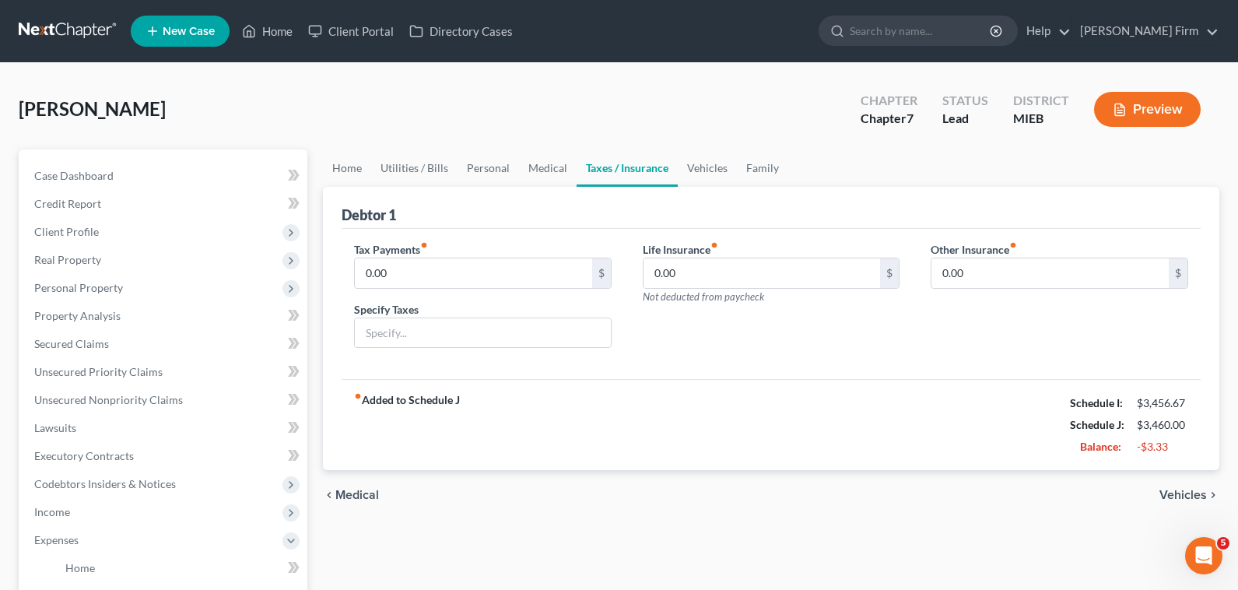
click at [1180, 486] on div "chevron_left Medical Vehicles chevron_right" at bounding box center [771, 495] width 896 height 50
click at [1182, 492] on span "Vehicles" at bounding box center [1182, 495] width 47 height 12
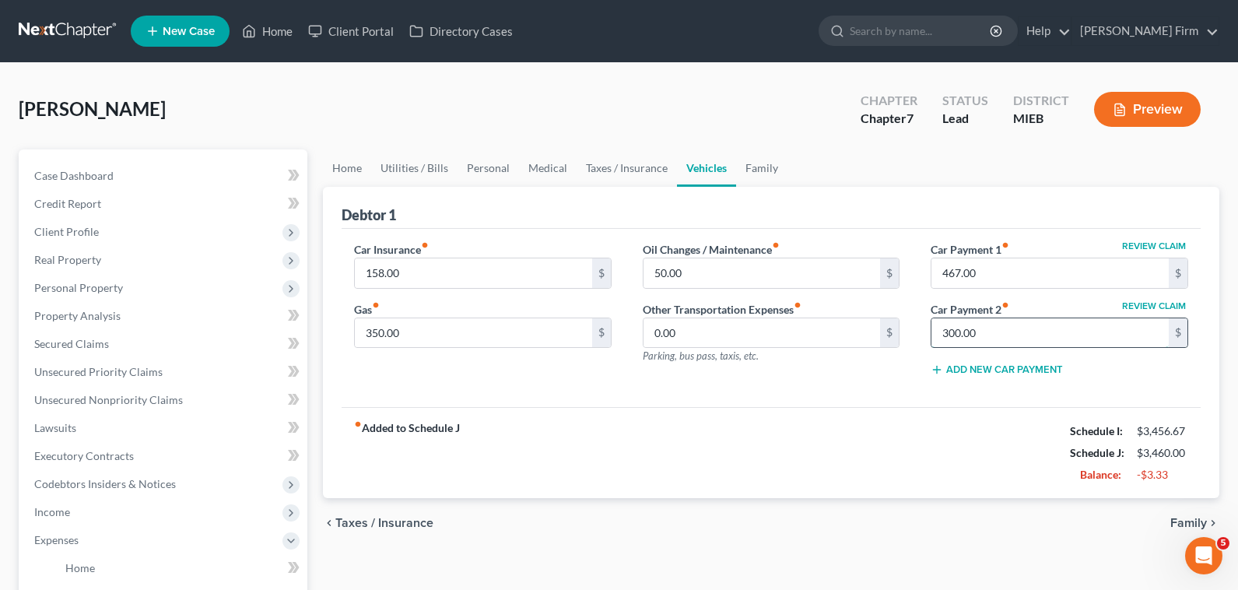
click at [1118, 343] on input "300.00" at bounding box center [1049, 333] width 237 height 30
click at [1159, 370] on div "Add New Car Payment" at bounding box center [1060, 368] width 258 height 16
click at [384, 518] on span "Taxes / Insurance" at bounding box center [384, 523] width 98 height 12
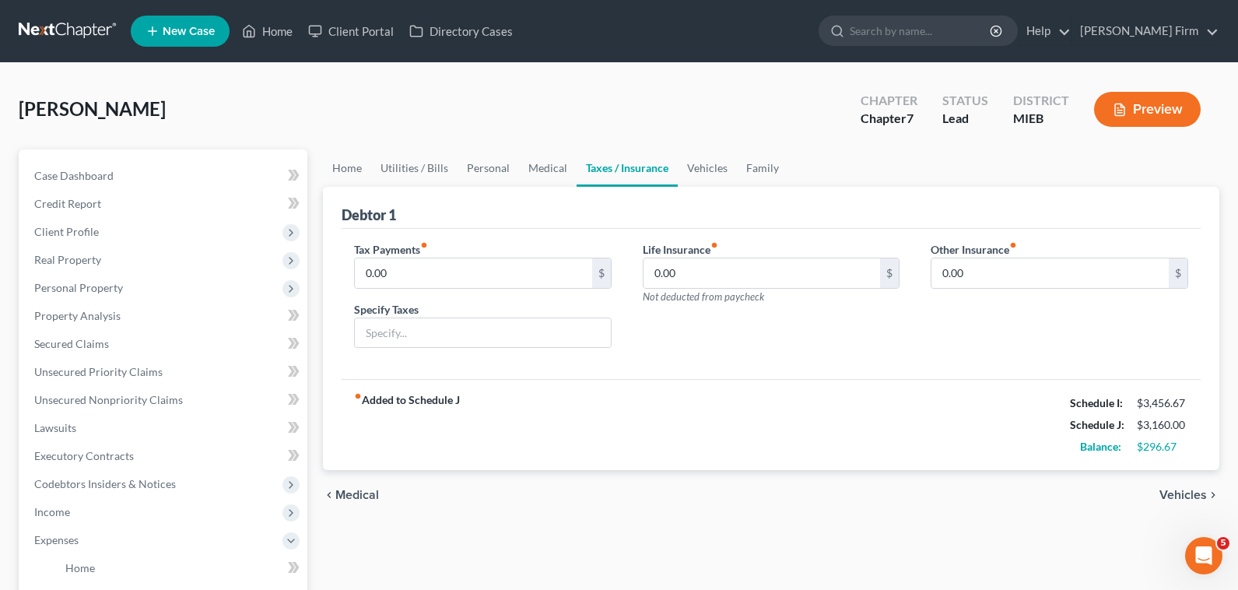
click at [352, 496] on span "Medical" at bounding box center [357, 495] width 44 height 12
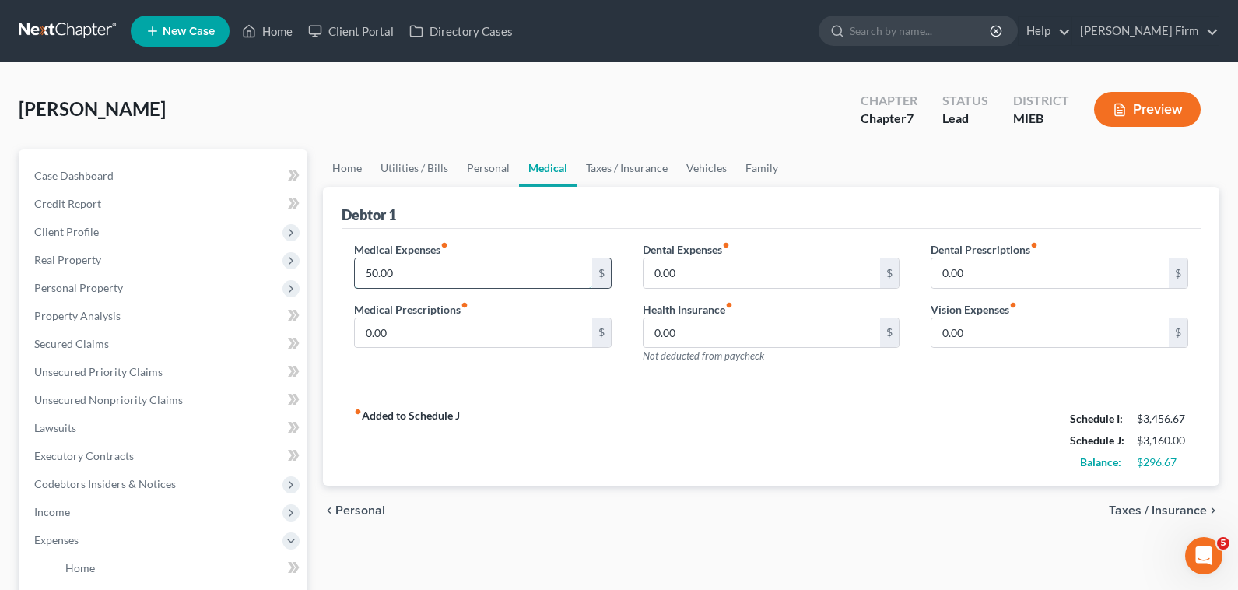
click at [495, 277] on input "50.00" at bounding box center [473, 273] width 237 height 30
type input "85"
click at [360, 516] on span "Personal" at bounding box center [360, 510] width 50 height 12
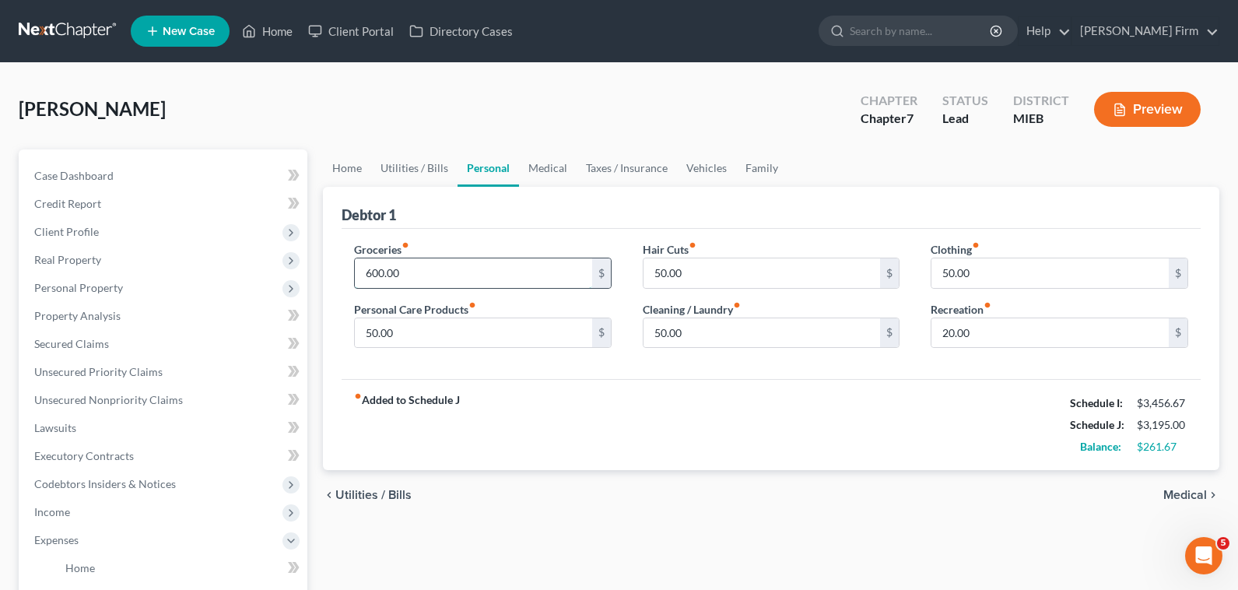
click at [438, 267] on input "600.00" at bounding box center [473, 273] width 237 height 30
type input "700"
type input "70"
type input "1"
type input "160"
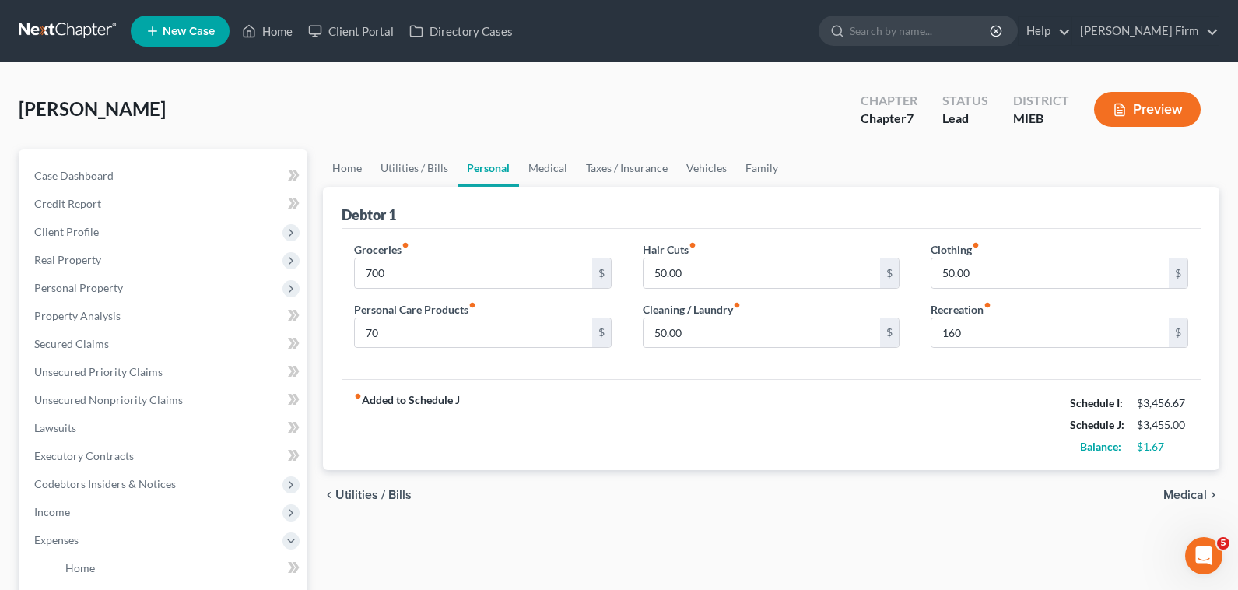
click at [1205, 497] on span "Medical" at bounding box center [1185, 495] width 44 height 12
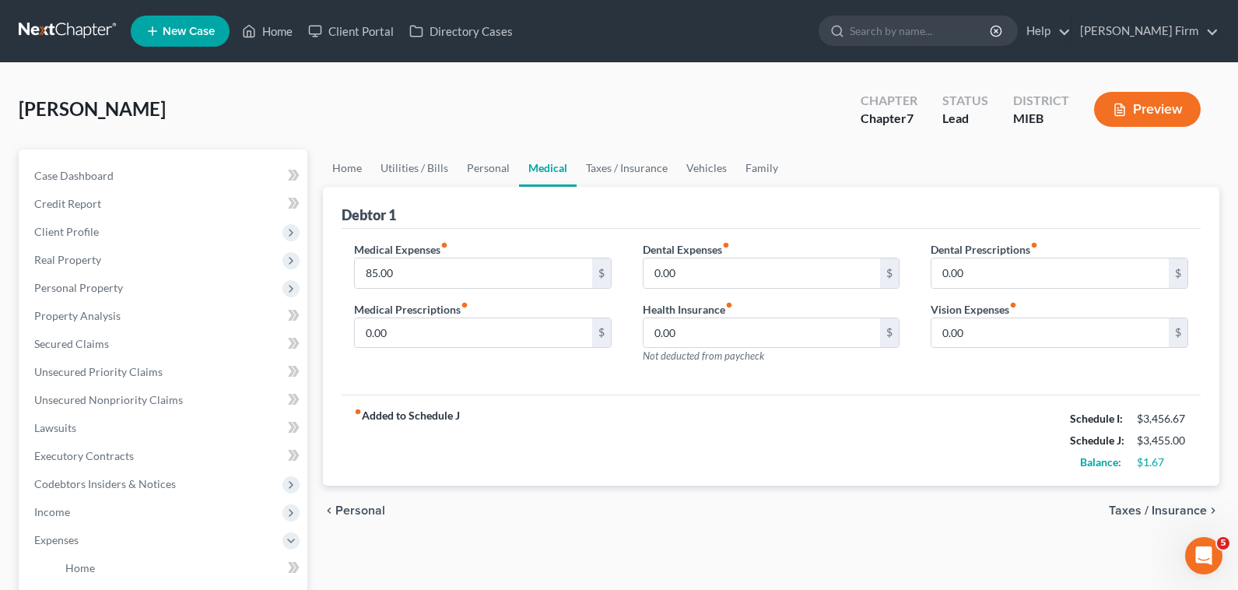
click at [1192, 507] on span "Taxes / Insurance" at bounding box center [1158, 510] width 98 height 12
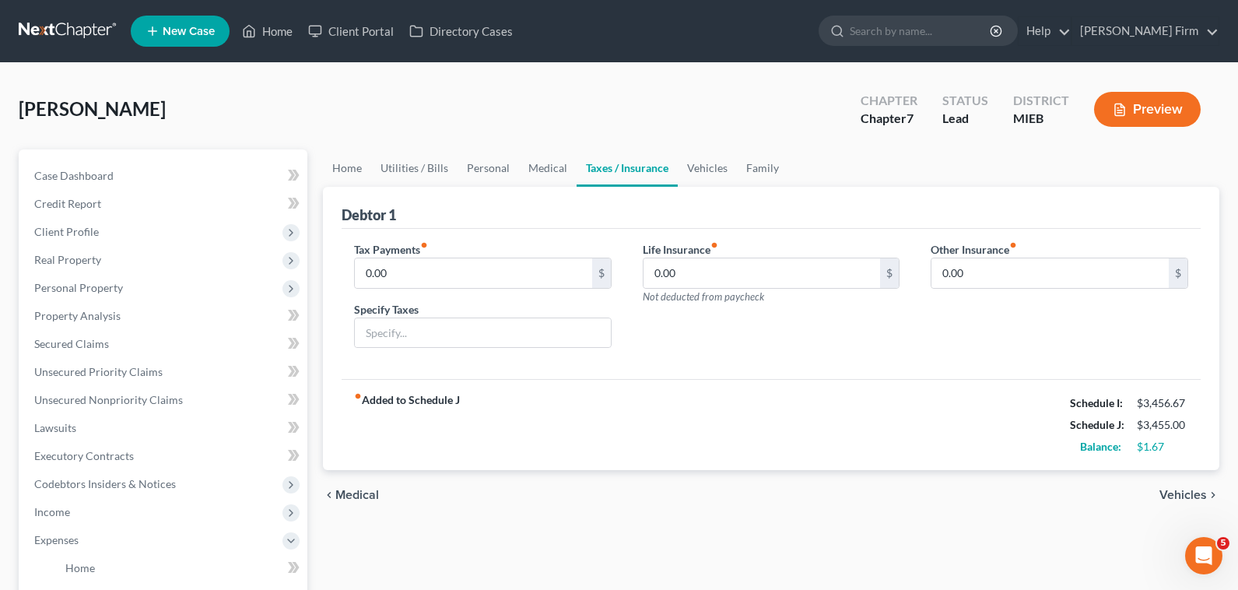
click at [1192, 496] on span "Vehicles" at bounding box center [1182, 495] width 47 height 12
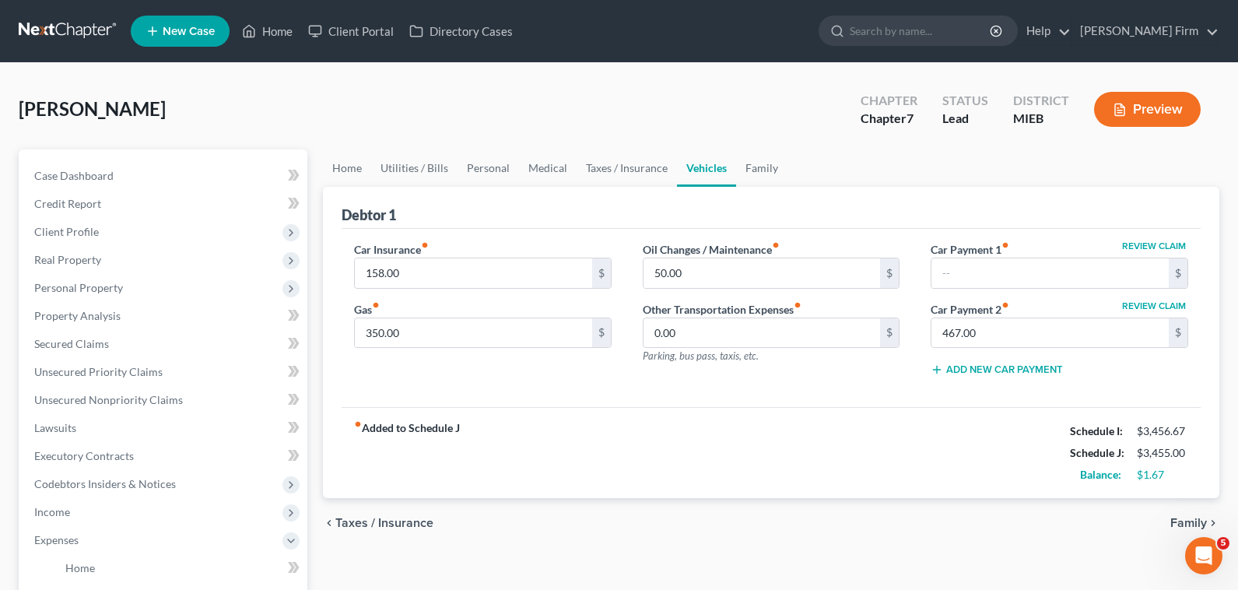
click at [1194, 521] on span "Family" at bounding box center [1188, 523] width 37 height 12
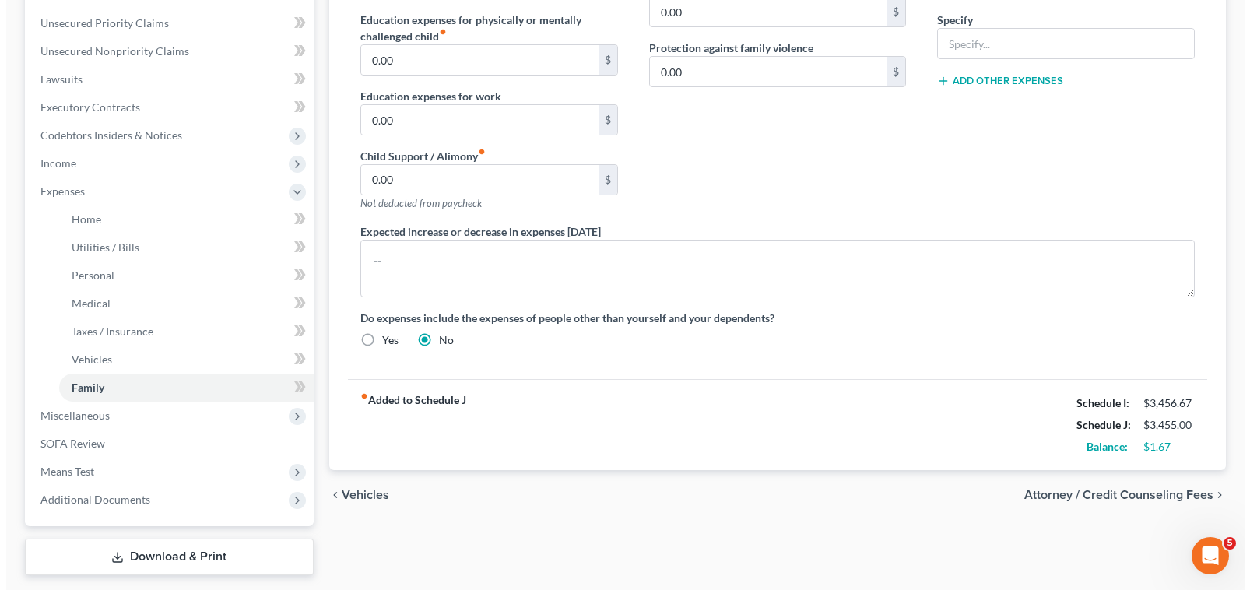
scroll to position [389, 0]
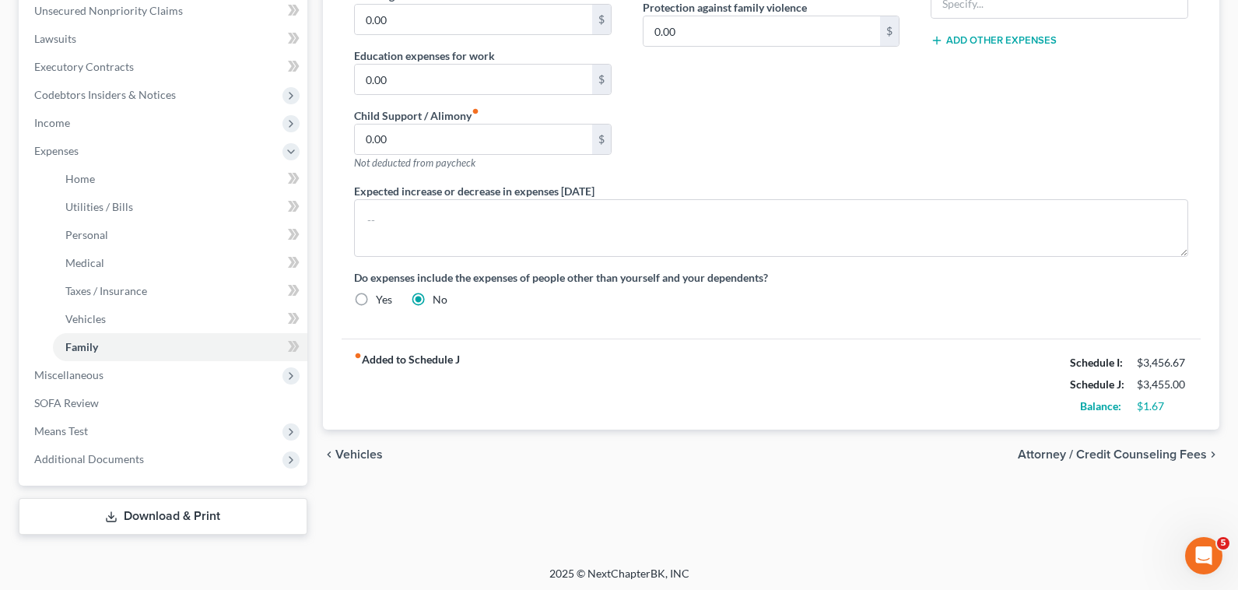
click at [1174, 452] on span "Attorney / Credit Counseling Fees" at bounding box center [1112, 454] width 189 height 12
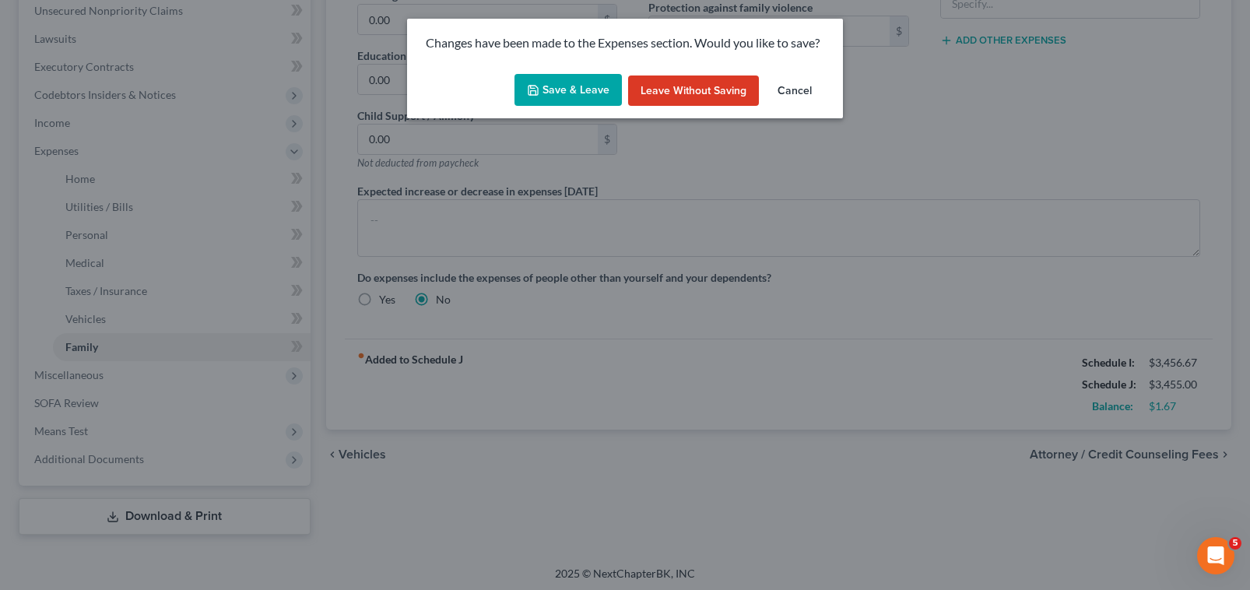
click at [568, 98] on button "Save & Leave" at bounding box center [567, 90] width 107 height 33
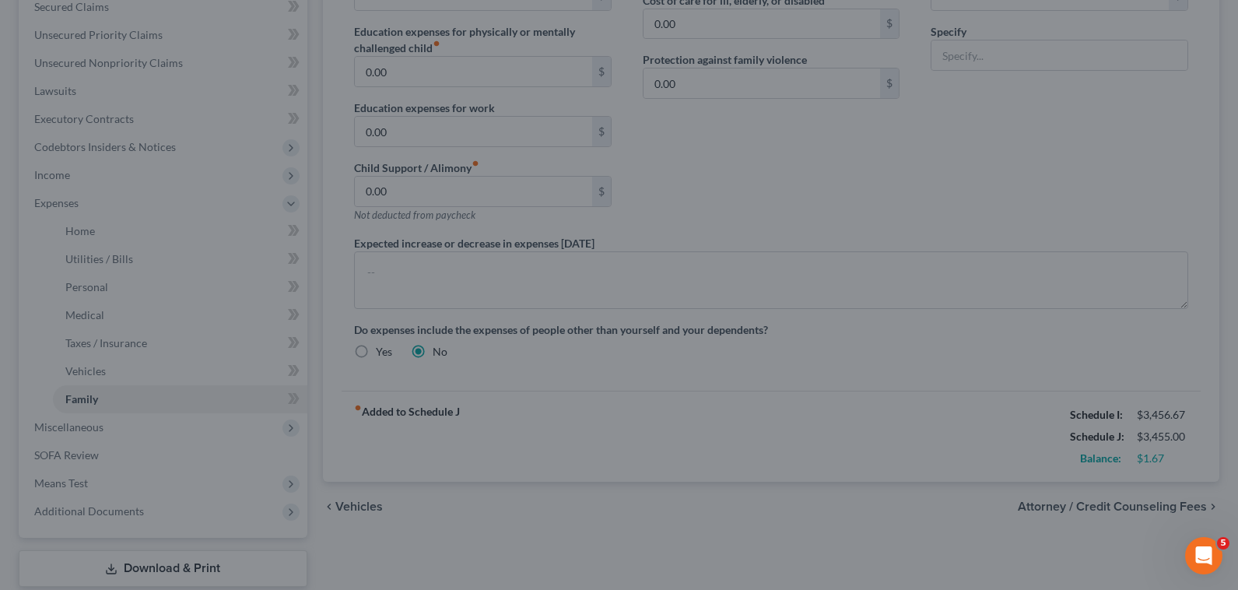
select select "0"
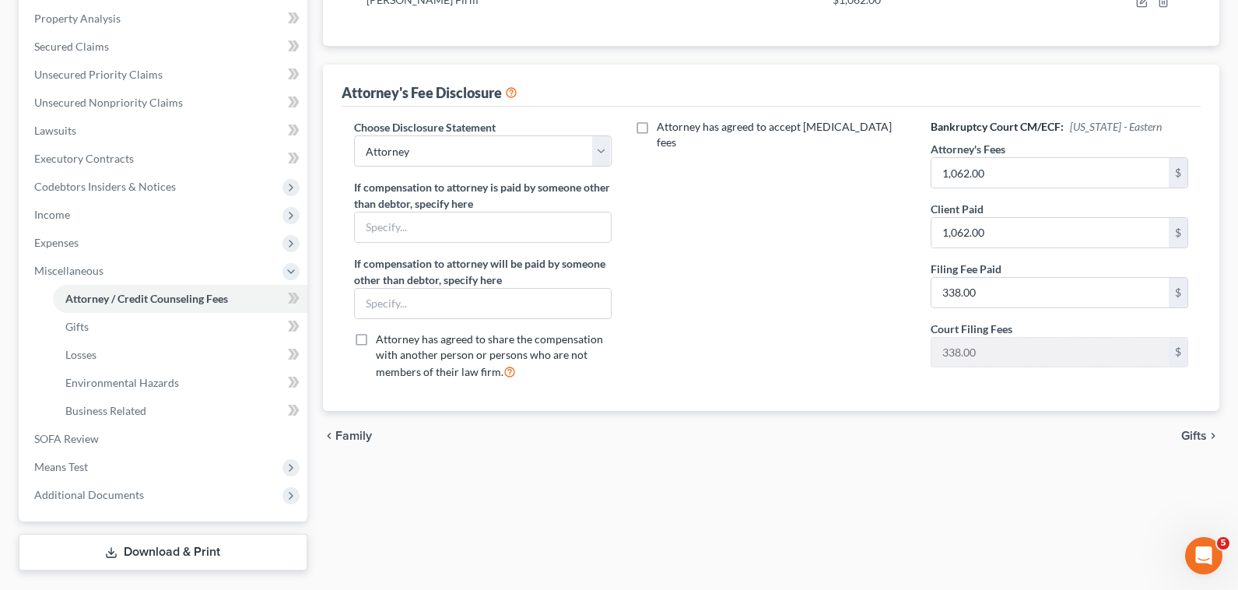
scroll to position [311, 0]
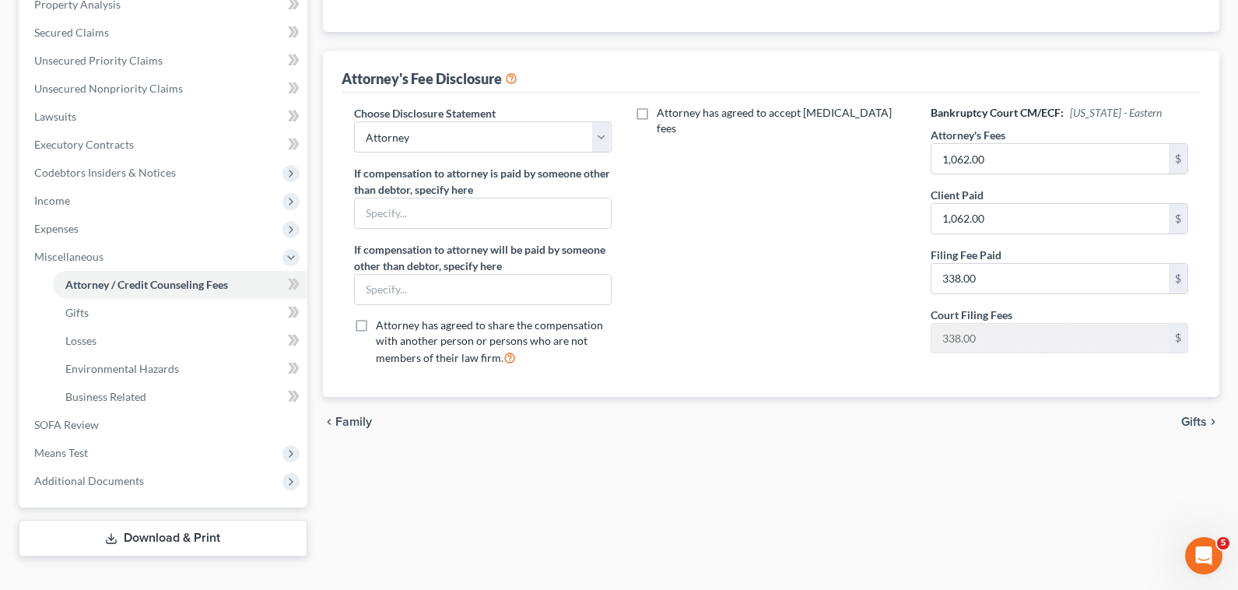
click at [1190, 426] on span "Gifts" at bounding box center [1194, 422] width 26 height 12
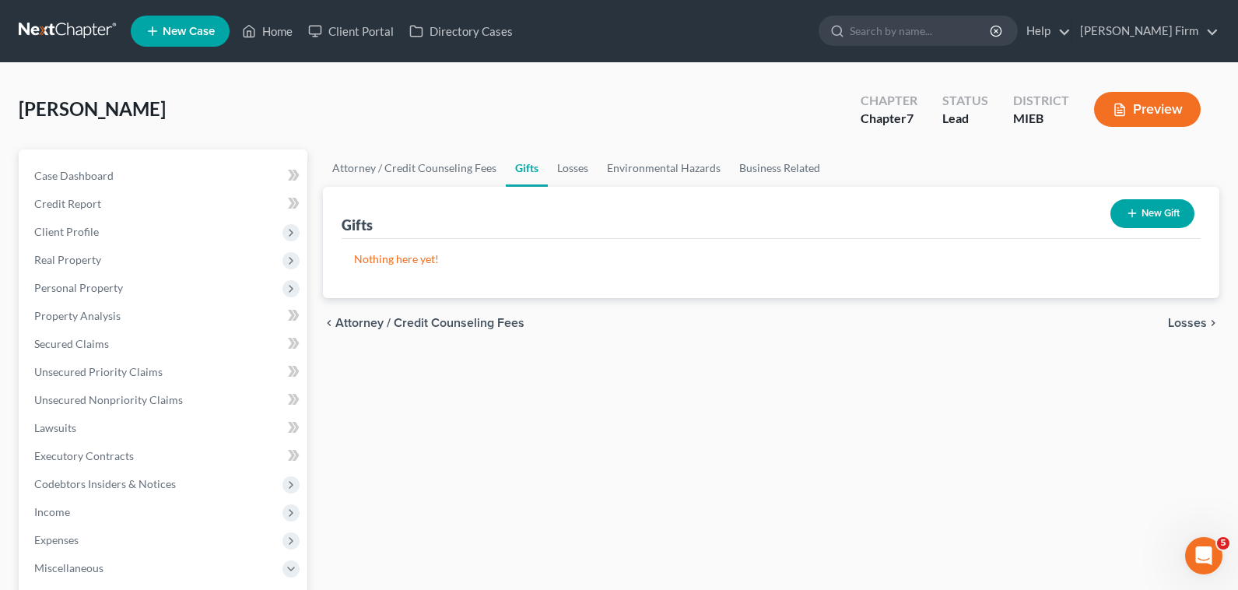
click at [1199, 320] on span "Losses" at bounding box center [1187, 323] width 39 height 12
click at [1199, 320] on span "Environmental Hazards" at bounding box center [1141, 323] width 131 height 12
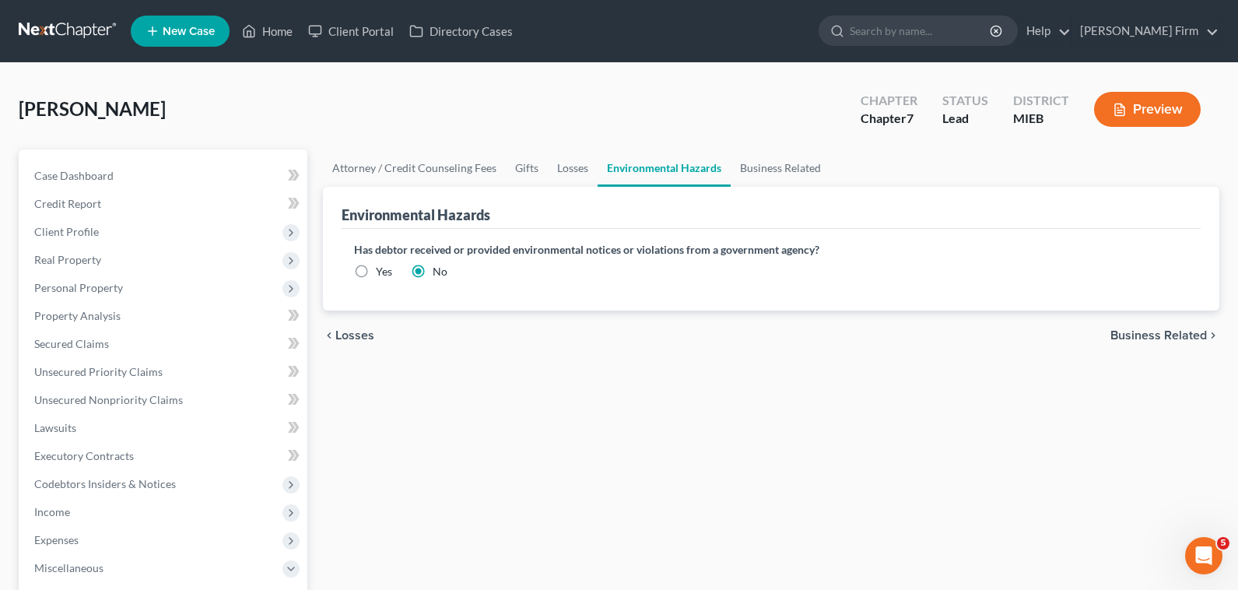
click at [1197, 335] on span "Business Related" at bounding box center [1158, 335] width 96 height 12
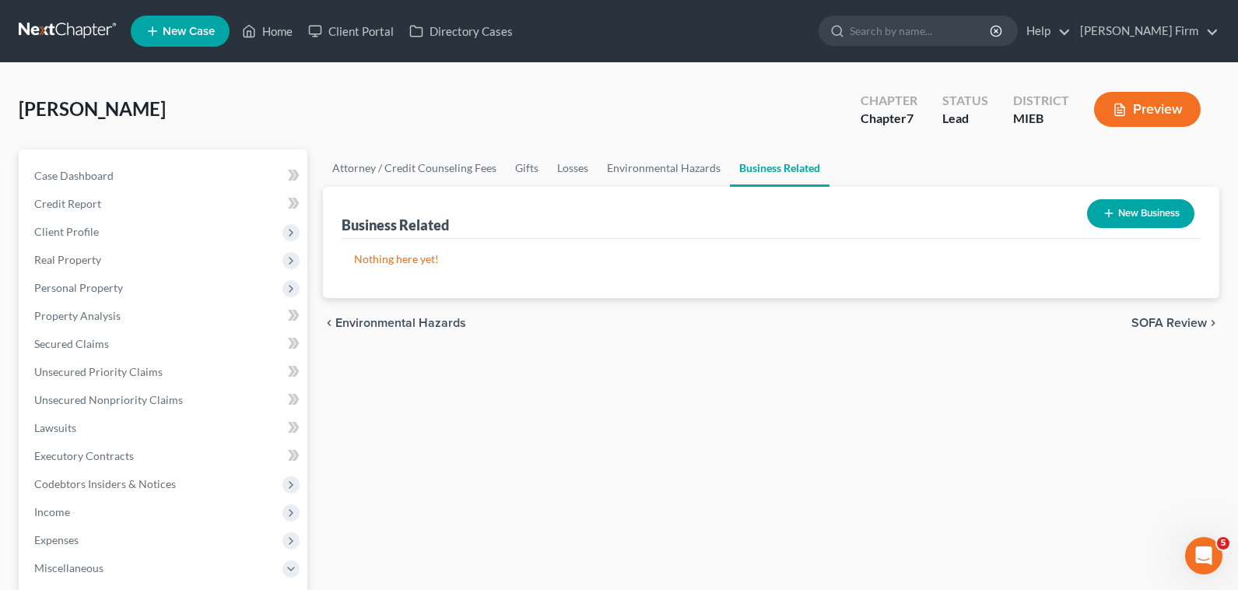
click at [1193, 328] on span "SOFA Review" at bounding box center [1168, 323] width 75 height 12
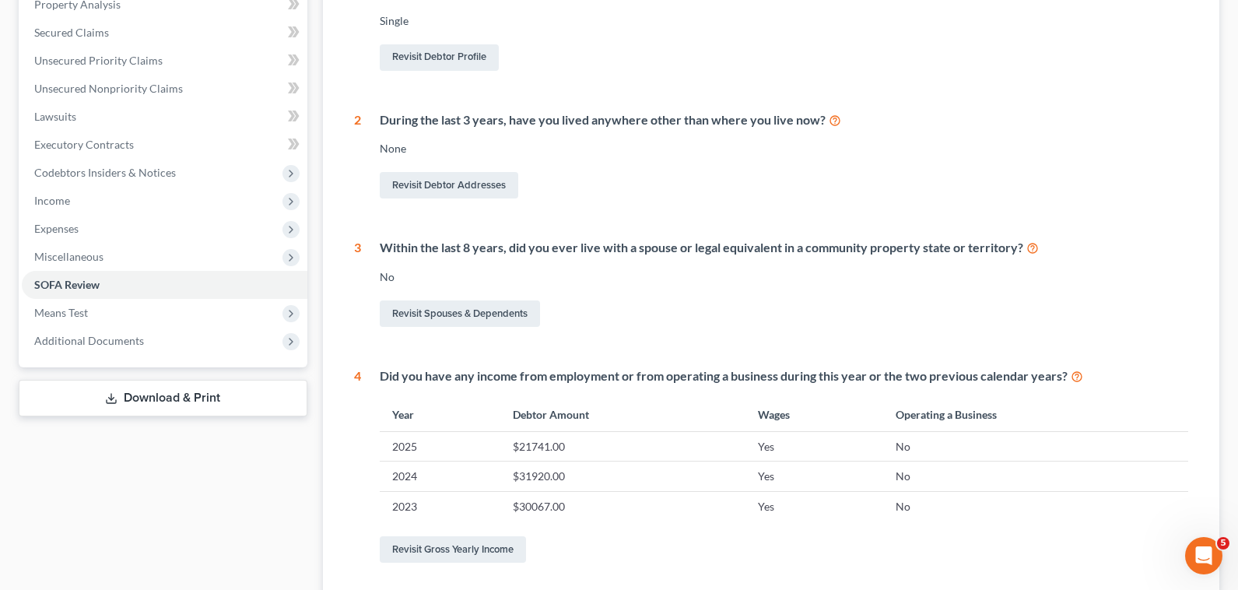
scroll to position [581, 0]
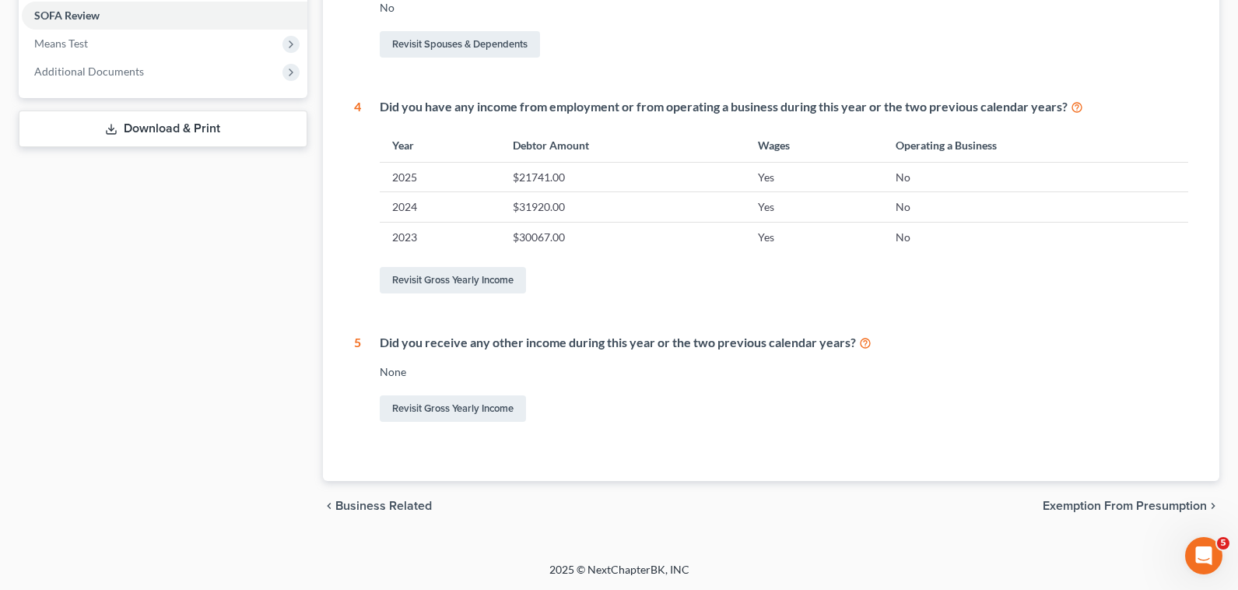
click at [1124, 500] on span "Exemption from Presumption" at bounding box center [1125, 506] width 164 height 12
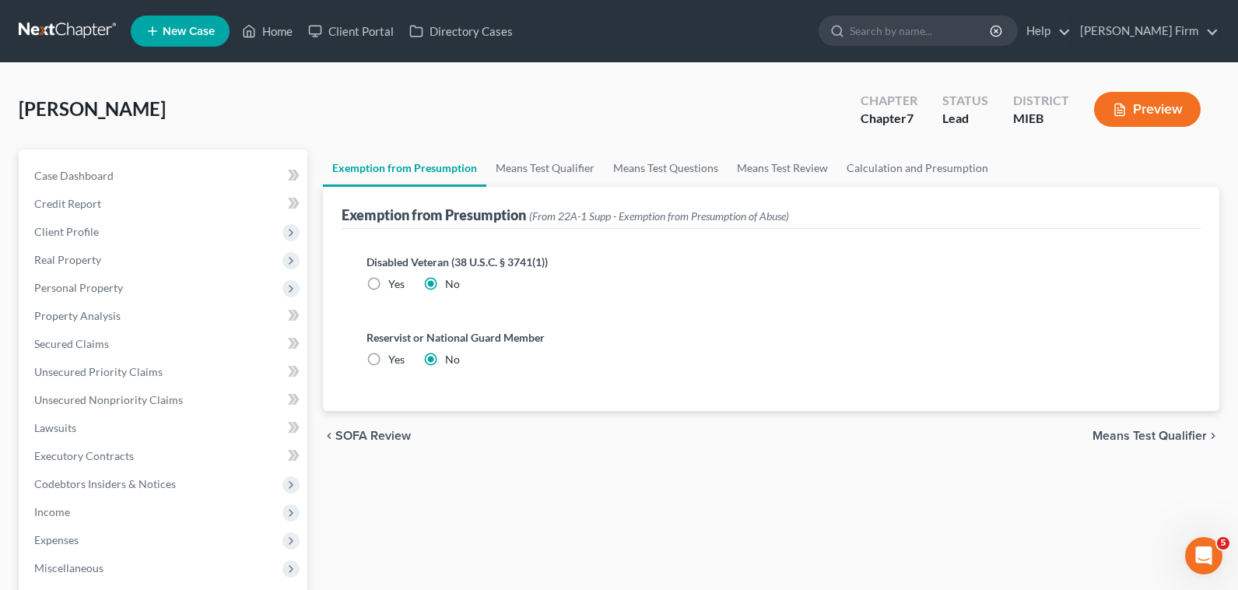
click at [1126, 444] on div "chevron_left SOFA Review Means Test Qualifier chevron_right" at bounding box center [771, 436] width 896 height 50
click at [1125, 430] on span "Means Test Qualifier" at bounding box center [1150, 436] width 114 height 12
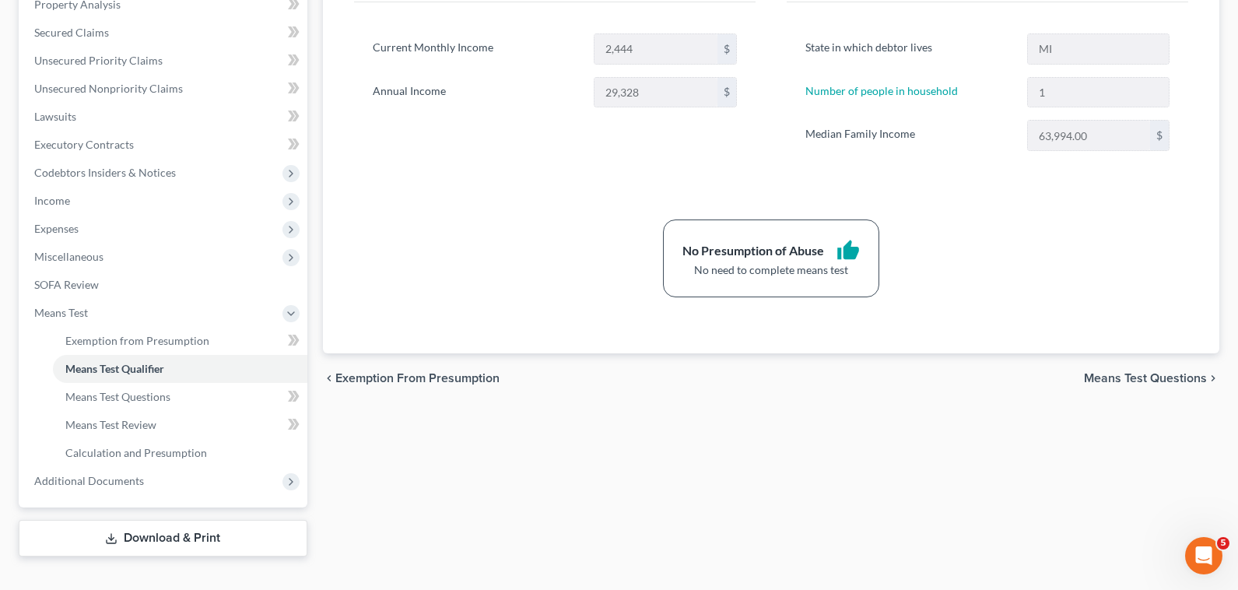
click at [1154, 381] on span "Means Test Questions" at bounding box center [1145, 378] width 123 height 12
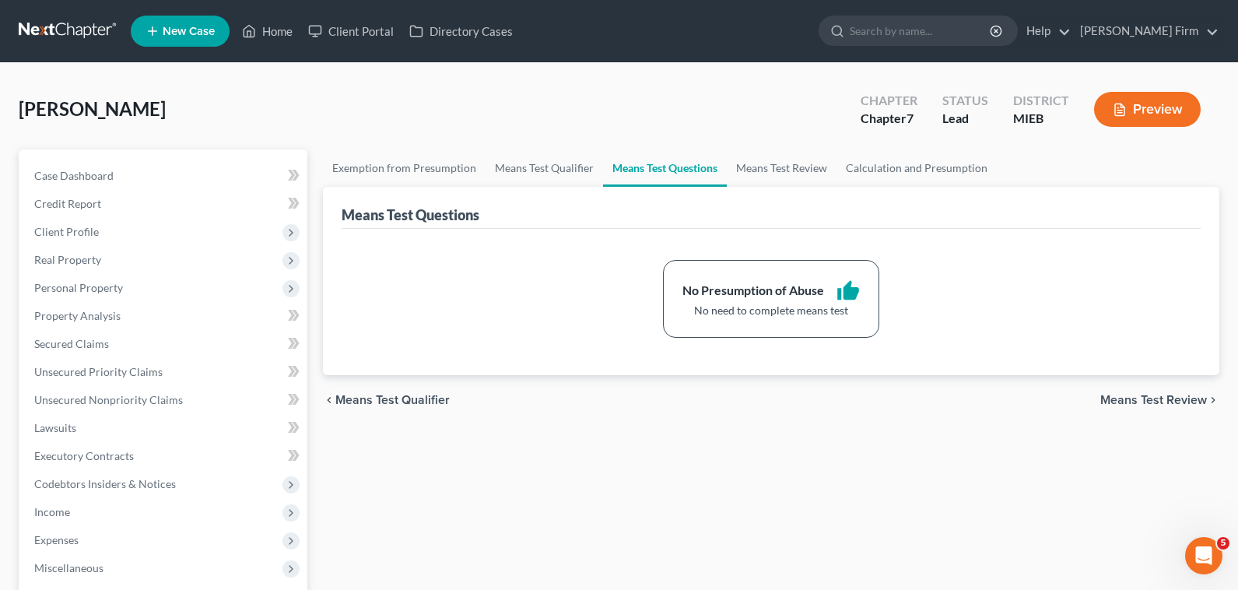
click at [1155, 402] on span "Means Test Review" at bounding box center [1153, 400] width 107 height 12
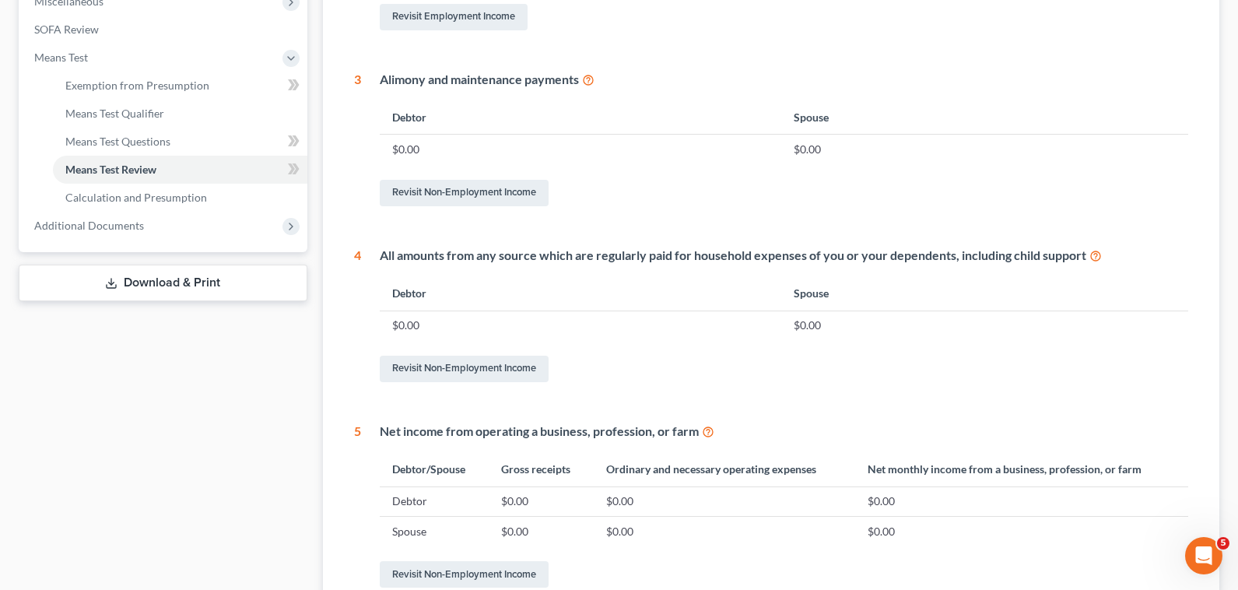
scroll to position [732, 0]
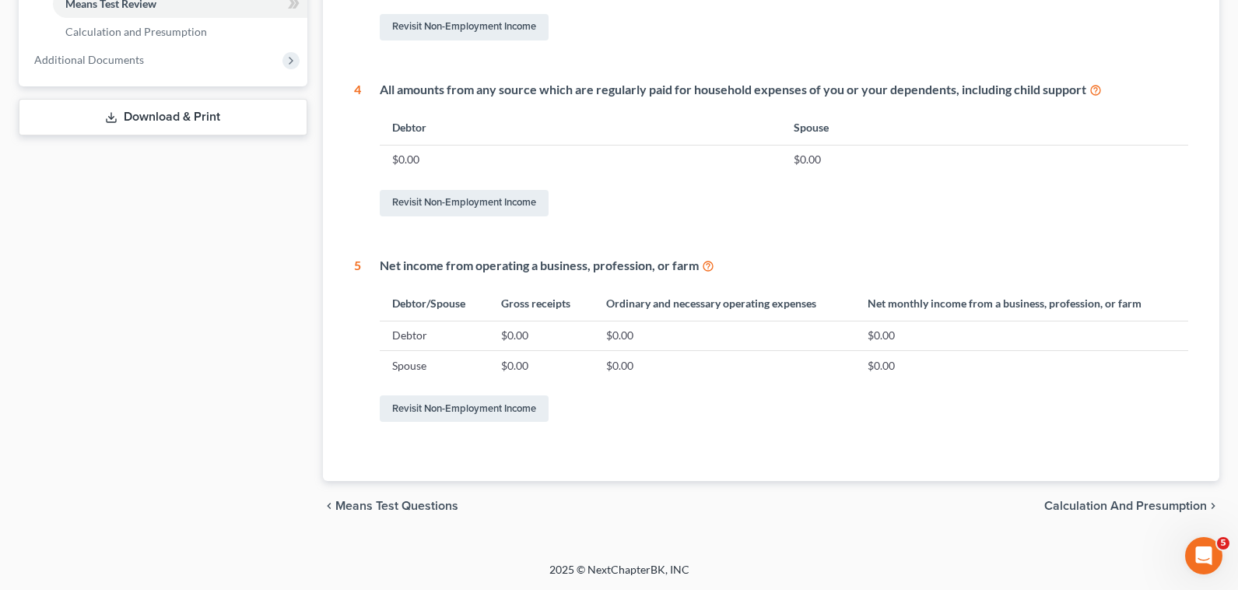
click at [1146, 511] on span "Calculation and Presumption" at bounding box center [1125, 506] width 163 height 12
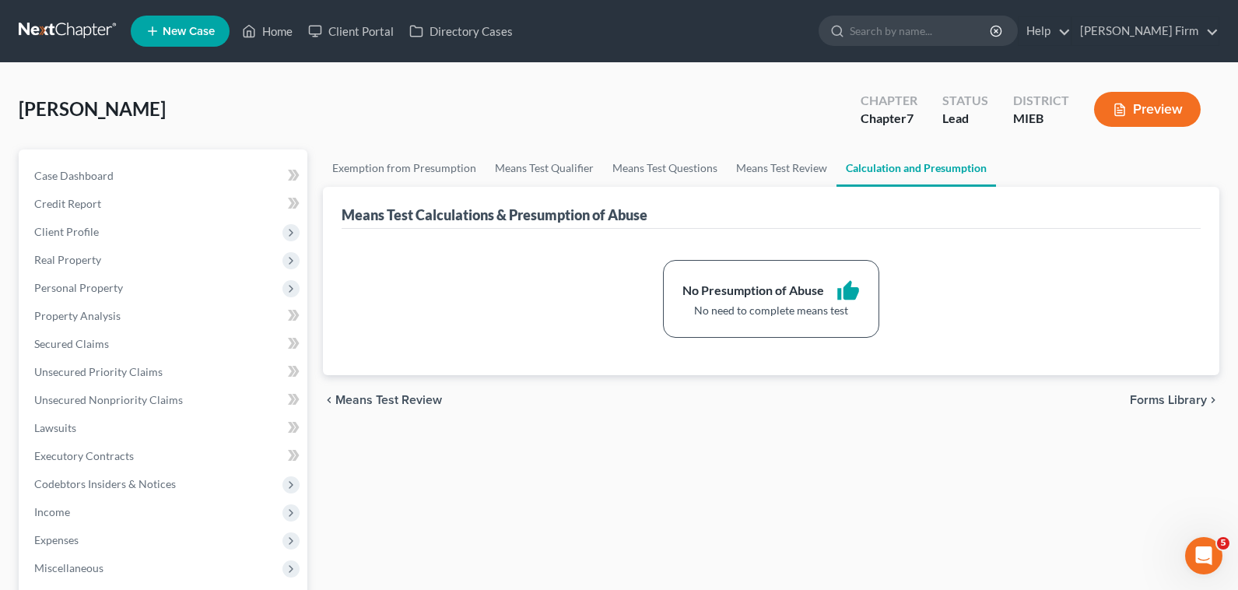
click at [1152, 408] on div "chevron_left Means Test Review Forms Library chevron_right" at bounding box center [771, 400] width 896 height 50
click at [1153, 401] on span "Forms Library" at bounding box center [1168, 400] width 77 height 12
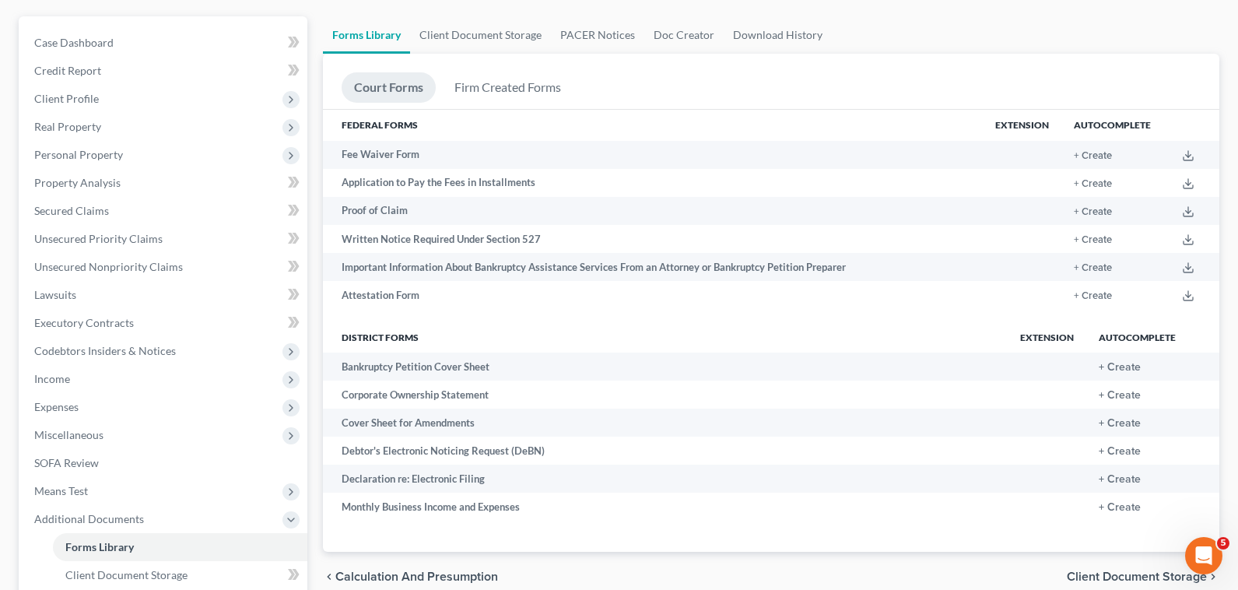
scroll to position [337, 0]
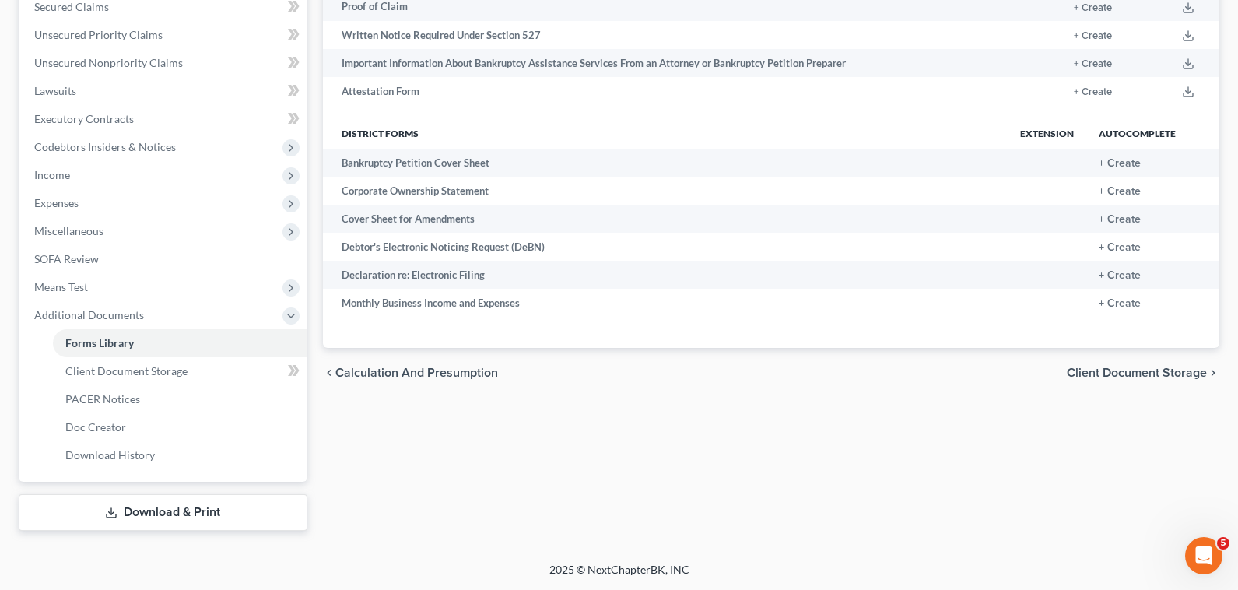
click at [1162, 378] on span "Client Document Storage" at bounding box center [1137, 373] width 140 height 12
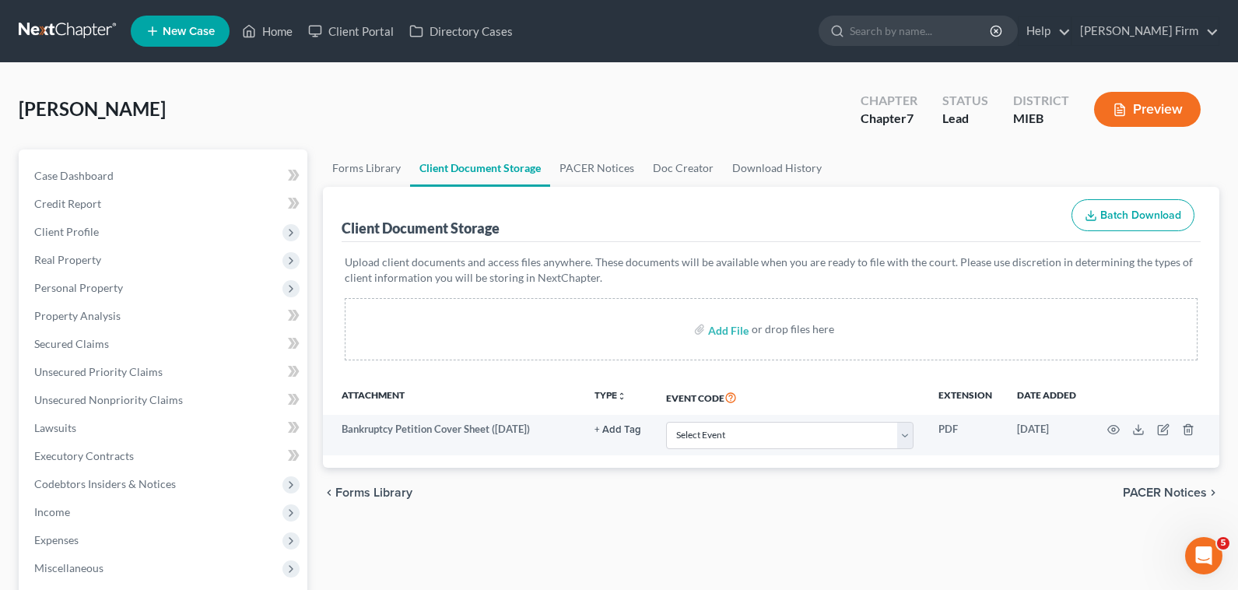
click at [1189, 490] on span "PACER Notices" at bounding box center [1165, 492] width 84 height 12
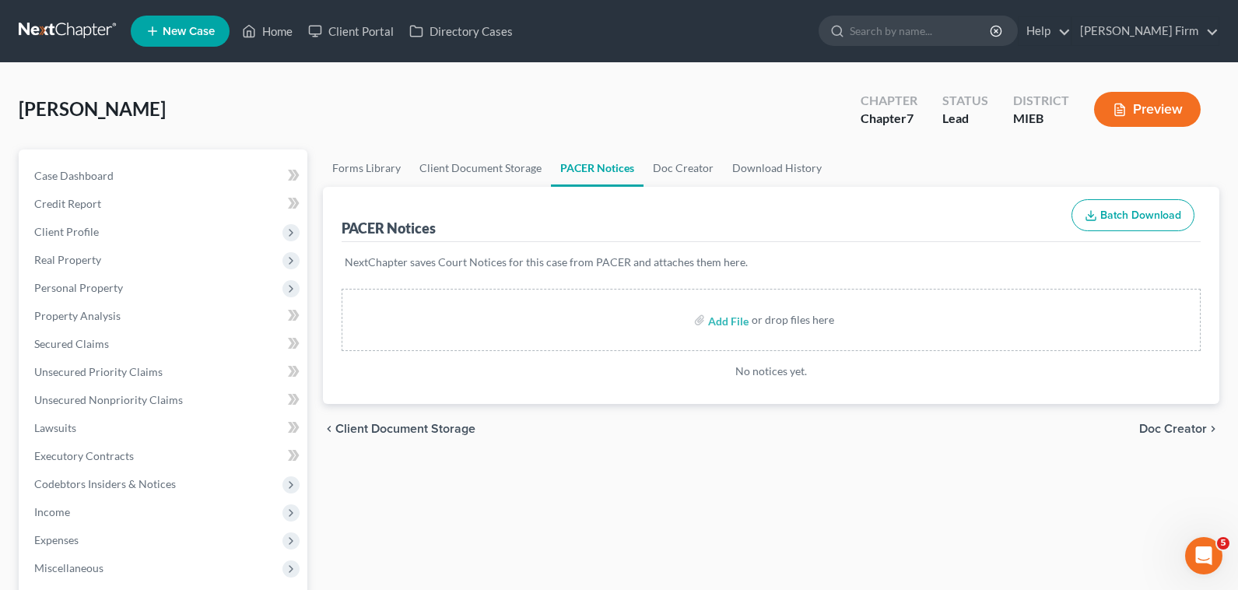
click at [1164, 426] on span "Doc Creator" at bounding box center [1173, 429] width 68 height 12
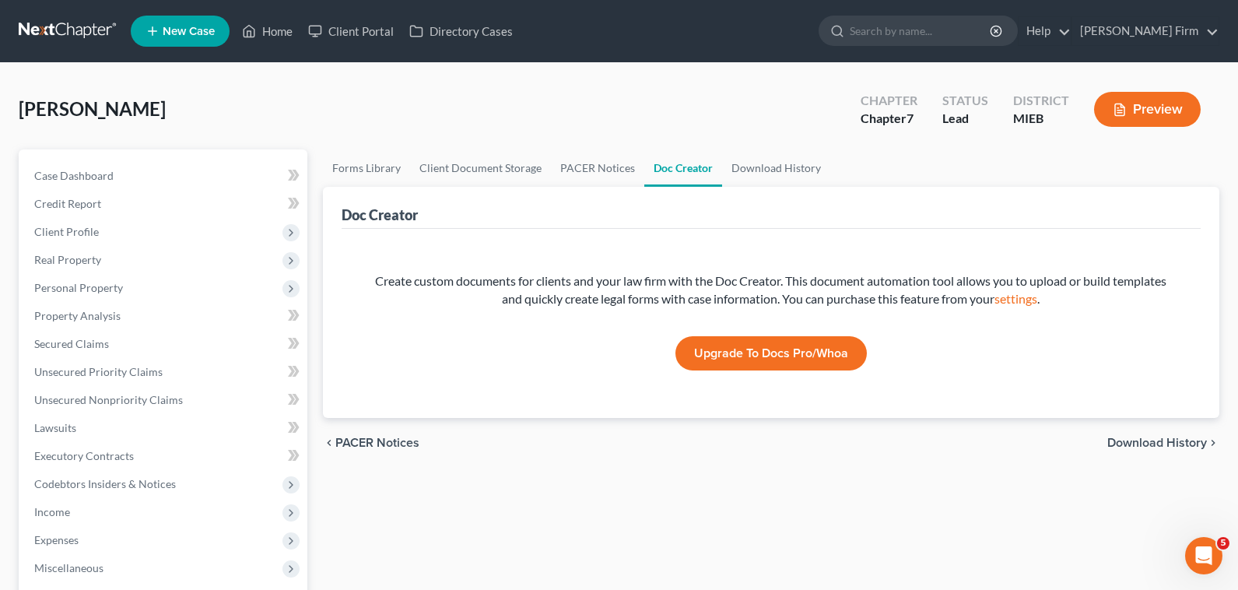
click at [1172, 448] on span "Download History" at bounding box center [1157, 443] width 100 height 12
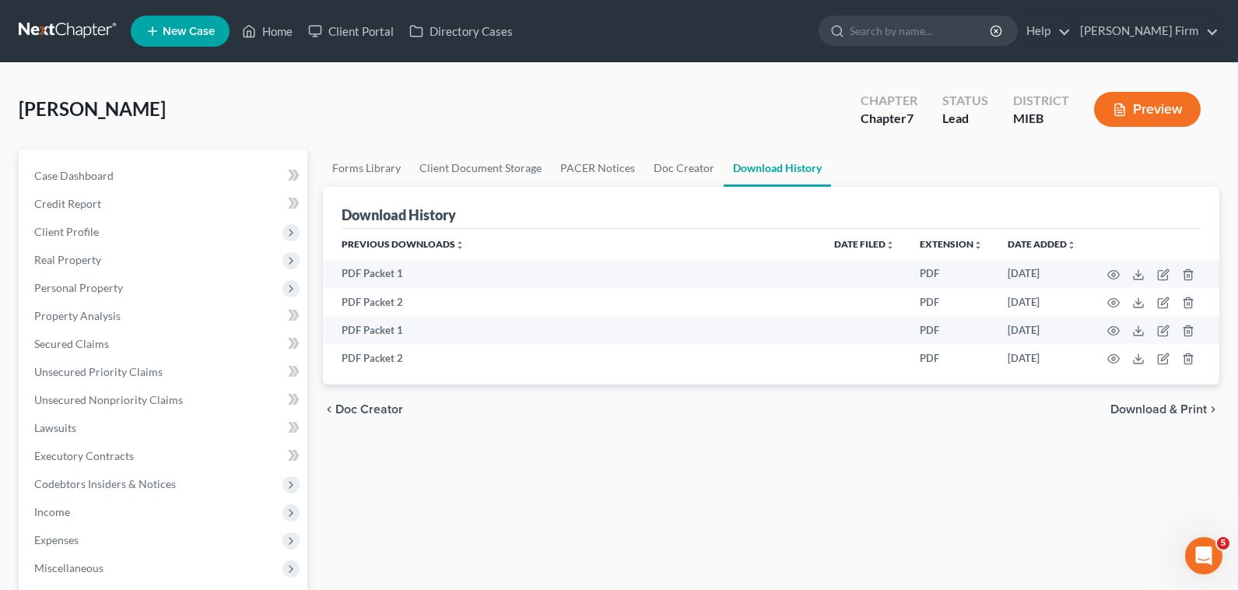
click at [1163, 419] on div "chevron_left Doc Creator Download & Print chevron_right" at bounding box center [771, 409] width 896 height 50
click at [1163, 416] on span "Download & Print" at bounding box center [1158, 409] width 96 height 12
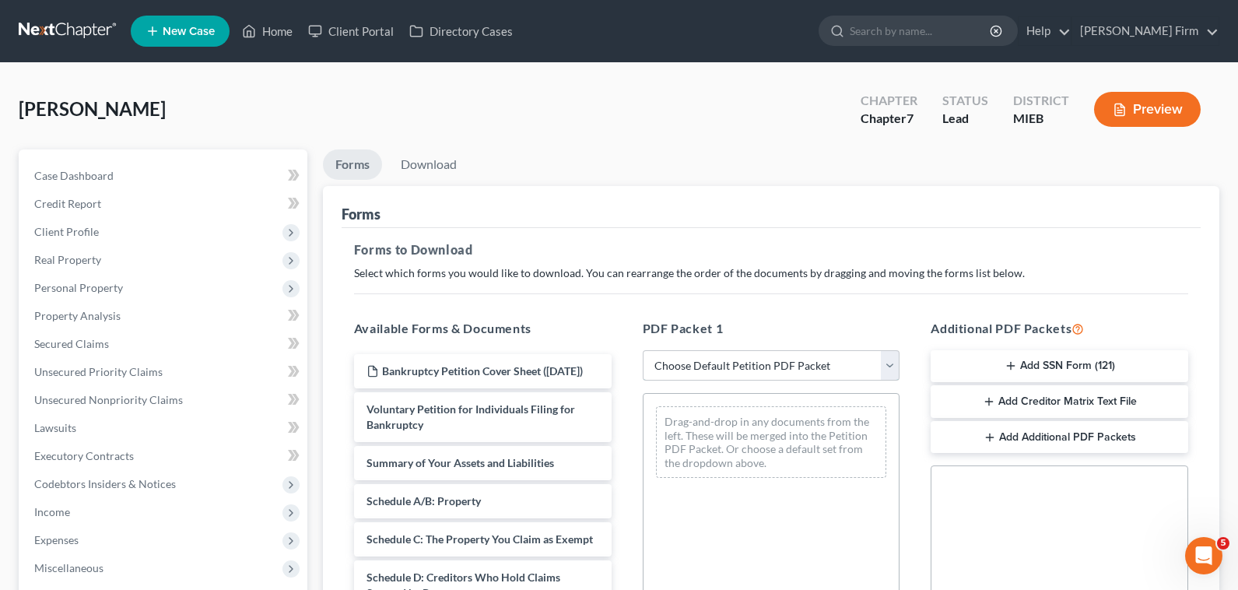
click at [787, 358] on select "Choose Default Petition PDF Packet Complete Bankruptcy Petition (all forms and …" at bounding box center [772, 365] width 258 height 31
select select "0"
click at [643, 350] on select "Choose Default Petition PDF Packet Complete Bankruptcy Petition (all forms and …" at bounding box center [772, 365] width 258 height 31
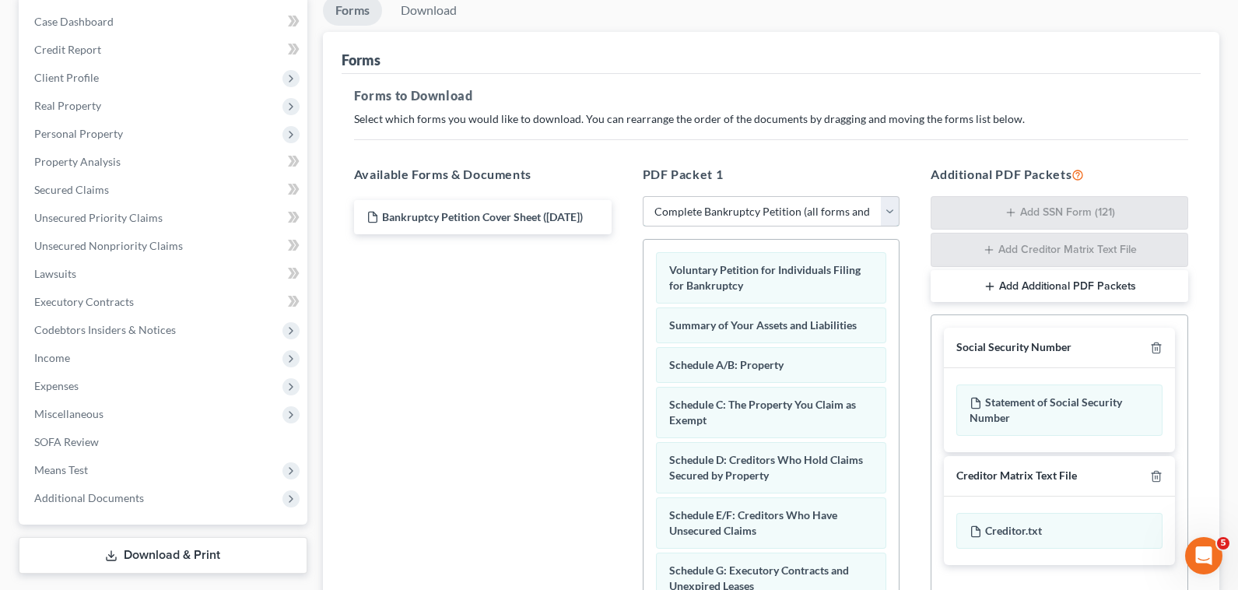
scroll to position [156, 0]
click at [1075, 281] on button "Add Additional PDF Packets" at bounding box center [1060, 284] width 258 height 33
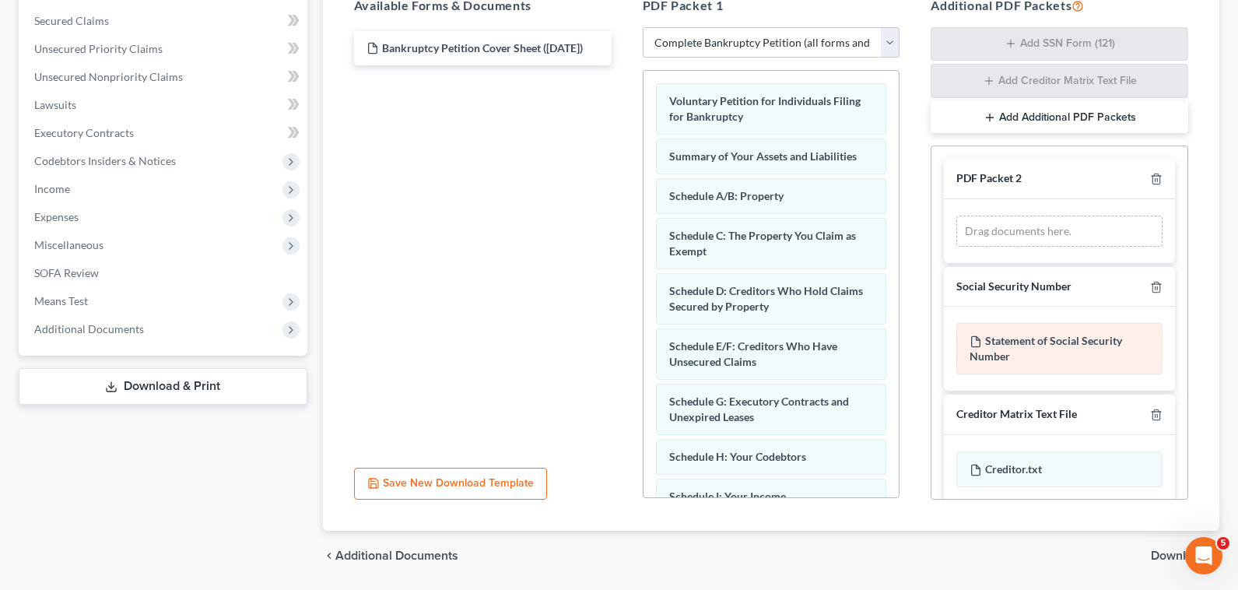
scroll to position [373, 0]
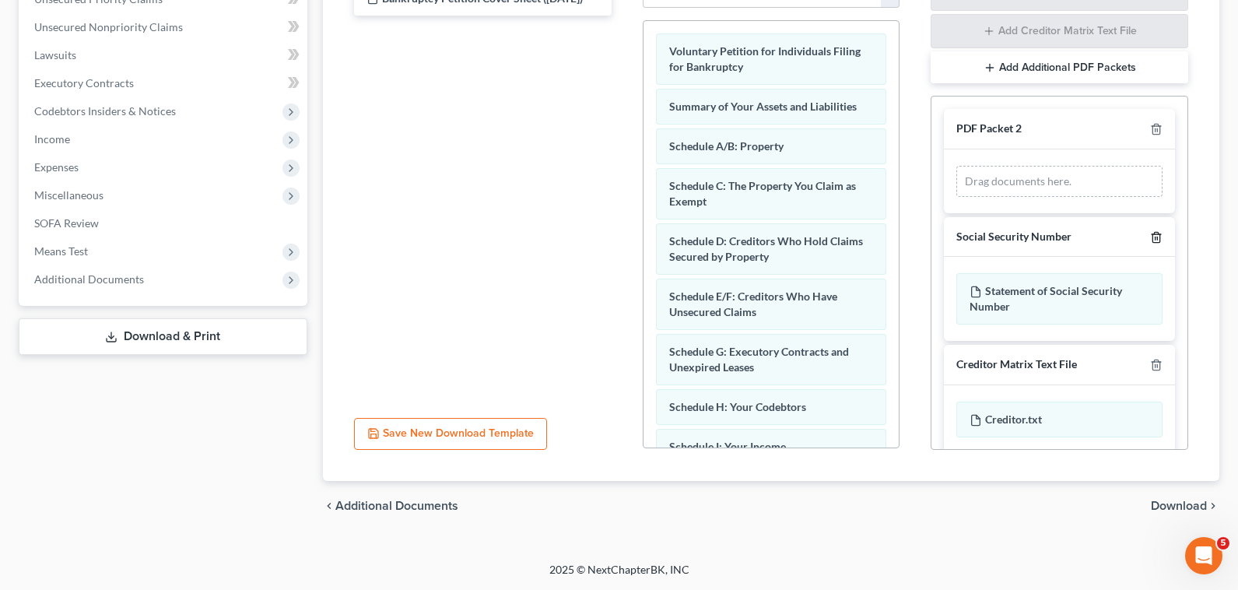
click at [1152, 234] on polyline "button" at bounding box center [1156, 234] width 9 height 0
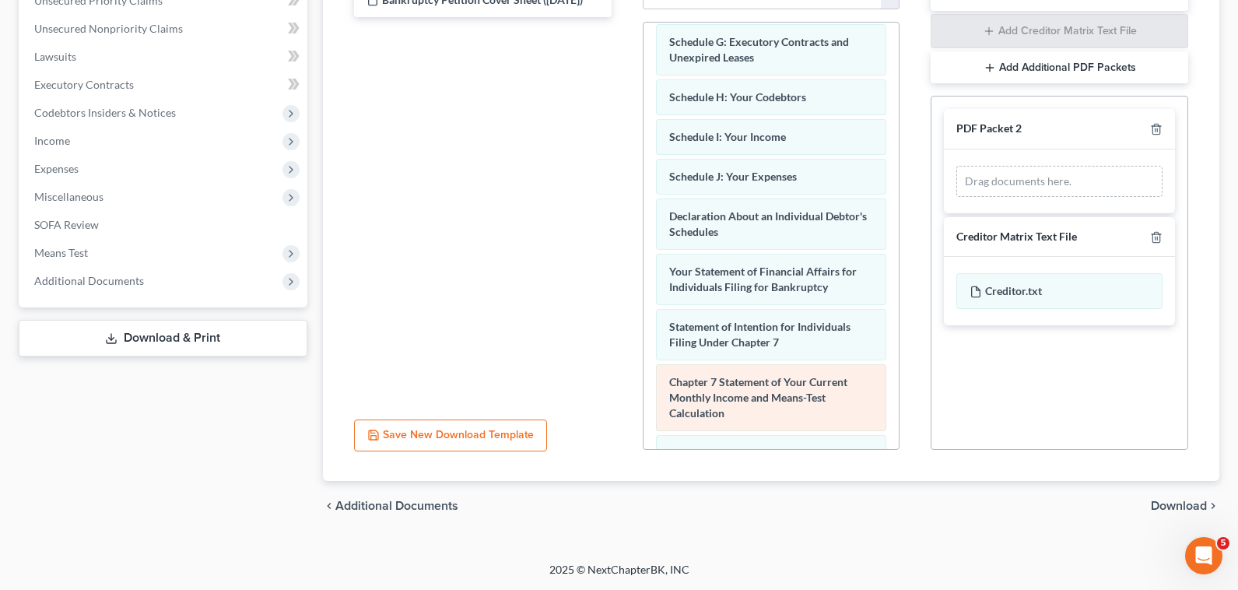
scroll to position [389, 0]
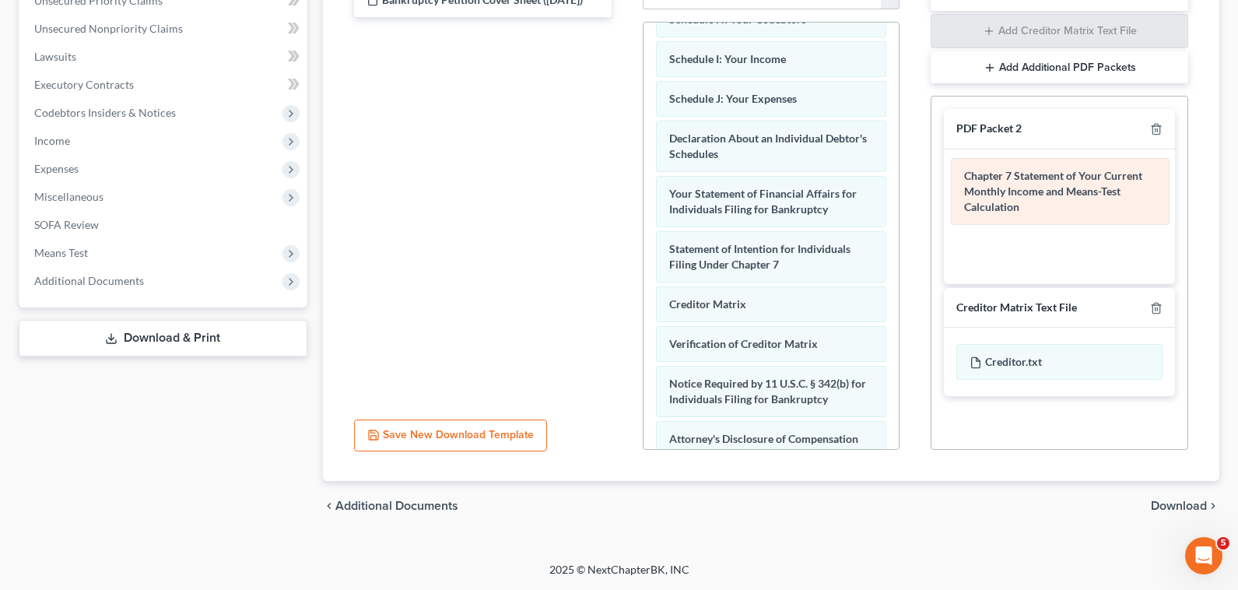
drag, startPoint x: 773, startPoint y: 317, endPoint x: 1068, endPoint y: 189, distance: 321.7
click at [900, 189] on div "Chapter 7 Statement of Your Current Monthly Income and Means-Test Calculation V…" at bounding box center [772, 88] width 256 height 911
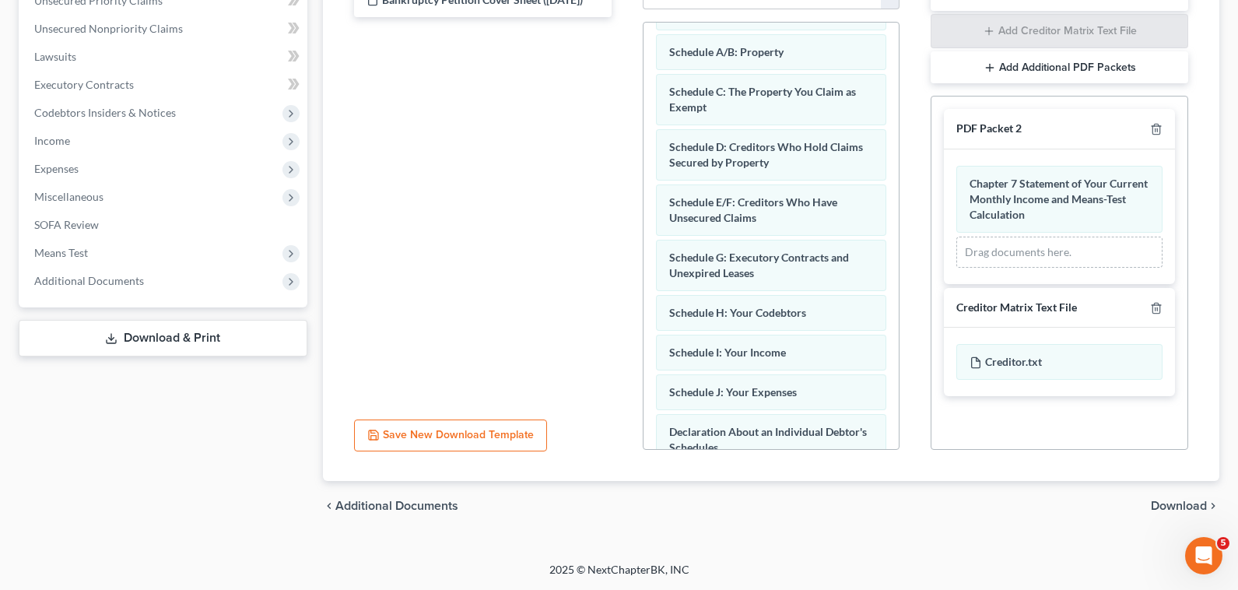
scroll to position [0, 0]
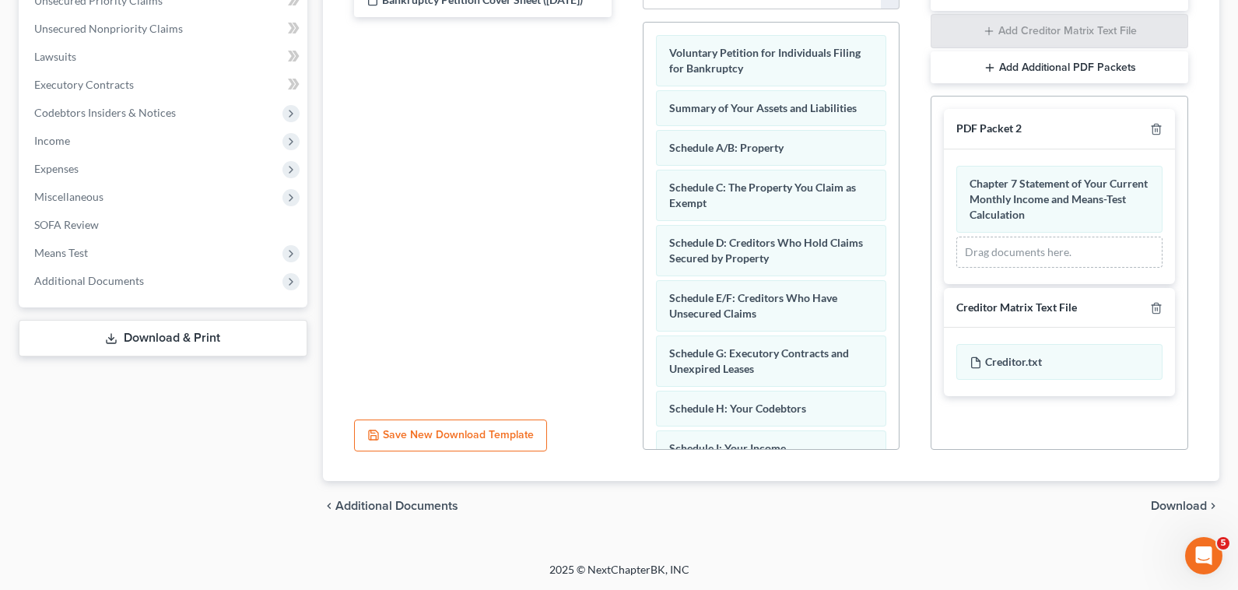
click at [1178, 507] on span "Download" at bounding box center [1179, 506] width 56 height 12
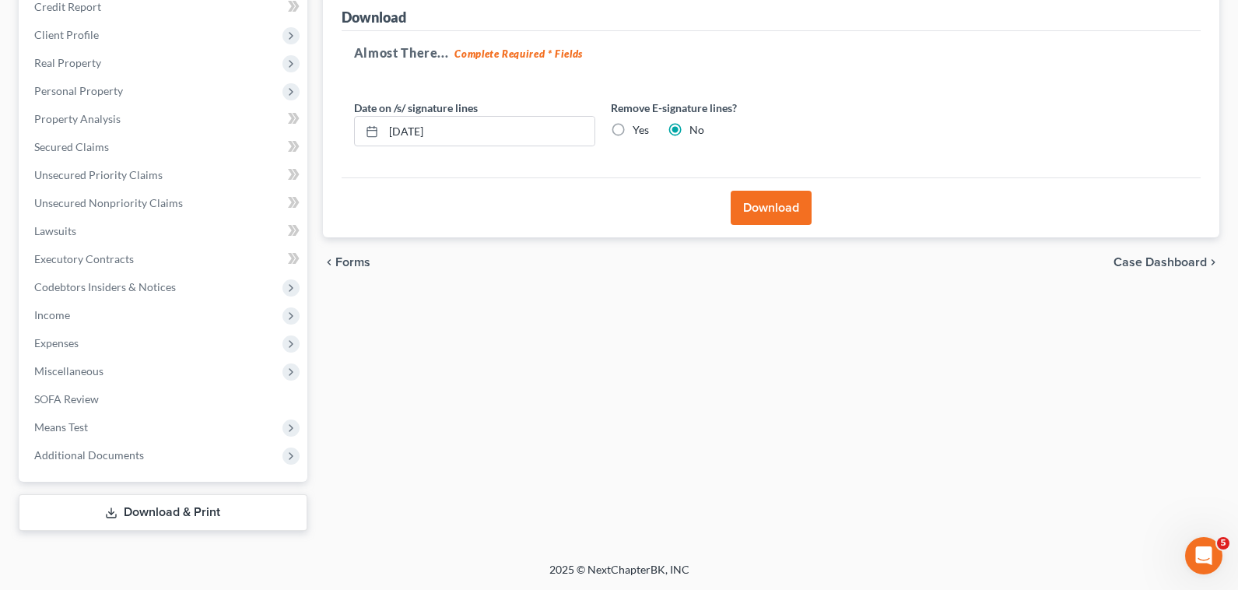
scroll to position [197, 0]
click at [762, 206] on button "Download" at bounding box center [771, 208] width 81 height 34
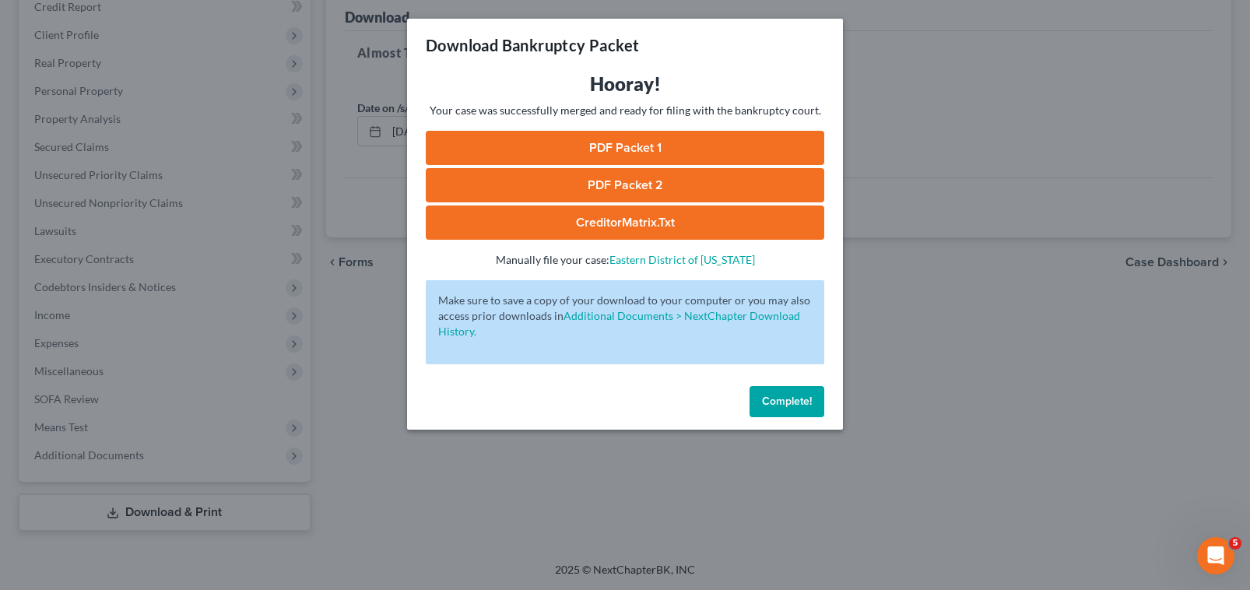
click at [544, 146] on link "PDF Packet 1" at bounding box center [625, 148] width 398 height 34
click at [577, 182] on link "PDF Packet 2" at bounding box center [625, 185] width 398 height 34
click at [696, 222] on link "CreditorMatrix.txt" at bounding box center [625, 222] width 398 height 34
click at [781, 405] on span "Complete!" at bounding box center [787, 401] width 50 height 13
